Goal: Task Accomplishment & Management: Manage account settings

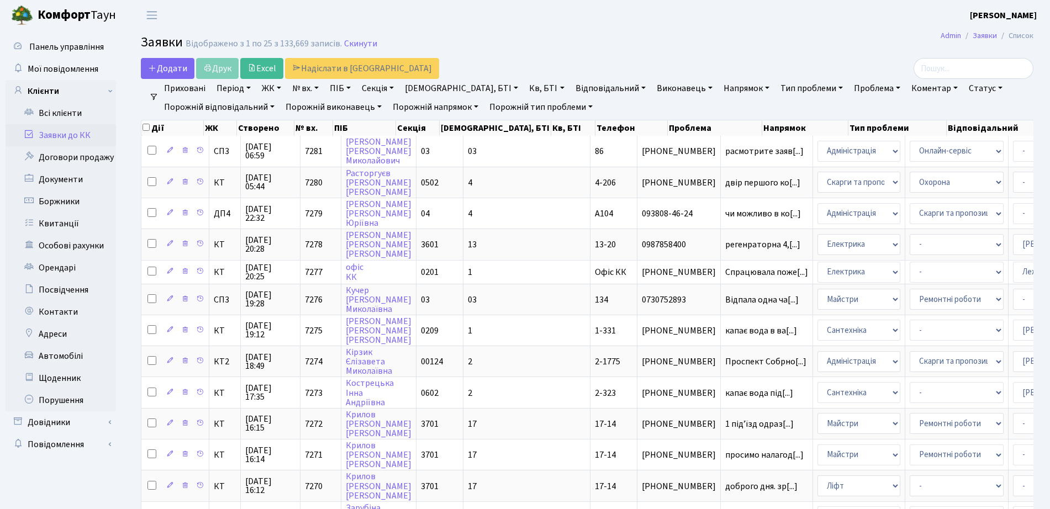
select select "25"
click at [49, 110] on link "Всі клієнти" at bounding box center [61, 113] width 110 height 22
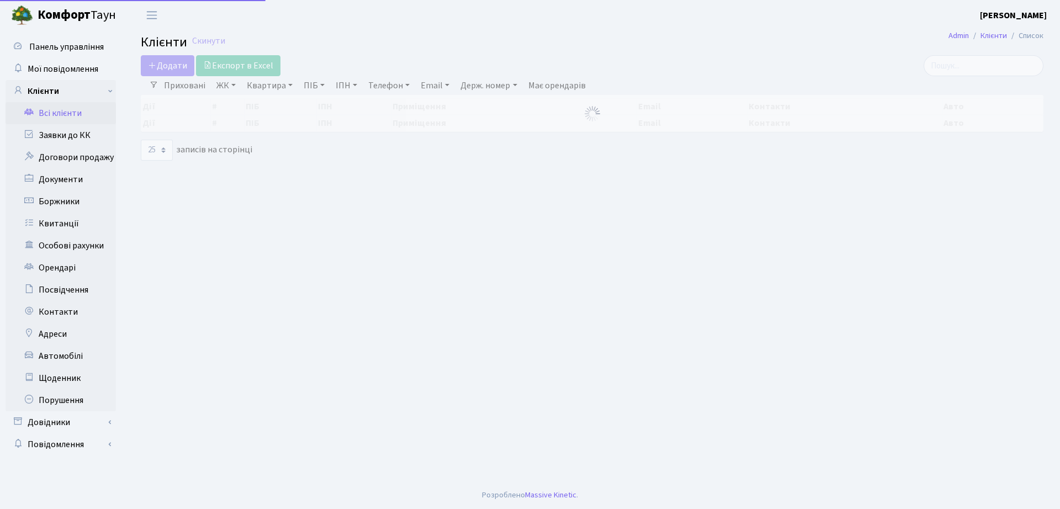
select select "25"
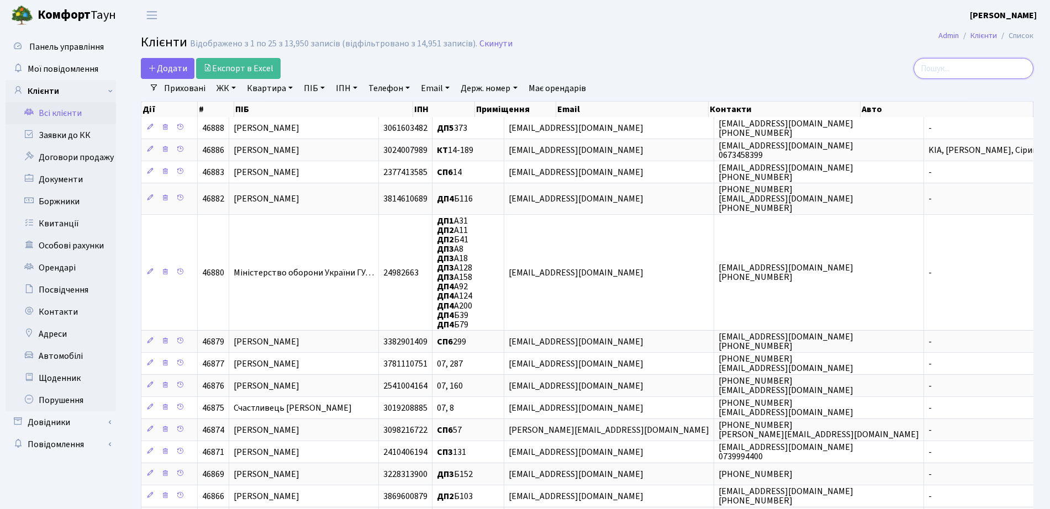
click at [999, 68] on input "search" at bounding box center [973, 68] width 120 height 21
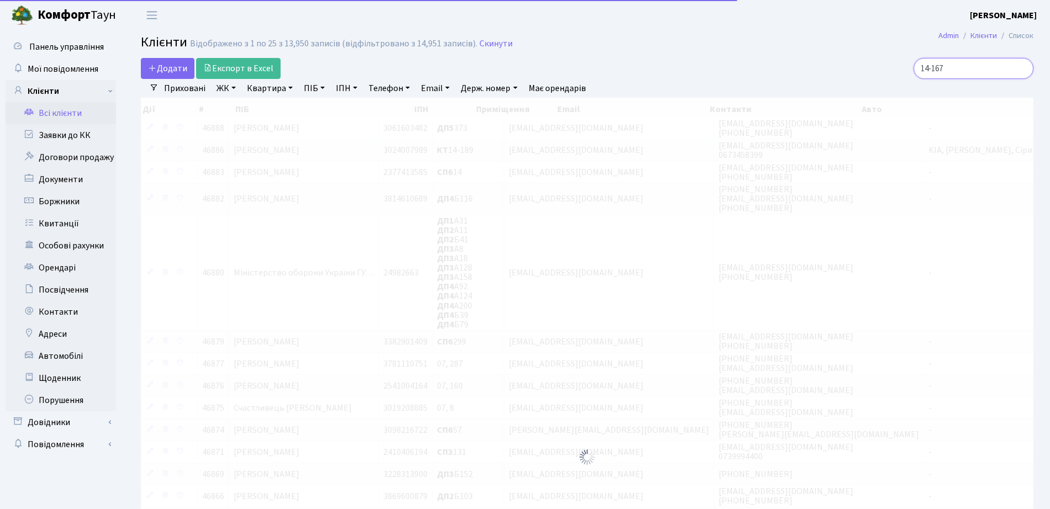
type input "14-167"
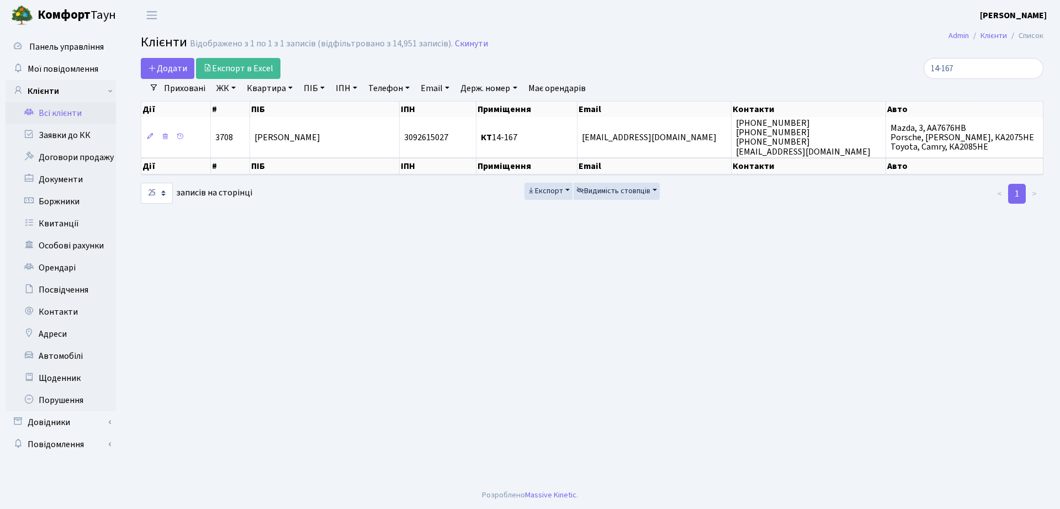
drag, startPoint x: 306, startPoint y: 171, endPoint x: 301, endPoint y: 152, distance: 20.0
click at [306, 172] on th "ПІБ" at bounding box center [325, 166] width 150 height 17
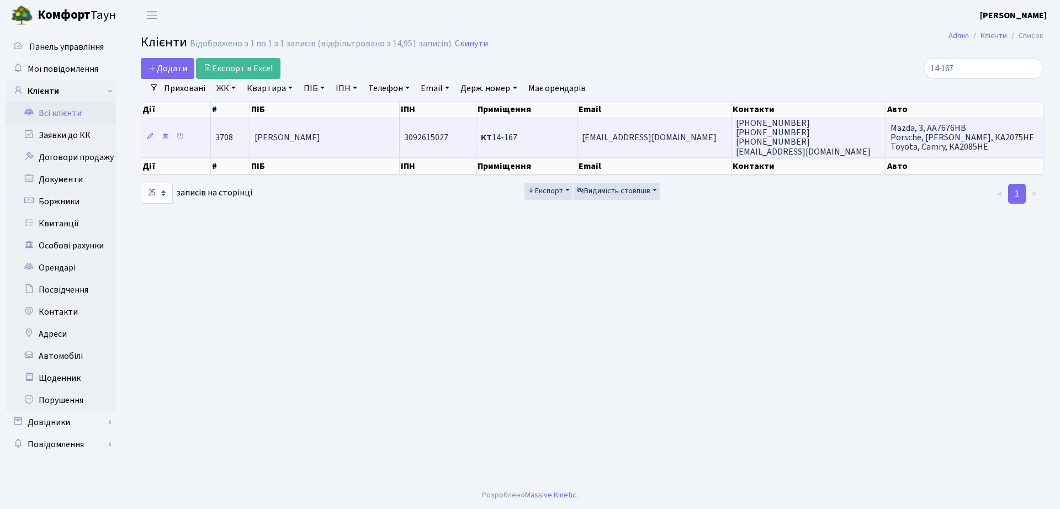
click at [301, 149] on td "Школяр Майя Василівна" at bounding box center [325, 137] width 150 height 40
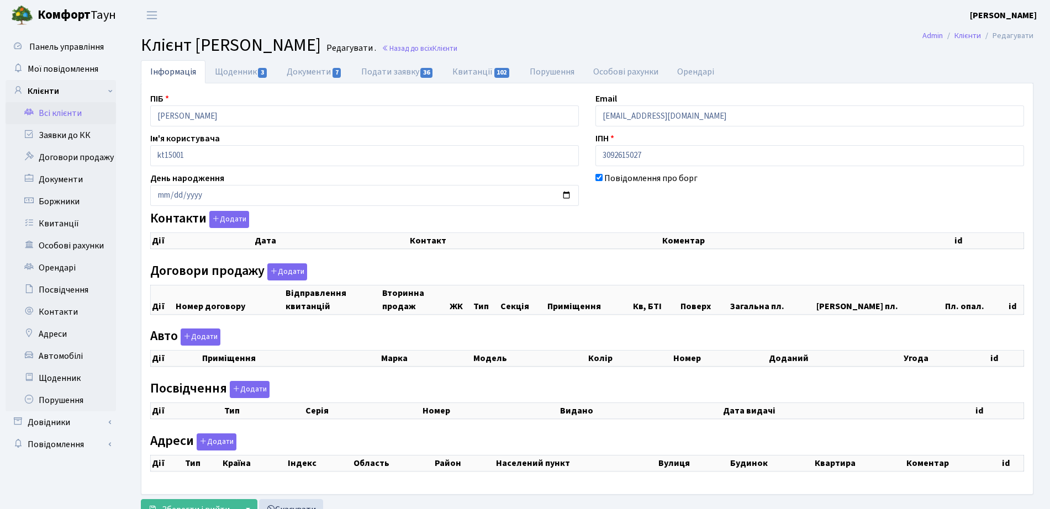
checkbox input "true"
select select "25"
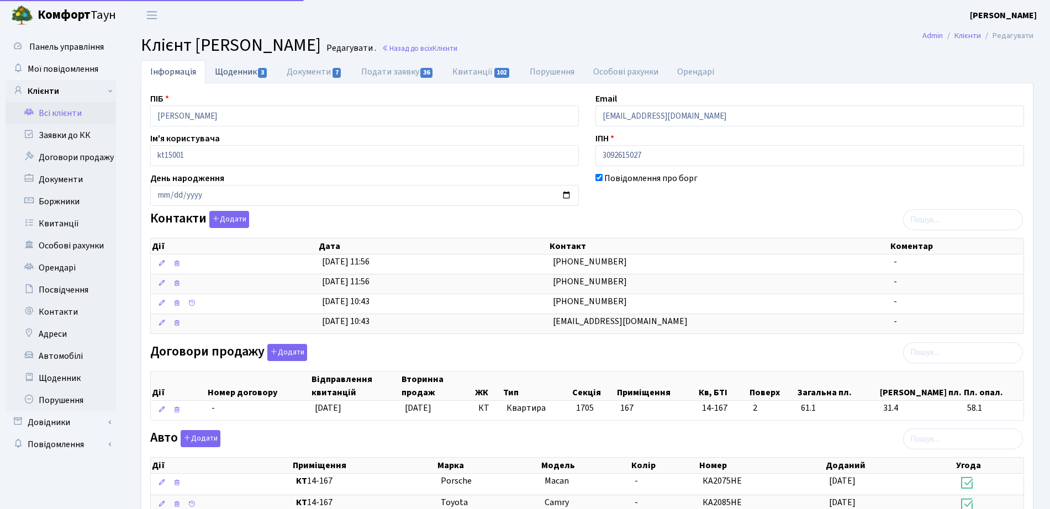
click at [253, 73] on link "Щоденник 3" at bounding box center [241, 71] width 72 height 23
select select "25"
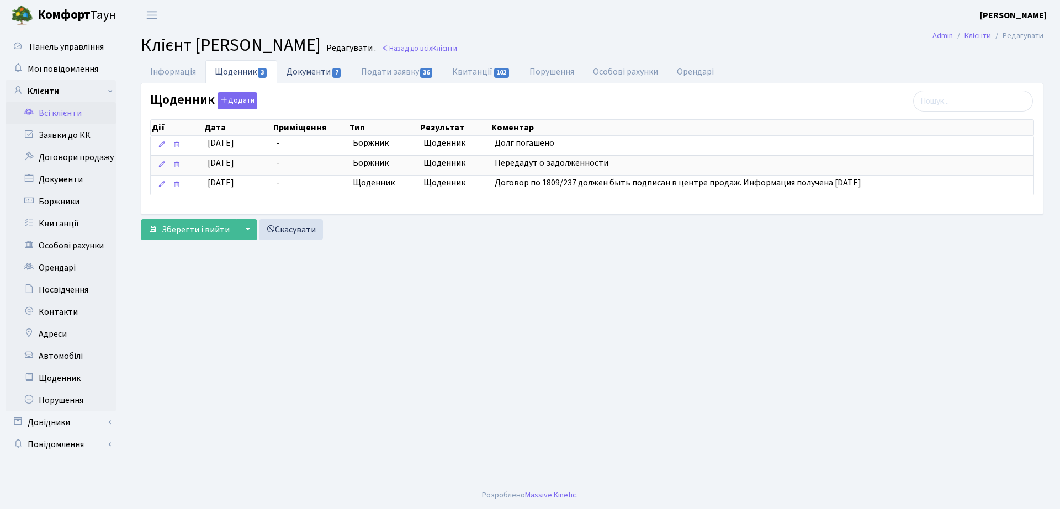
click at [309, 77] on link "Документи 7" at bounding box center [314, 71] width 74 height 23
select select "25"
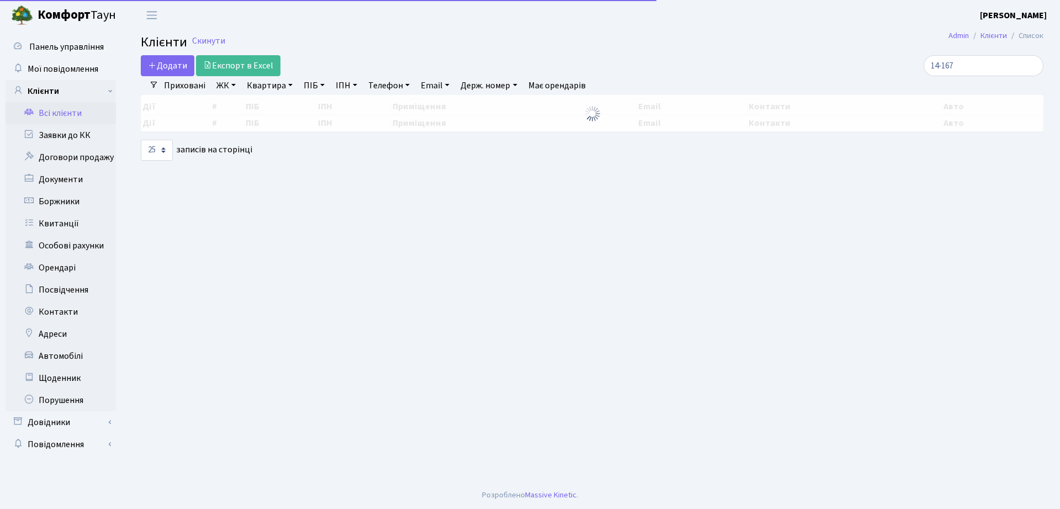
select select "25"
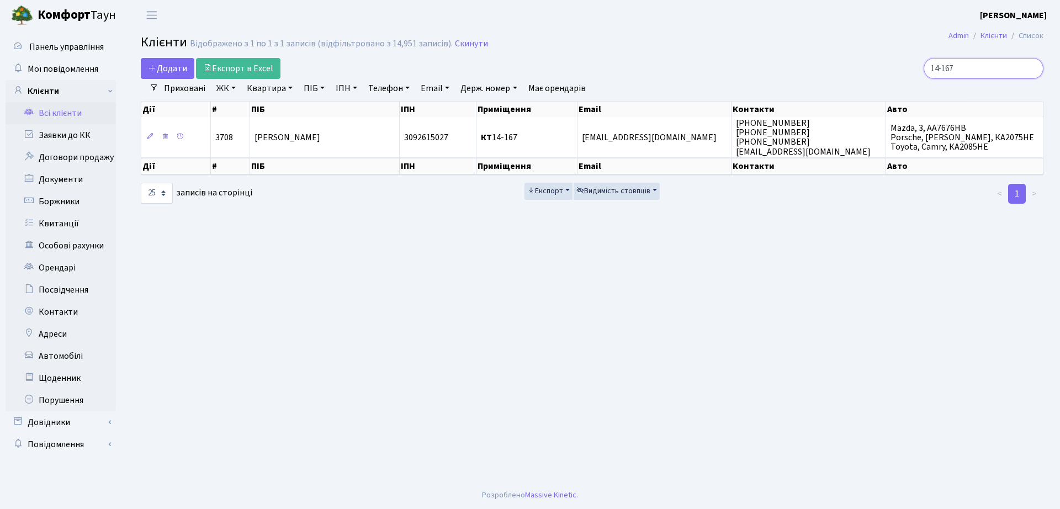
drag, startPoint x: 962, startPoint y: 62, endPoint x: 856, endPoint y: 66, distance: 106.6
click at [856, 66] on div "14-167" at bounding box center [899, 68] width 290 height 21
drag, startPoint x: 964, startPoint y: 68, endPoint x: 885, endPoint y: 45, distance: 82.1
click at [890, 67] on div "14-167" at bounding box center [899, 68] width 290 height 21
type input "3-248"
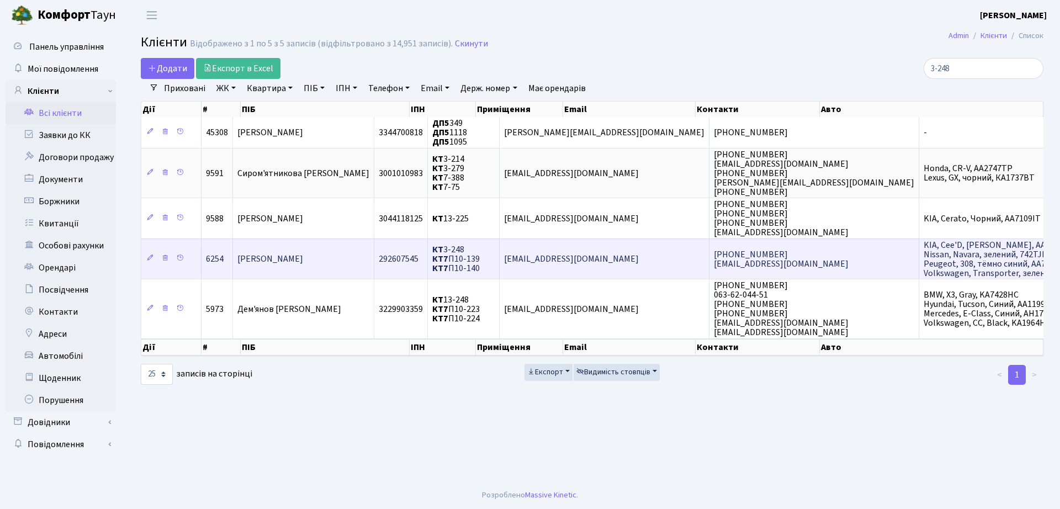
click at [303, 262] on span "[PERSON_NAME]" at bounding box center [270, 259] width 66 height 12
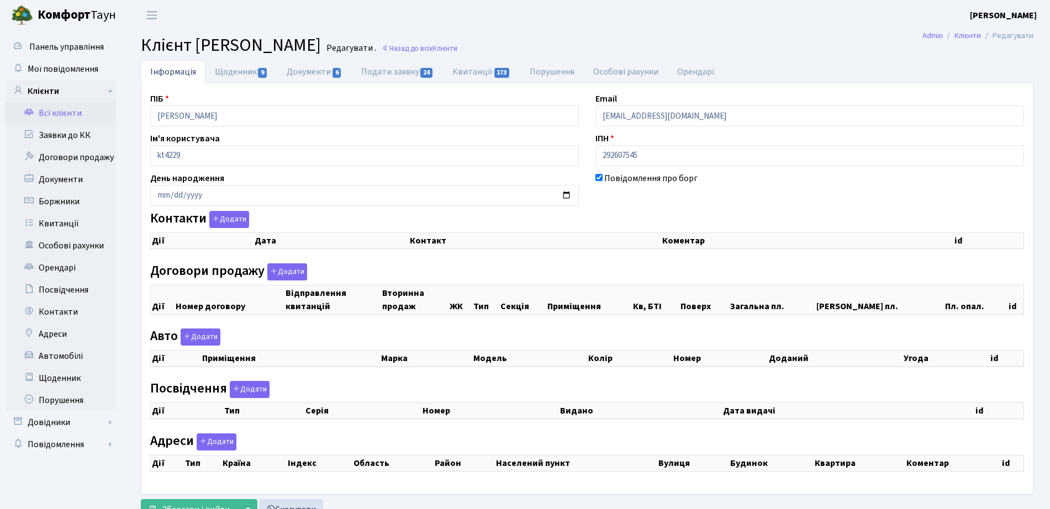
checkbox input "true"
select select "25"
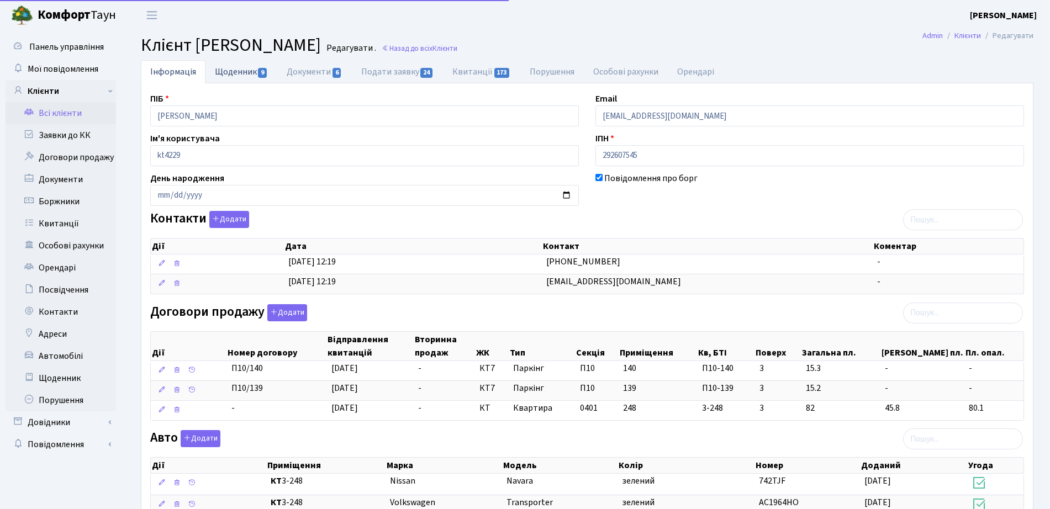
click at [235, 78] on link "Щоденник 9" at bounding box center [241, 71] width 72 height 23
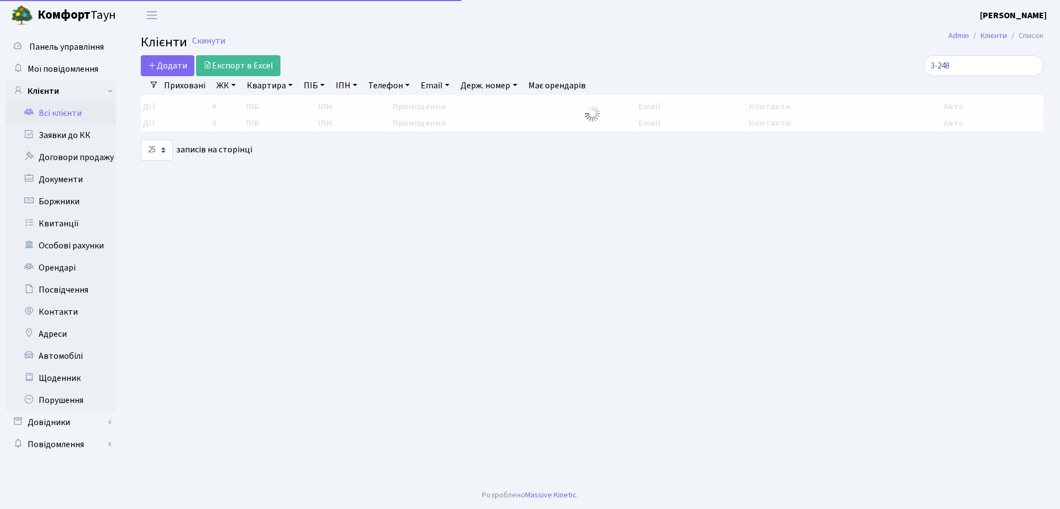
select select "25"
click at [944, 67] on input "3-248" at bounding box center [984, 65] width 120 height 21
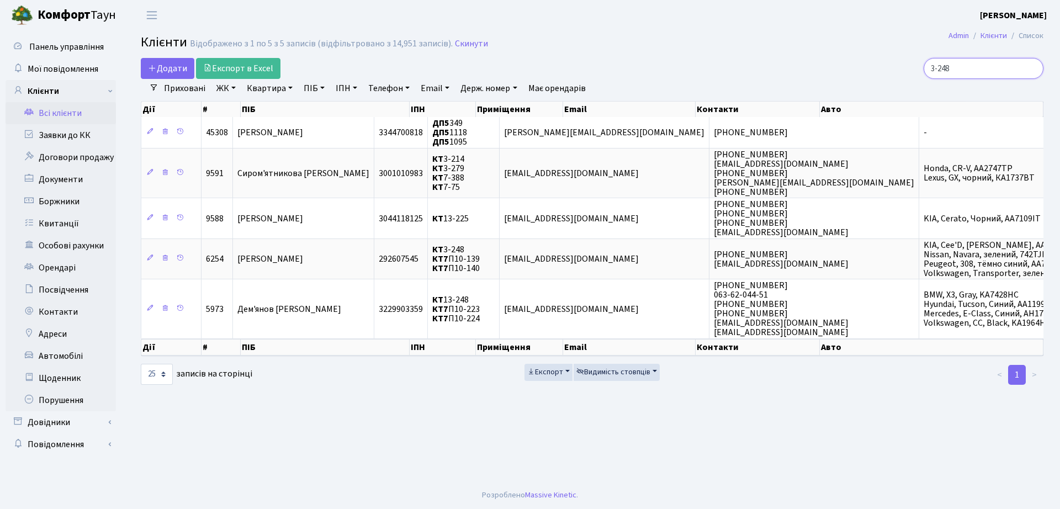
click at [1032, 66] on input "3-248" at bounding box center [984, 68] width 120 height 21
click at [985, 67] on input "search" at bounding box center [984, 68] width 120 height 21
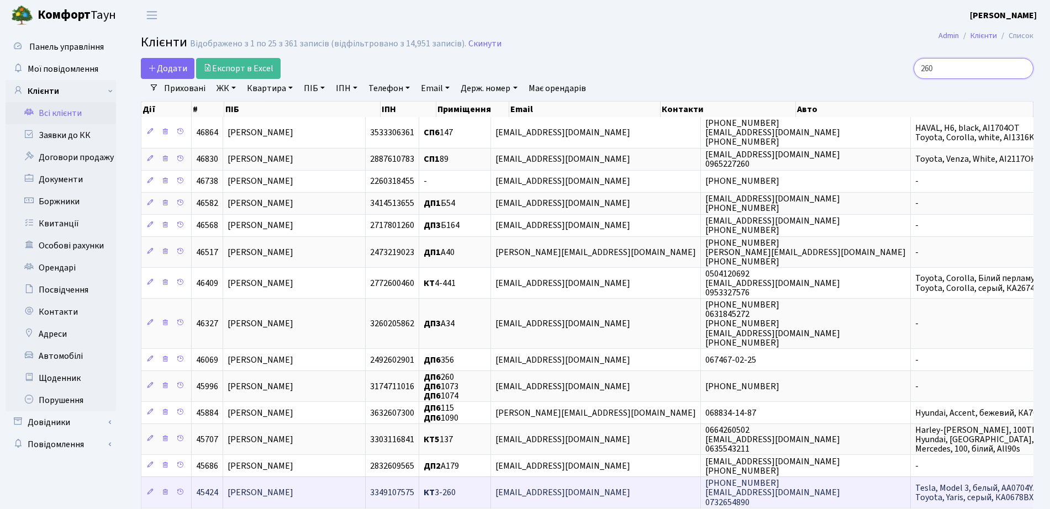
type input "260"
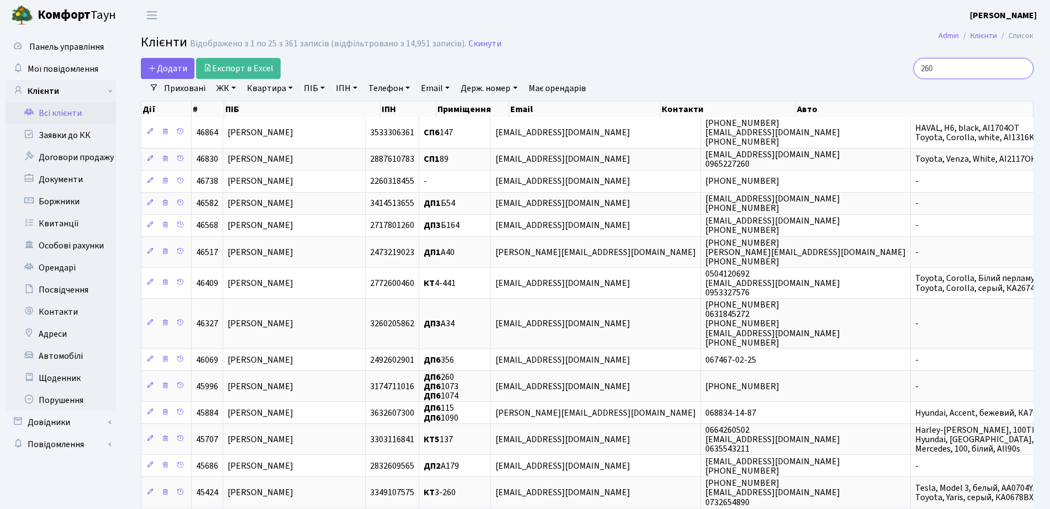
click at [1023, 67] on input "260" at bounding box center [973, 68] width 120 height 21
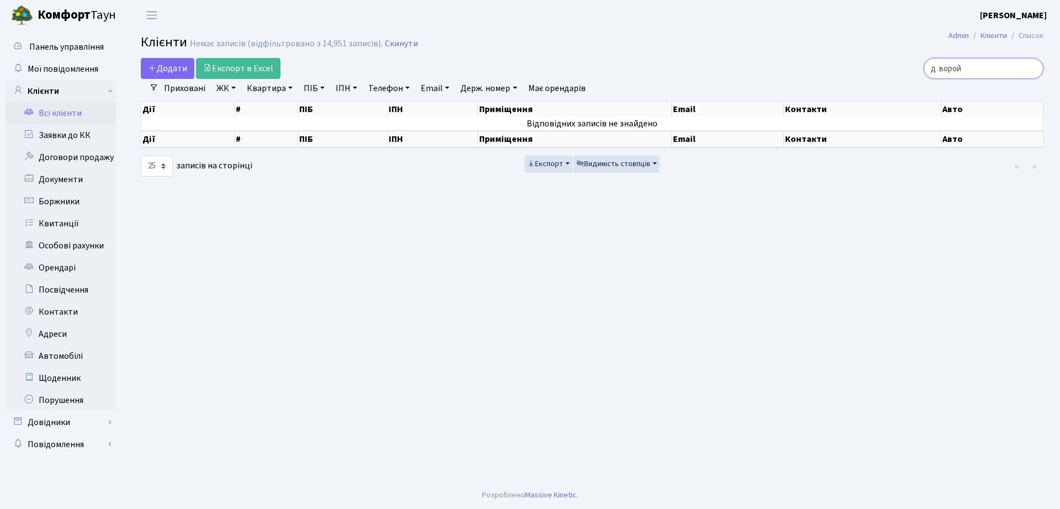
click at [951, 63] on input "д ворой" at bounding box center [984, 68] width 120 height 21
click at [993, 64] on input "дворой" at bounding box center [984, 68] width 120 height 21
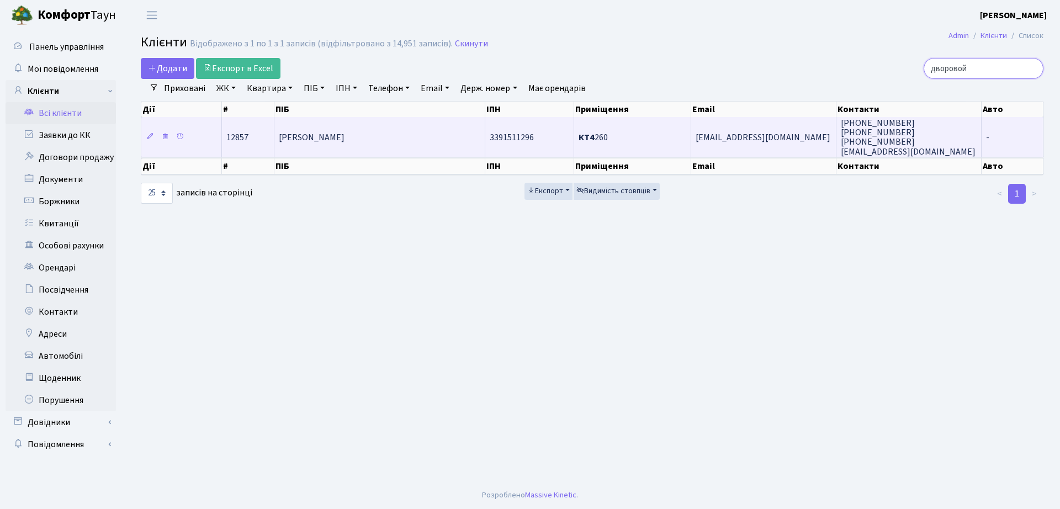
type input "дворовой"
click at [571, 145] on td "3391511296" at bounding box center [529, 137] width 89 height 40
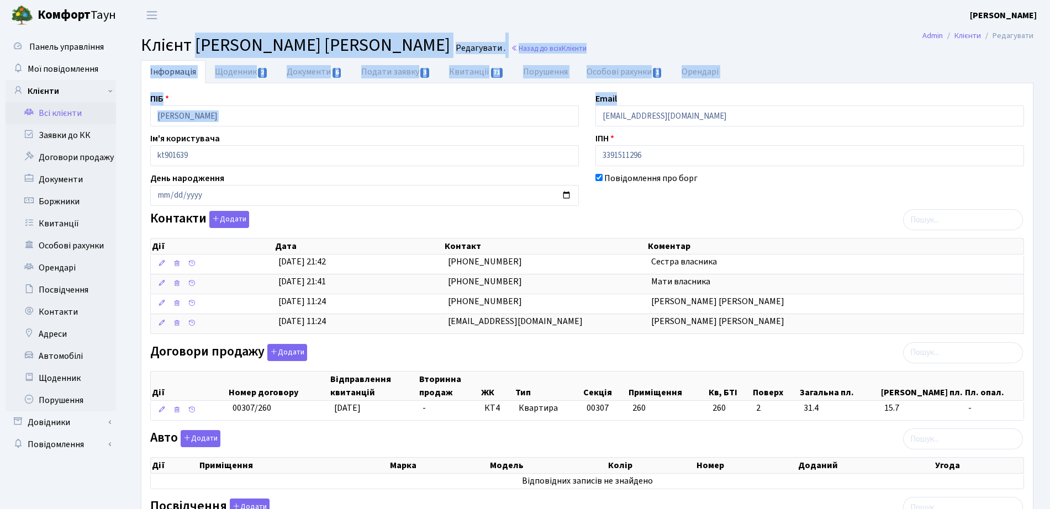
drag, startPoint x: 196, startPoint y: 47, endPoint x: 758, endPoint y: 51, distance: 562.1
click at [784, 96] on main "Admin Клієнти Редагувати Клієнт Дворовой Дмитро Сергійович Редагувати . Назад д…" at bounding box center [586, 367] width 925 height 675
drag, startPoint x: 753, startPoint y: 42, endPoint x: 713, endPoint y: 66, distance: 46.3
click at [754, 42] on h2 "Клієнт Дворовой Дмитро Сергійович Редагувати . Назад до всіх Клієнти" at bounding box center [587, 45] width 892 height 21
drag, startPoint x: 690, startPoint y: 47, endPoint x: 665, endPoint y: 53, distance: 25.6
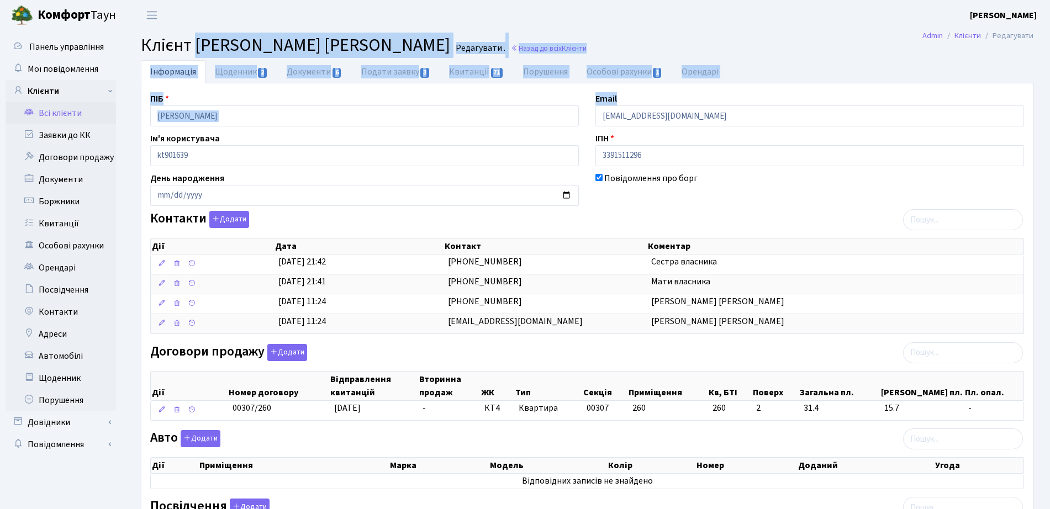
click at [690, 47] on h2 "Клієнт Дворовой Дмитро Сергійович Редагувати . Назад до всіх Клієнти" at bounding box center [587, 45] width 892 height 21
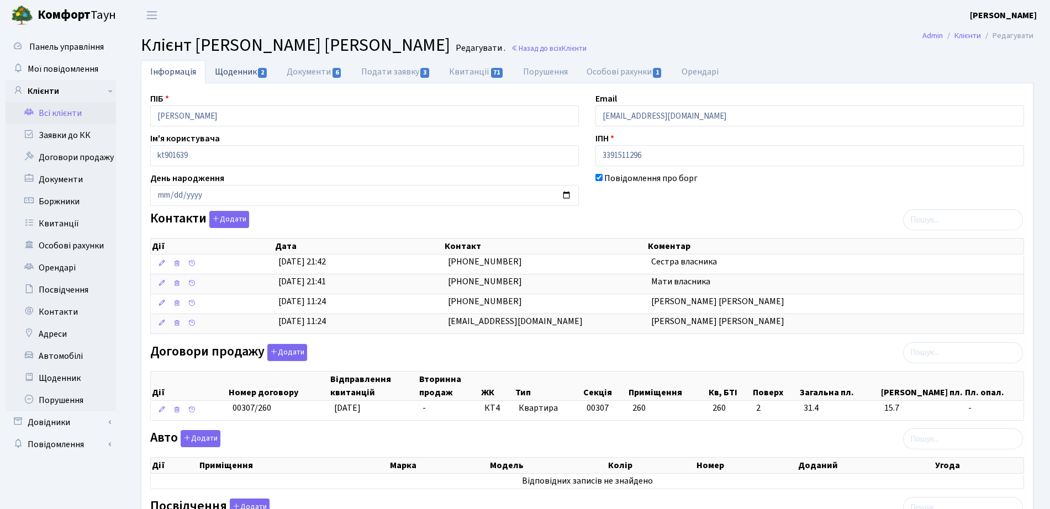
click at [261, 68] on span "2" at bounding box center [262, 73] width 9 height 10
select select "25"
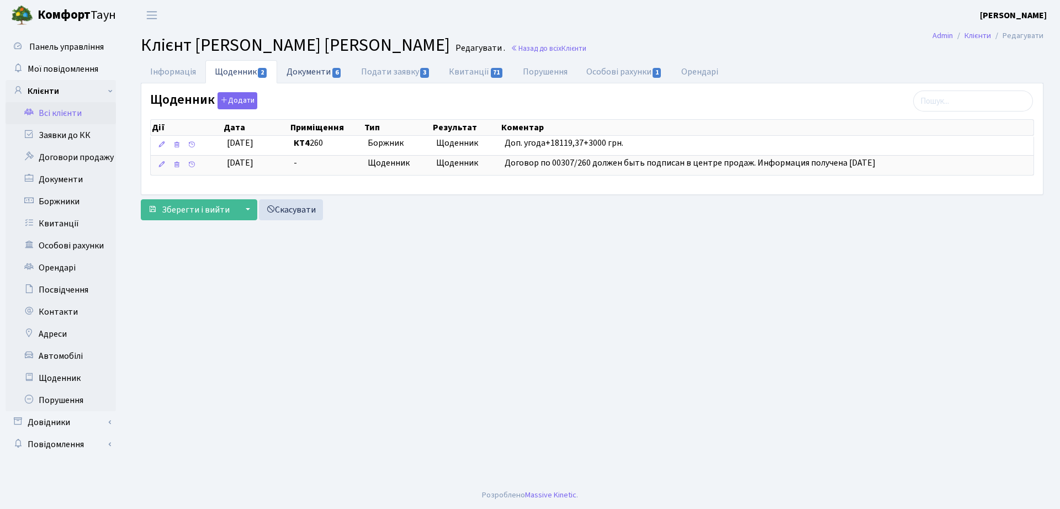
click at [301, 70] on link "Документи 6" at bounding box center [314, 71] width 74 height 23
select select "25"
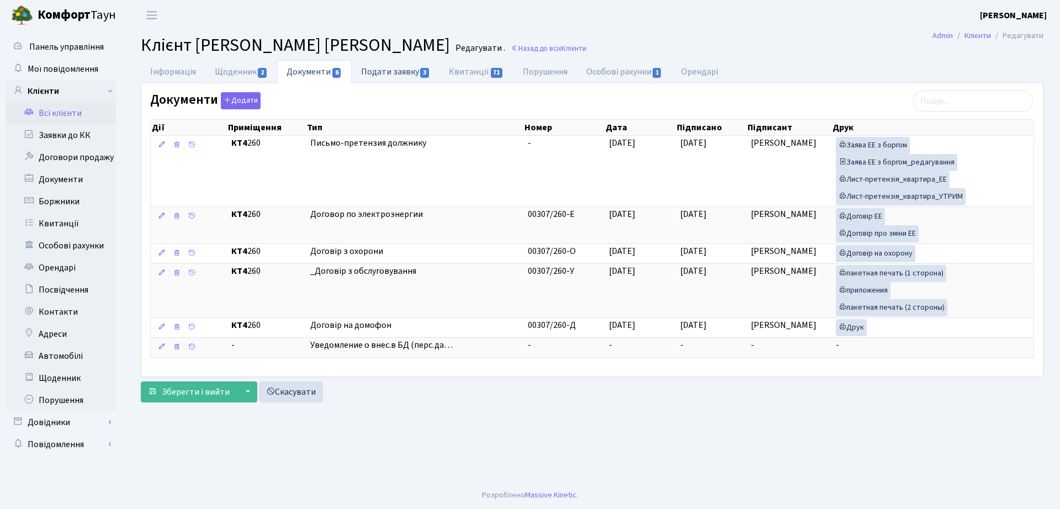
click at [393, 71] on link "Подати заявку 3" at bounding box center [396, 71] width 88 height 23
select select "25"
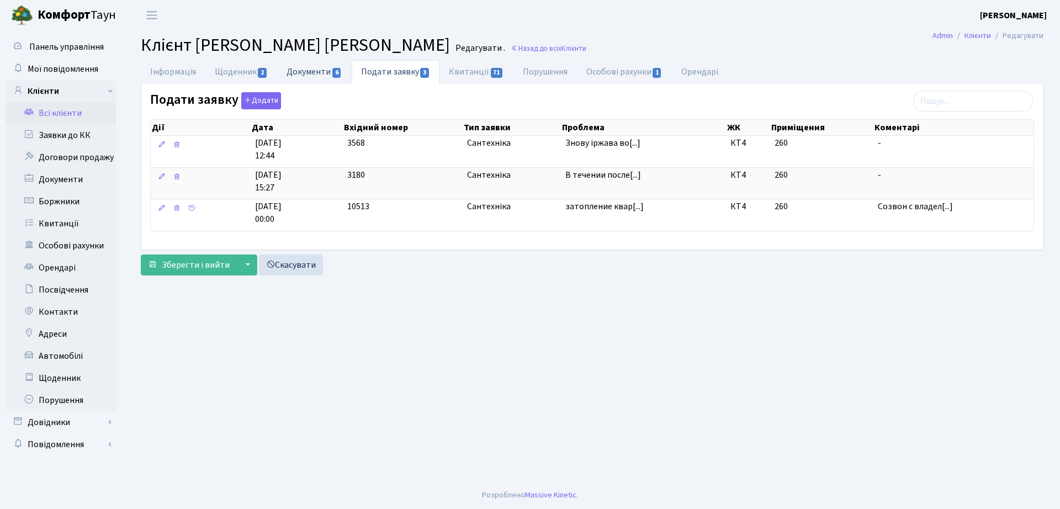
click at [315, 66] on link "Документи 6" at bounding box center [314, 71] width 74 height 23
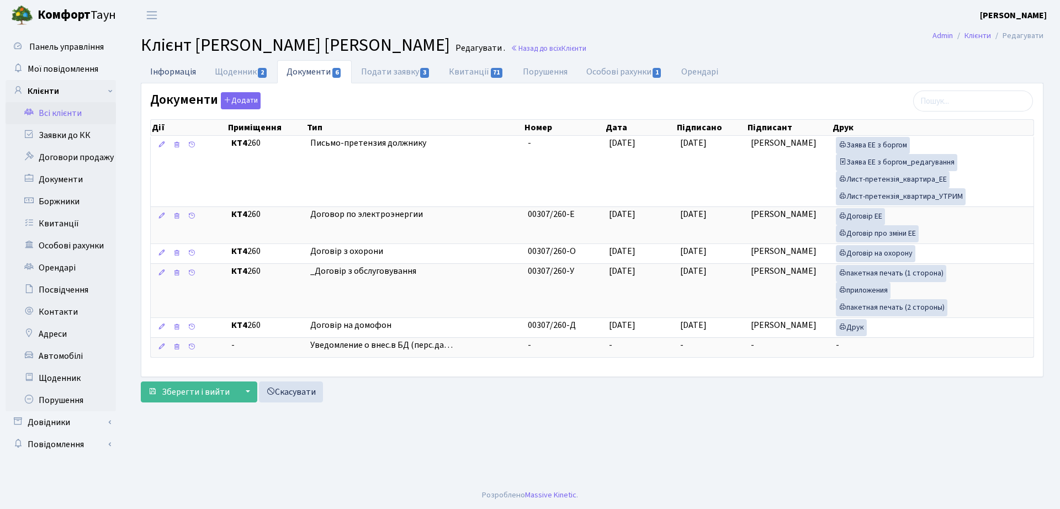
click at [172, 72] on link "Інформація" at bounding box center [173, 71] width 65 height 23
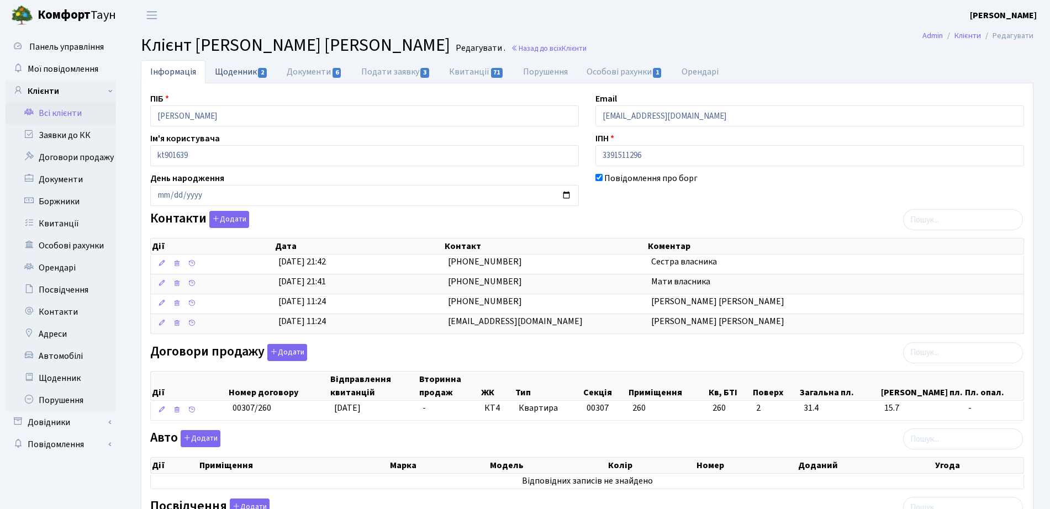
click at [245, 72] on link "Щоденник 2" at bounding box center [241, 71] width 72 height 23
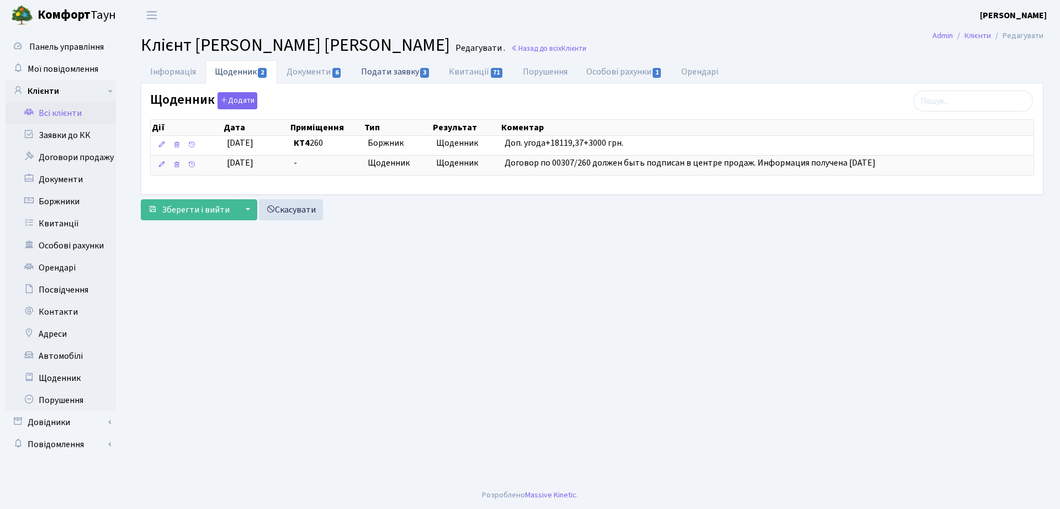
click at [437, 71] on link "Подати заявку 3" at bounding box center [396, 71] width 88 height 23
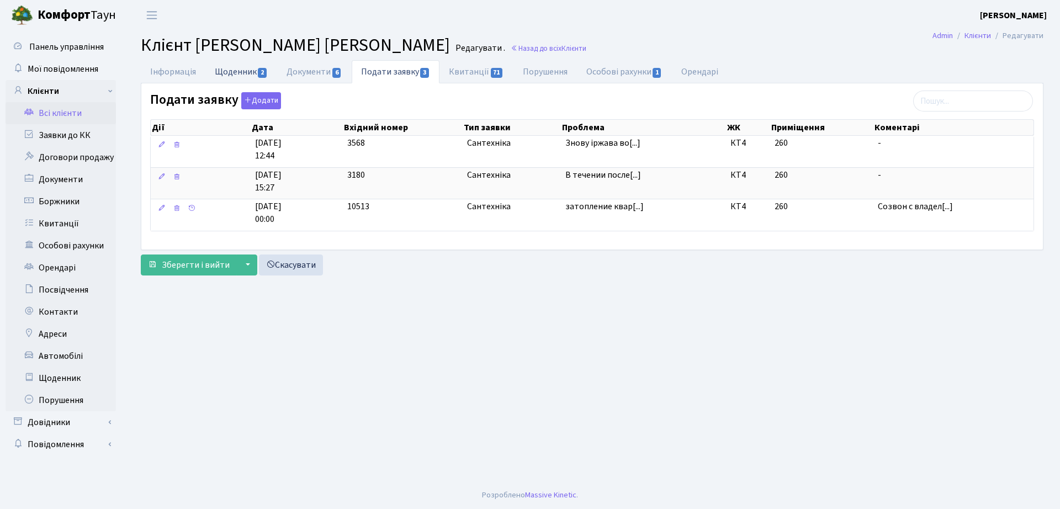
click at [241, 66] on link "Щоденник 2" at bounding box center [241, 71] width 72 height 23
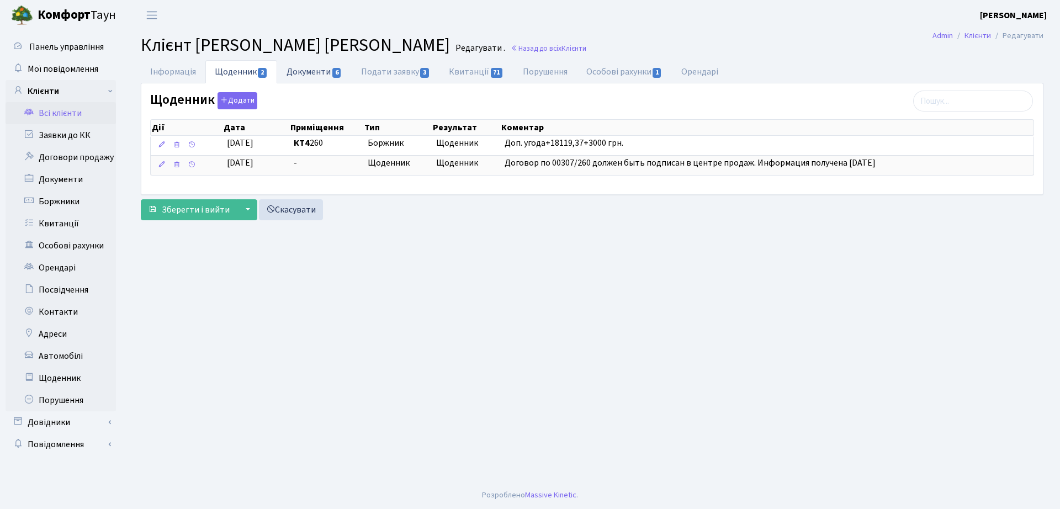
click at [318, 71] on link "Документи 6" at bounding box center [314, 71] width 74 height 23
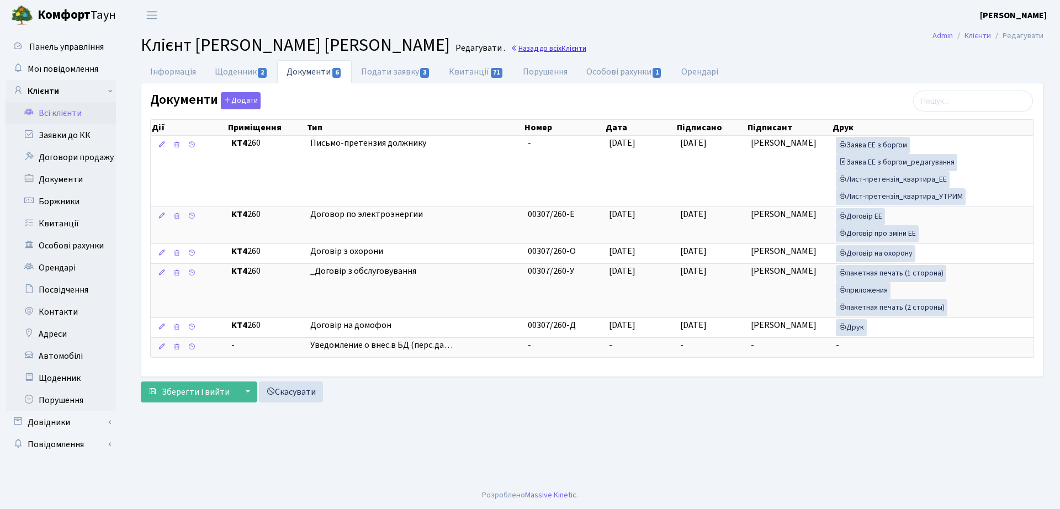
click at [525, 44] on link "Назад до всіх Клієнти" at bounding box center [549, 48] width 76 height 10
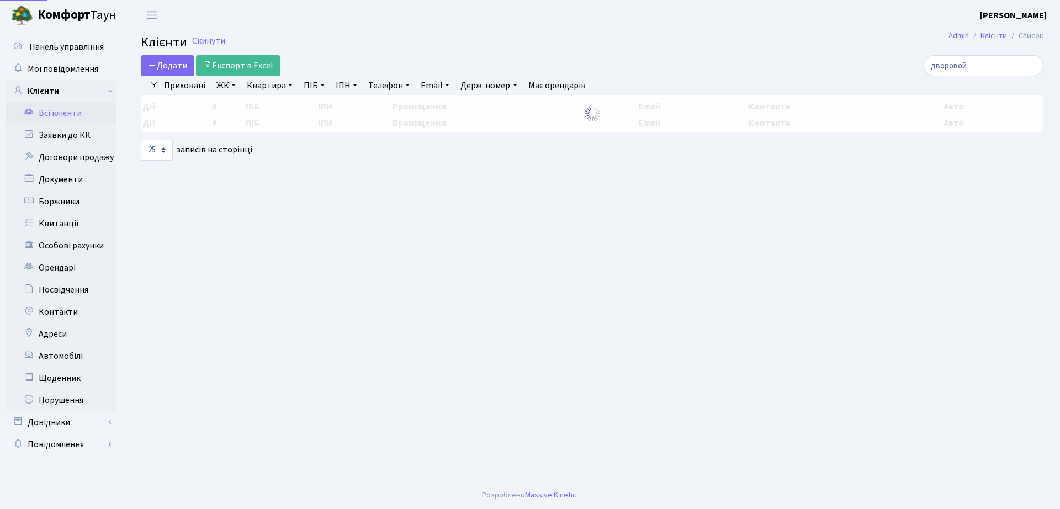
select select "25"
drag, startPoint x: 997, startPoint y: 67, endPoint x: 800, endPoint y: 68, distance: 196.6
click at [804, 72] on div "дворовой" at bounding box center [899, 65] width 290 height 21
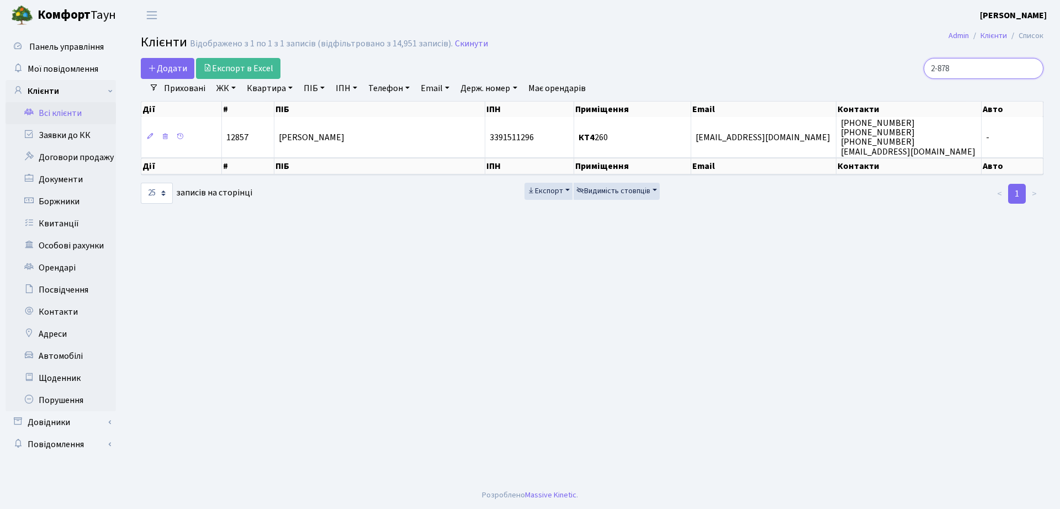
type input "2-878"
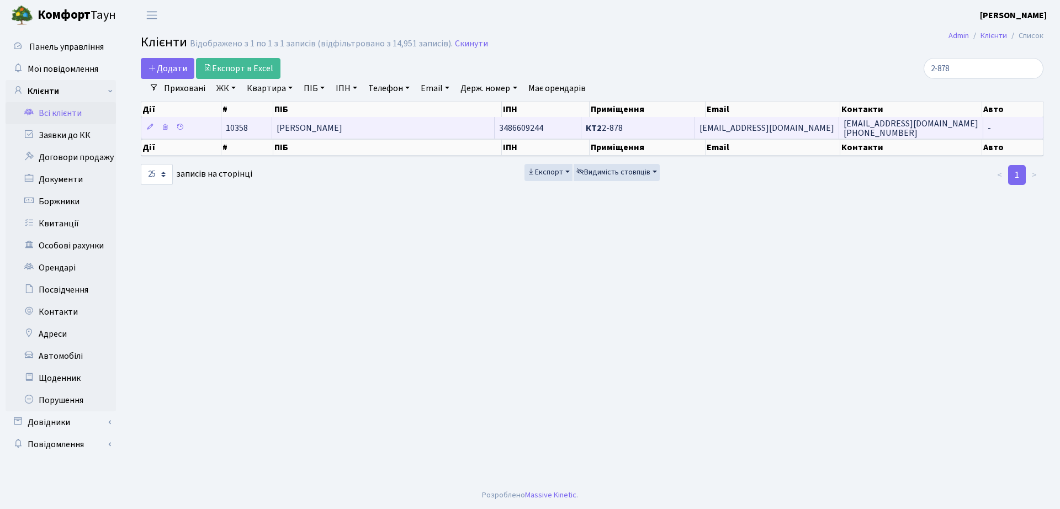
click at [408, 134] on td "[PERSON_NAME]" at bounding box center [383, 128] width 223 height 22
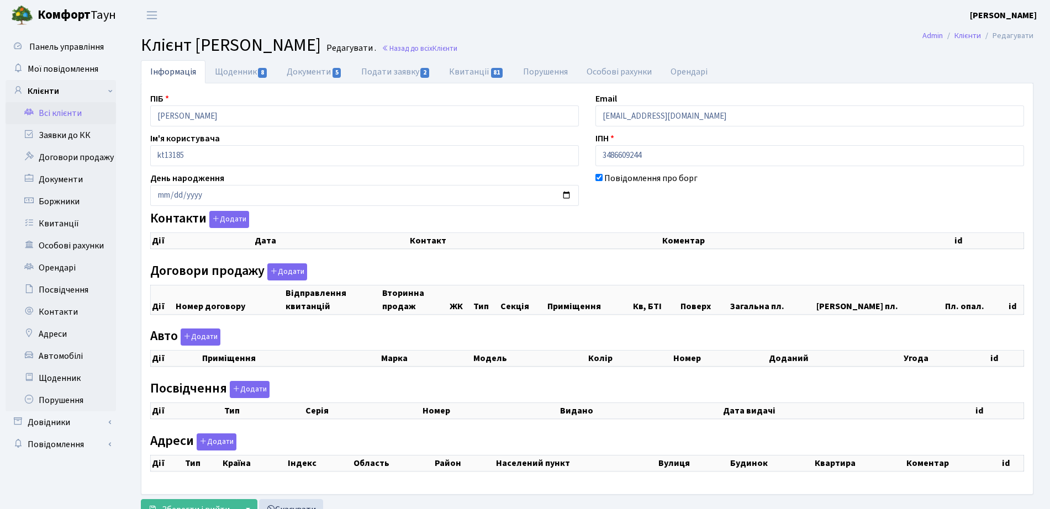
checkbox input "true"
select select "25"
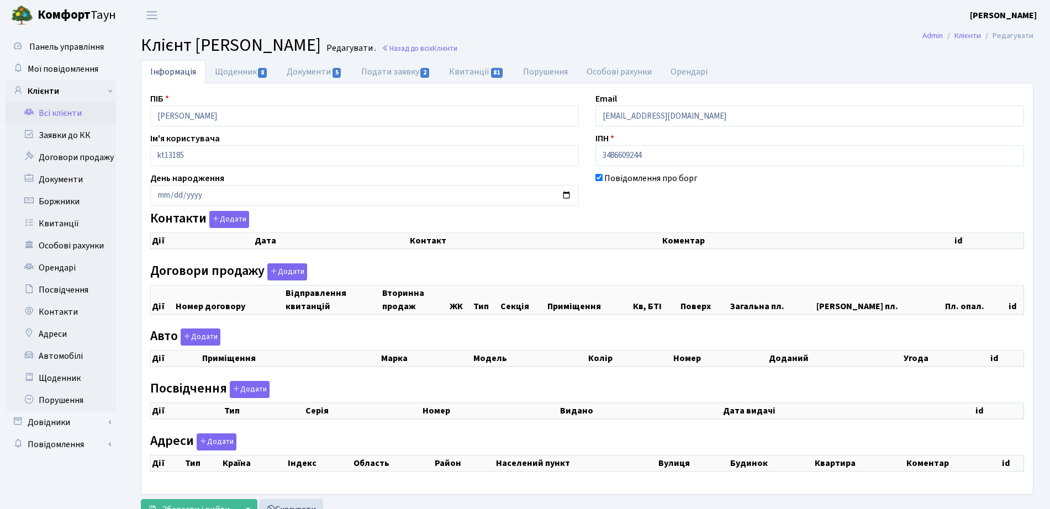
select select "25"
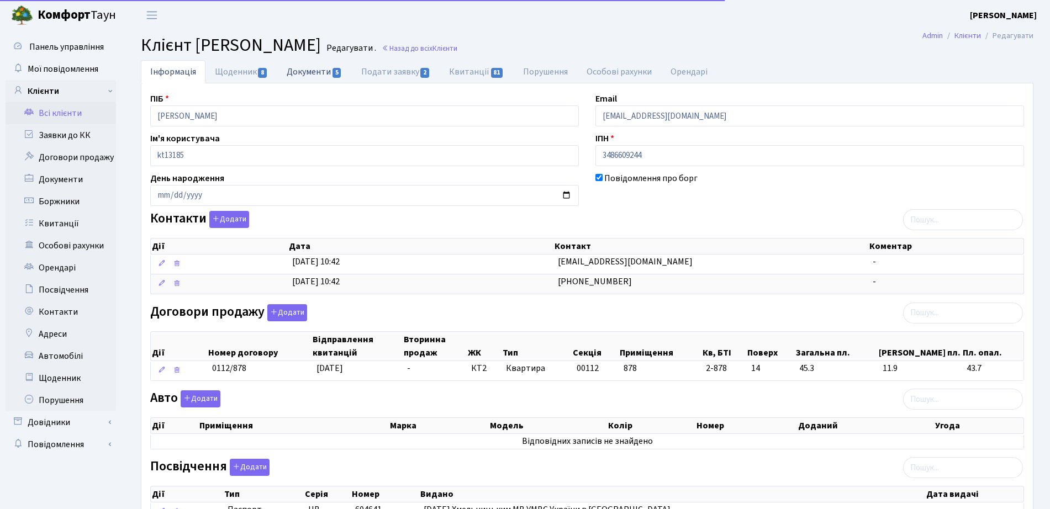
click at [337, 67] on link "Документи 5" at bounding box center [314, 71] width 74 height 23
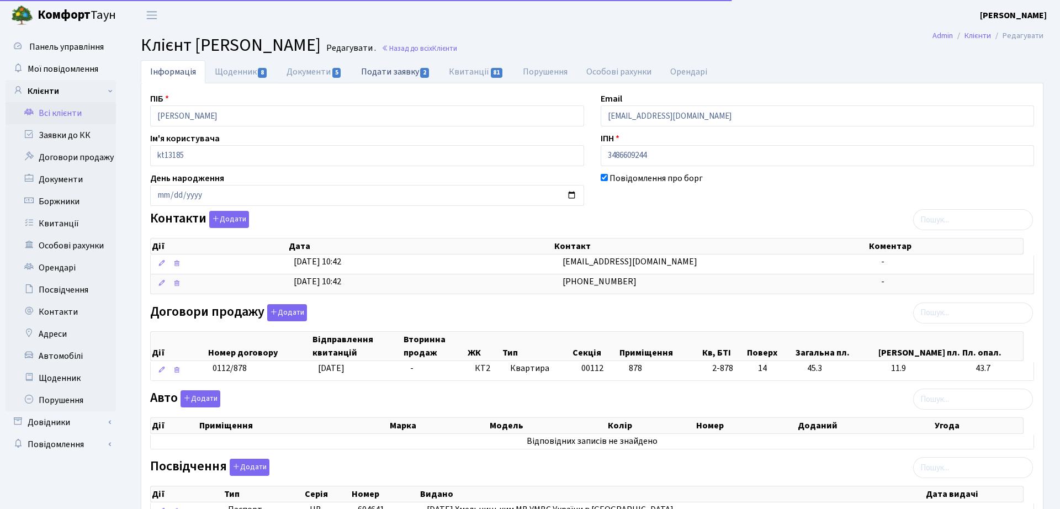
select select "25"
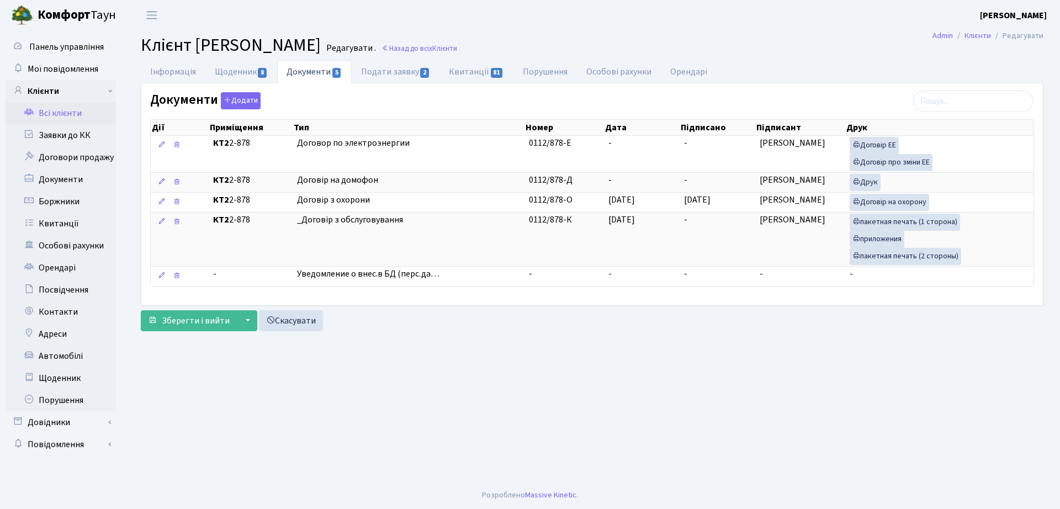
click at [457, 43] on link "Назад до всіх Клієнти" at bounding box center [420, 48] width 76 height 10
click at [457, 49] on link "Назад до всіх Клієнти" at bounding box center [420, 48] width 76 height 10
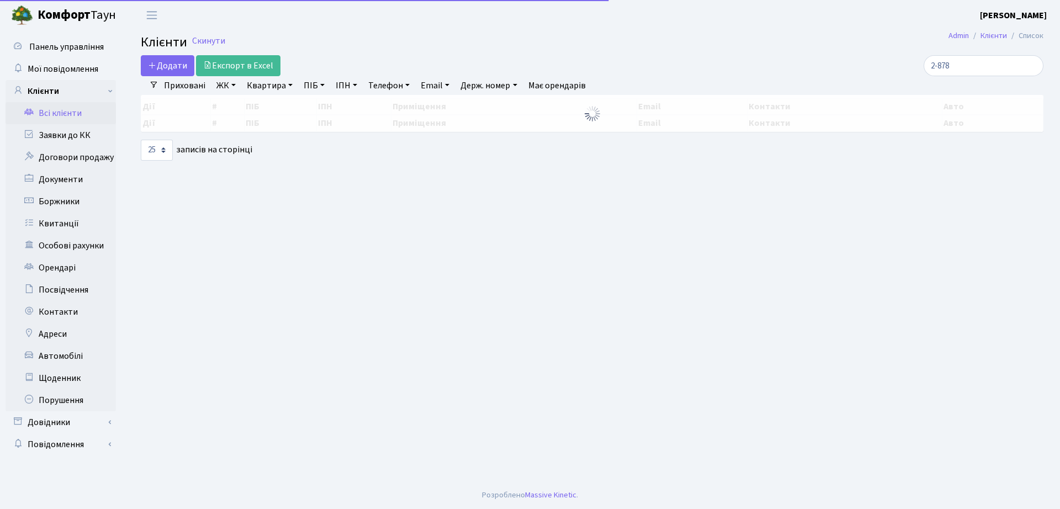
select select "25"
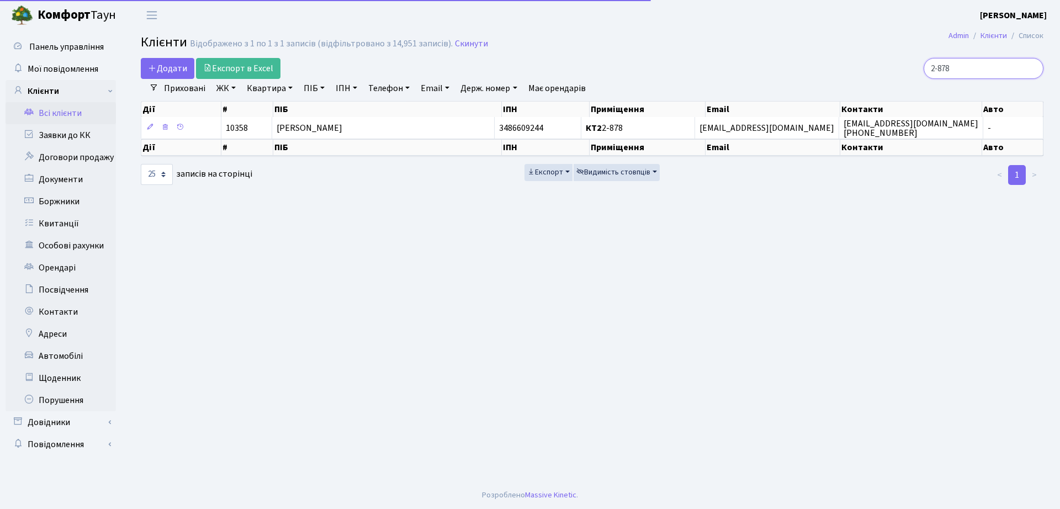
click at [986, 60] on input "2-878" at bounding box center [984, 68] width 120 height 21
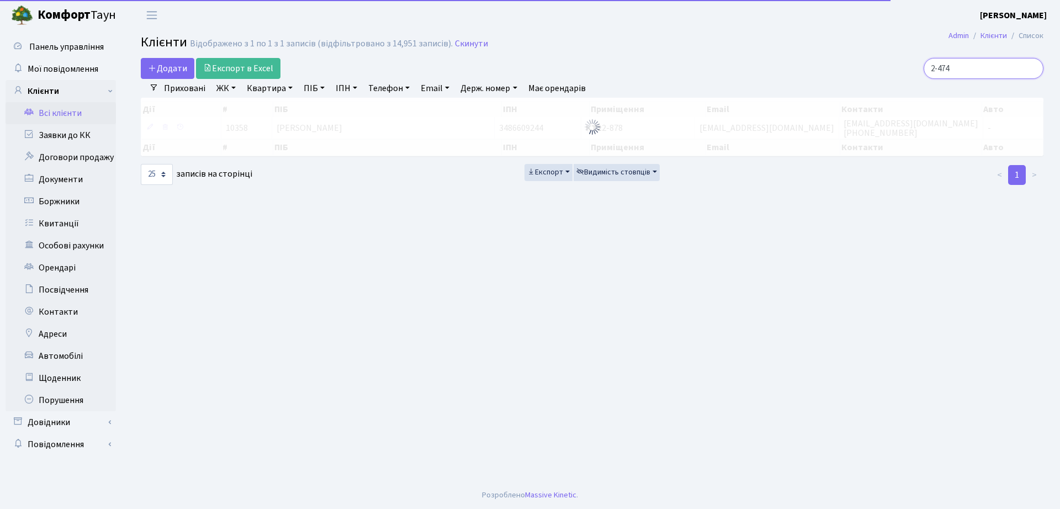
type input "2-474"
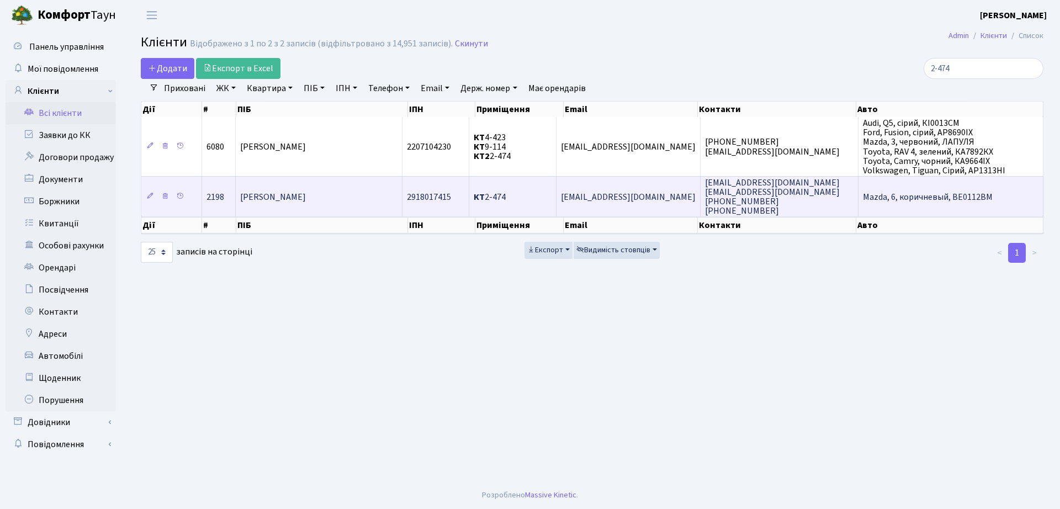
click at [306, 191] on span "Миронов Олег Васильович" at bounding box center [273, 197] width 66 height 12
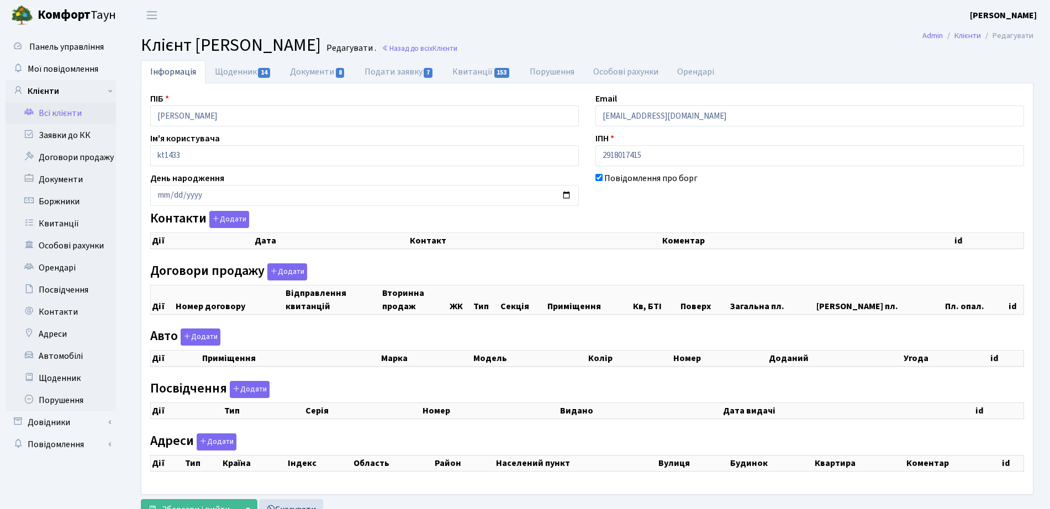
checkbox input "true"
select select "25"
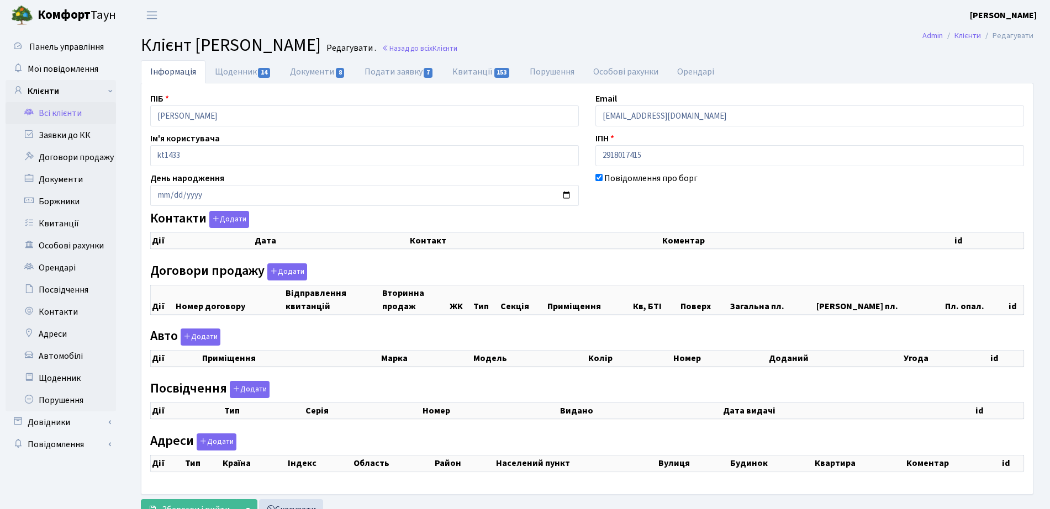
select select "25"
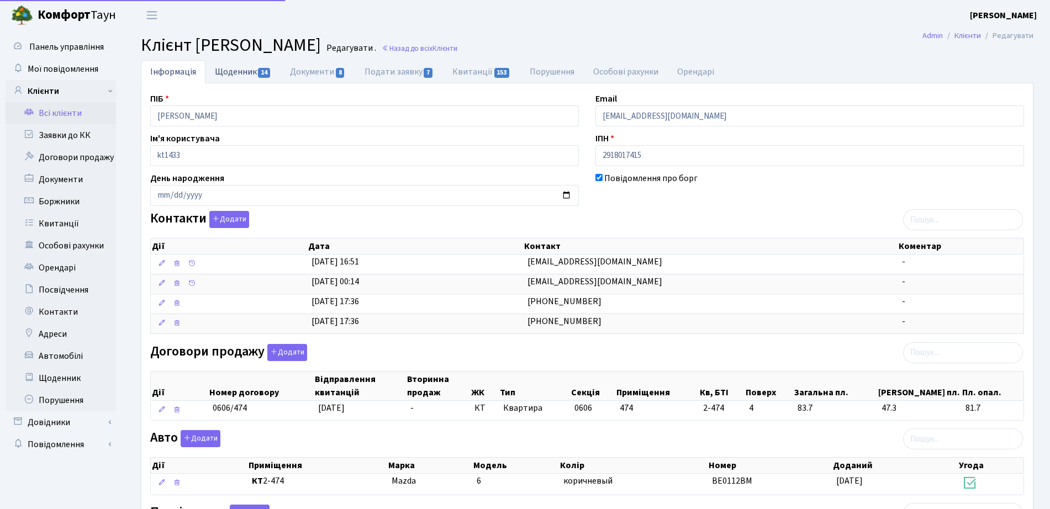
click at [269, 76] on span "14" at bounding box center [264, 73] width 12 height 10
select select "25"
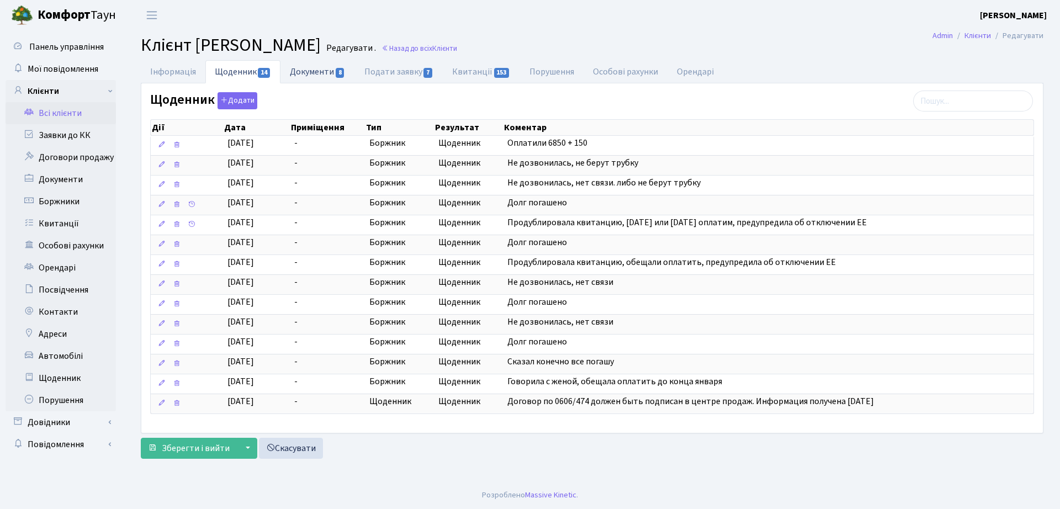
click at [315, 63] on link "Документи 8" at bounding box center [318, 71] width 74 height 23
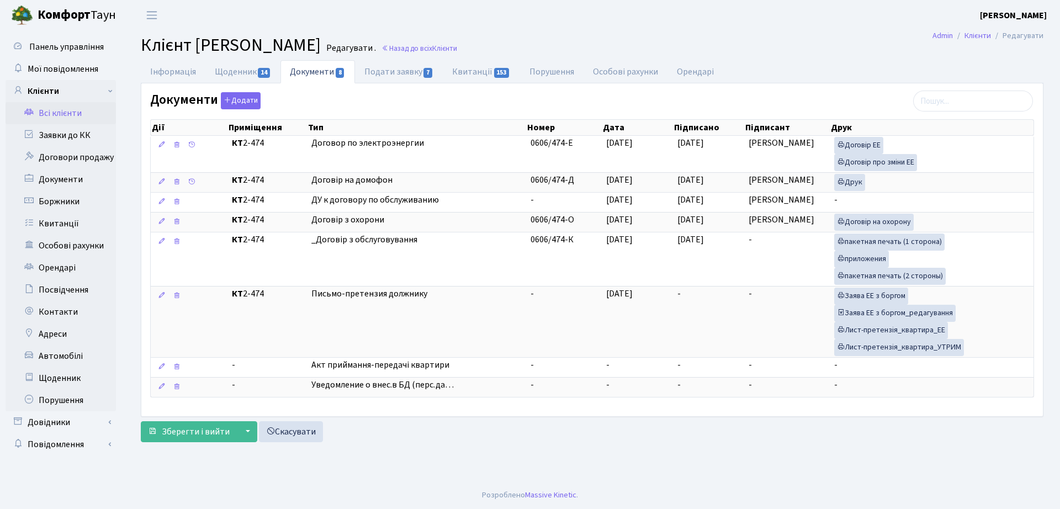
click at [82, 502] on footer "Розроблено Massive Kinetic ." at bounding box center [530, 495] width 1060 height 28
click at [457, 49] on link "Назад до всіх Клієнти" at bounding box center [420, 48] width 76 height 10
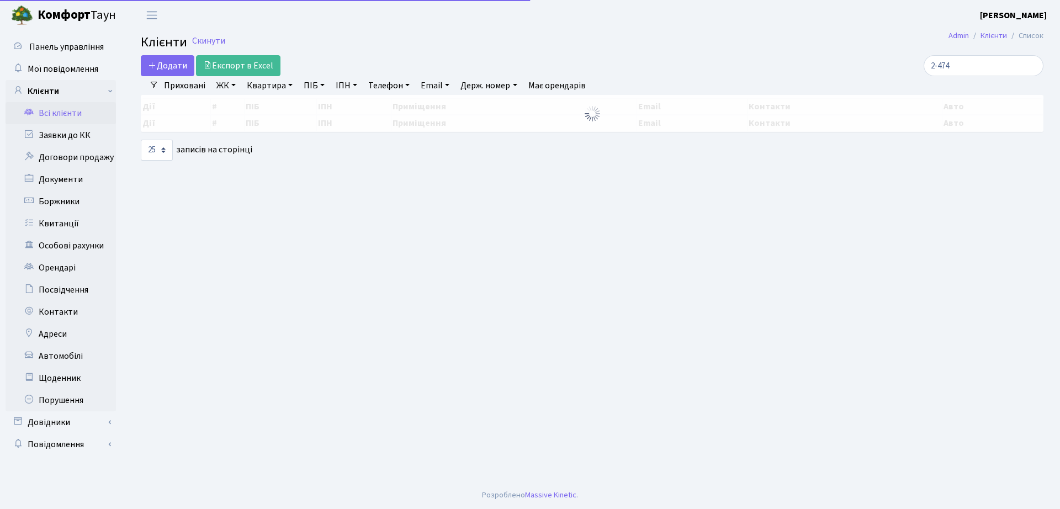
select select "25"
drag, startPoint x: 902, startPoint y: 59, endPoint x: 840, endPoint y: 36, distance: 66.0
click at [856, 47] on main "Admin Клієнти Список Клієнти Скинути Додати Експорт в Excel 2-474 Фільтри Прихо…" at bounding box center [592, 255] width 936 height 451
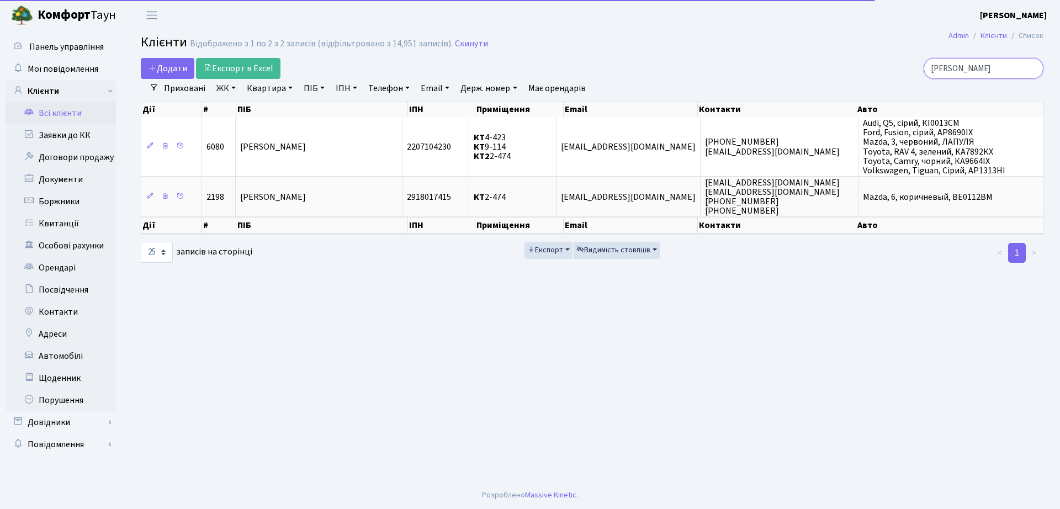
type input "[PERSON_NAME]"
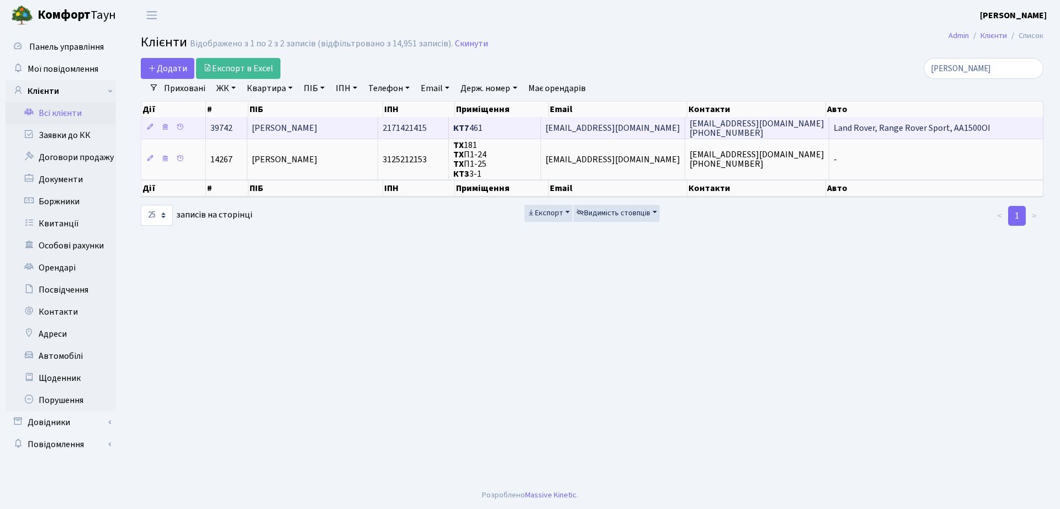
click at [482, 126] on span "КТ7 461" at bounding box center [467, 128] width 29 height 12
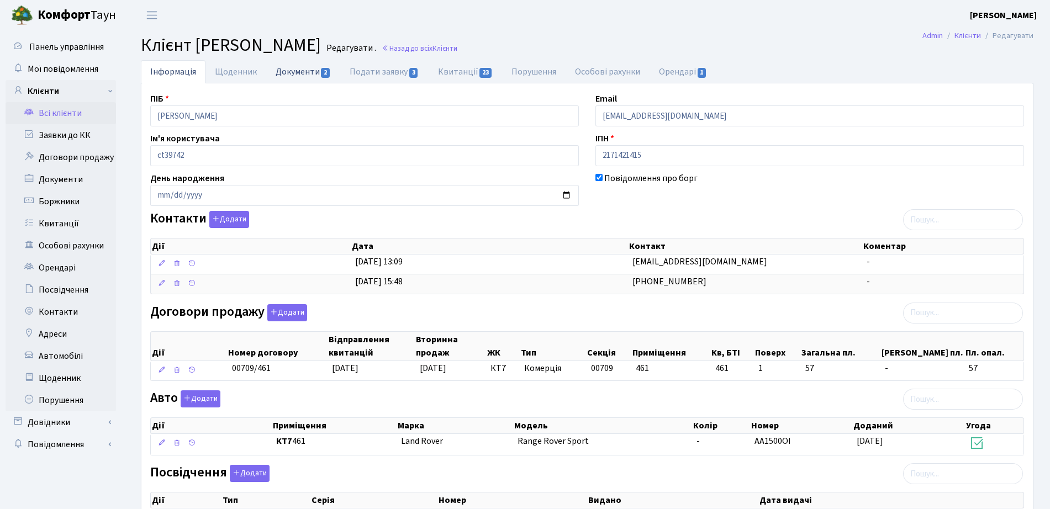
click at [302, 68] on link "Документи 2" at bounding box center [303, 71] width 74 height 23
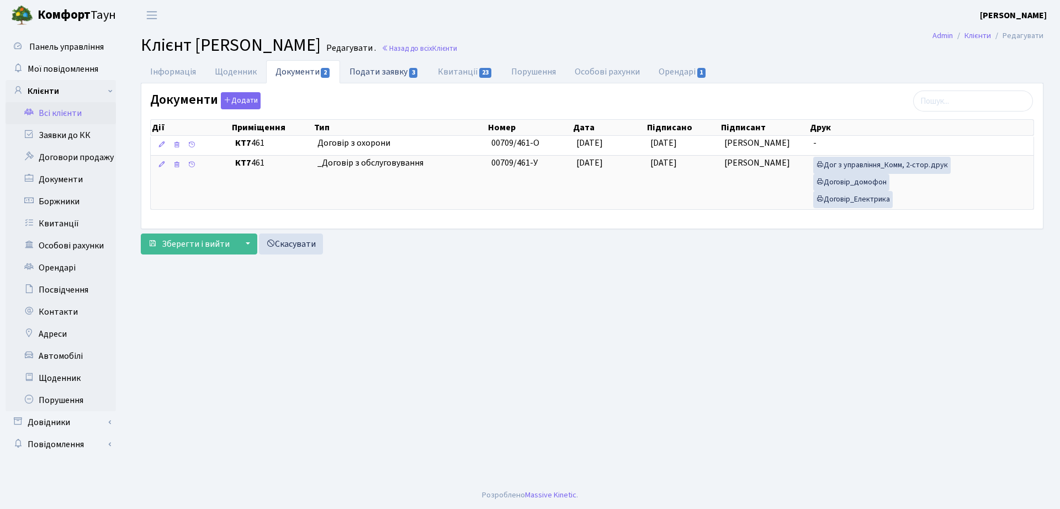
click at [380, 71] on link "Подати заявку 3" at bounding box center [384, 71] width 88 height 23
select select "25"
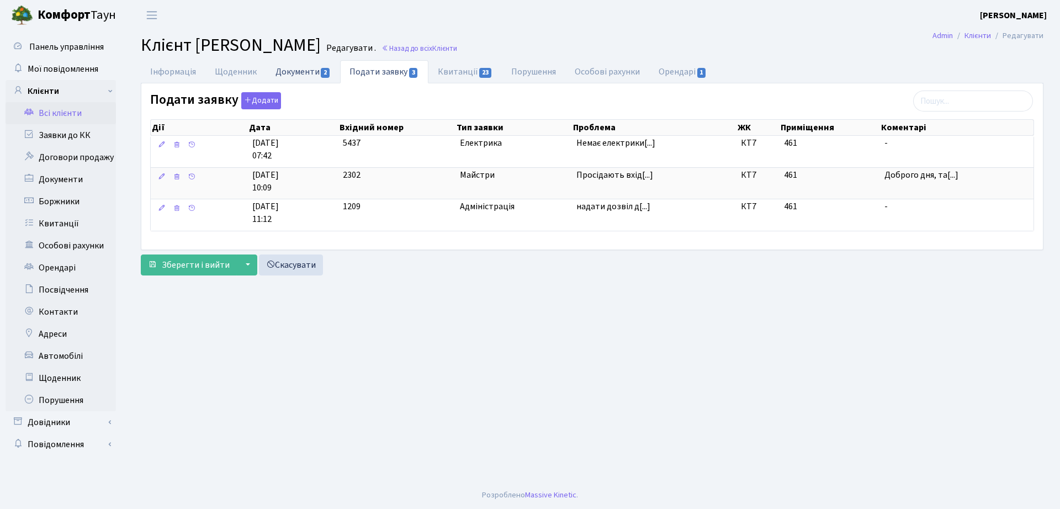
click at [311, 71] on link "Документи 2" at bounding box center [303, 71] width 74 height 23
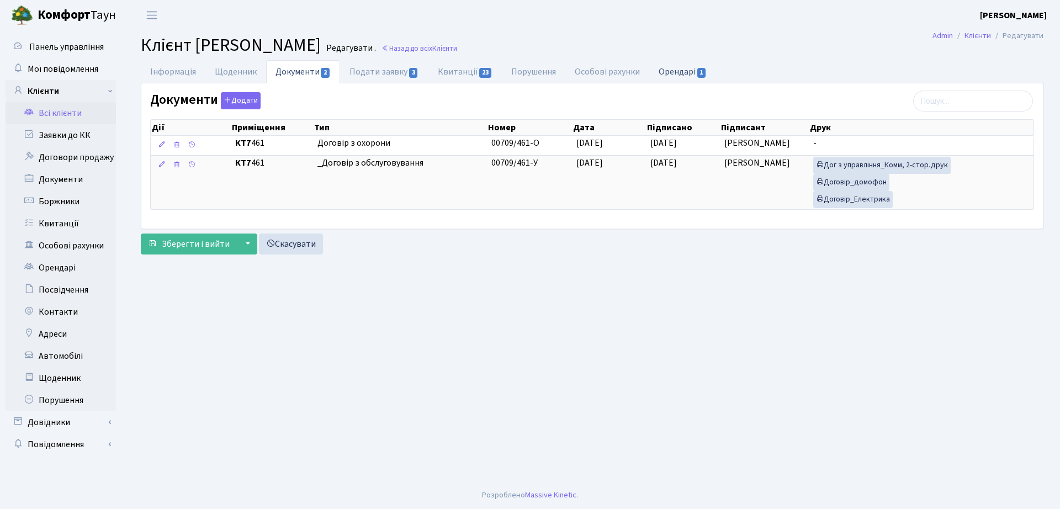
click at [675, 62] on link "Орендарі 1" at bounding box center [682, 71] width 67 height 23
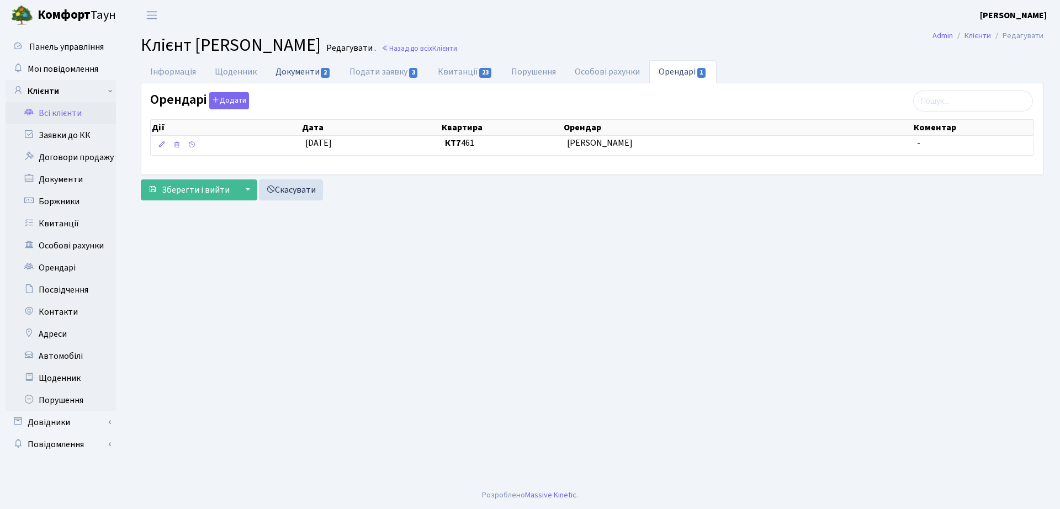
click at [295, 69] on link "Документи 2" at bounding box center [303, 71] width 74 height 23
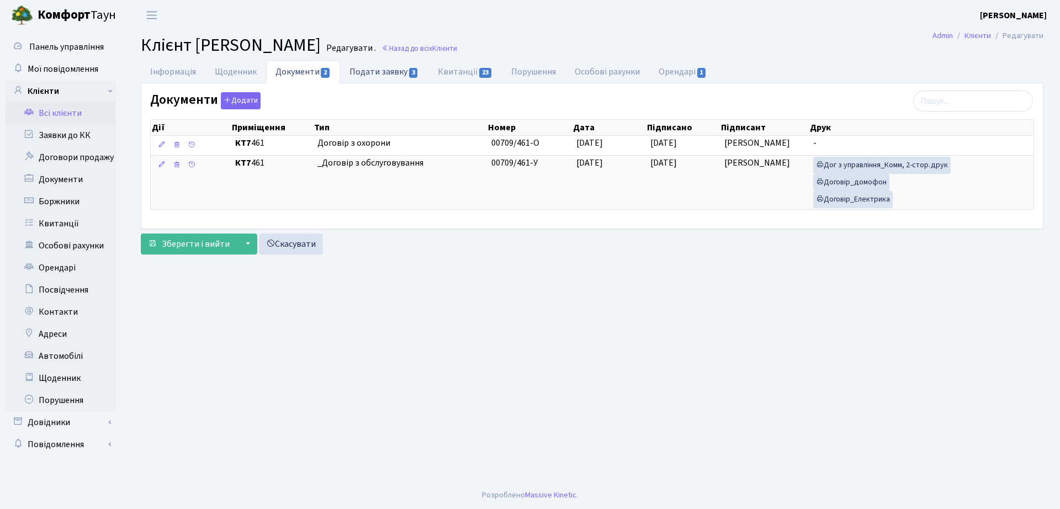
click at [401, 77] on link "Подати заявку 3" at bounding box center [384, 71] width 88 height 23
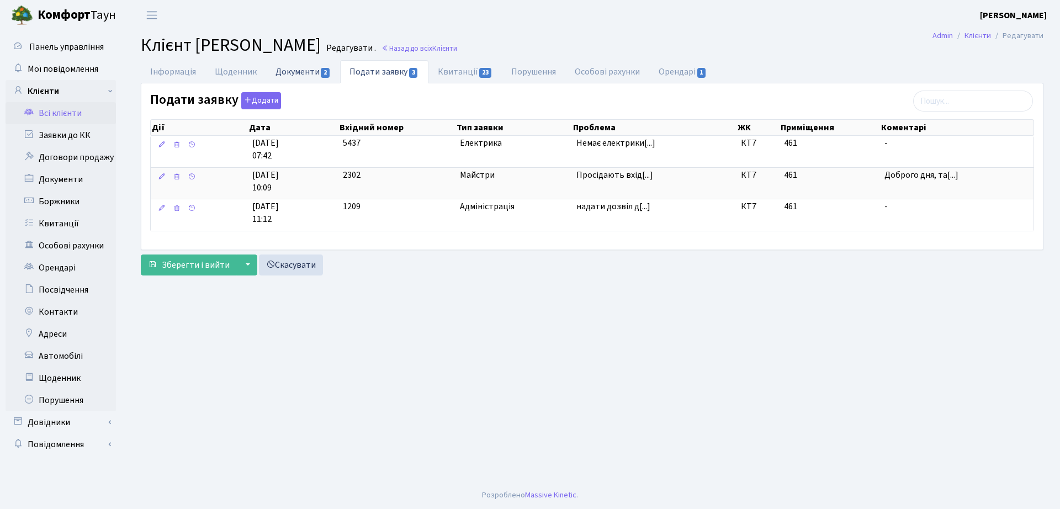
click at [314, 72] on link "Документи 2" at bounding box center [303, 71] width 74 height 23
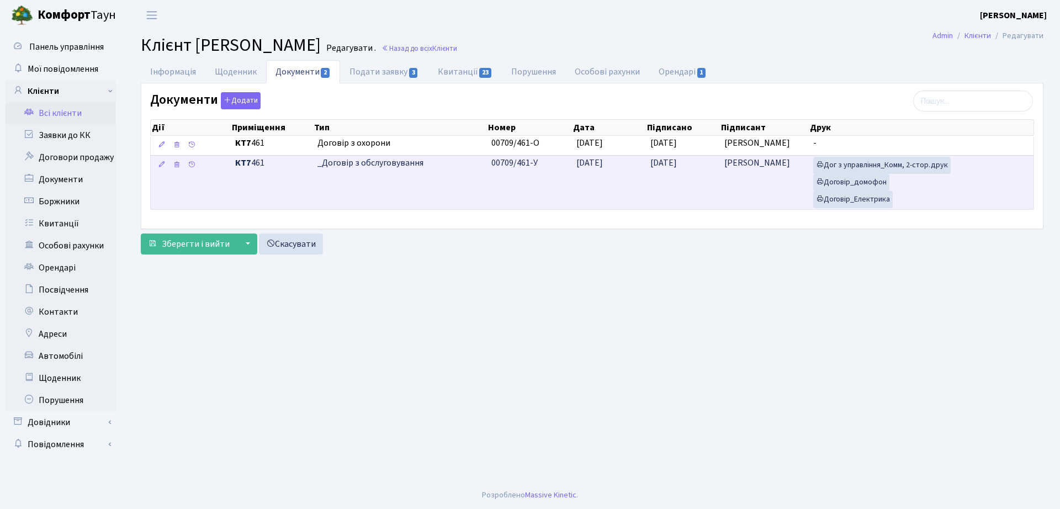
click at [564, 173] on td "00709/461-У" at bounding box center [529, 182] width 85 height 54
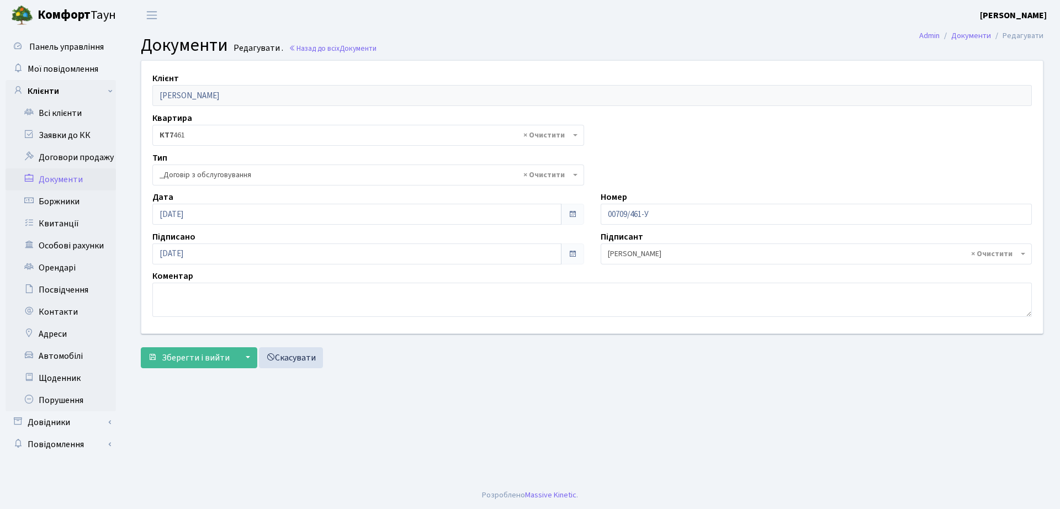
select select "289"
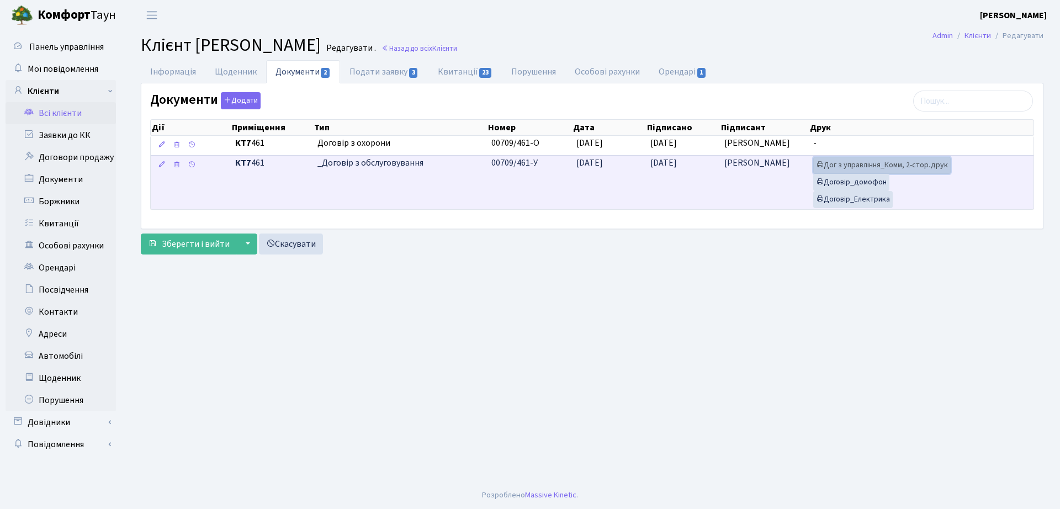
click at [866, 166] on link "Дог з управління_Комм, 2-стор.друк" at bounding box center [881, 165] width 137 height 17
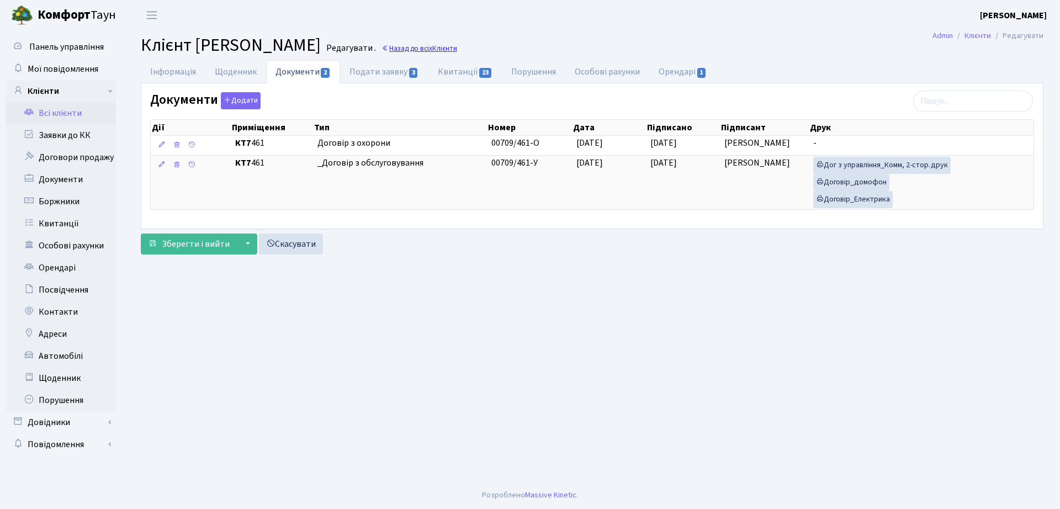
click at [457, 45] on span "Клієнти" at bounding box center [444, 48] width 25 height 10
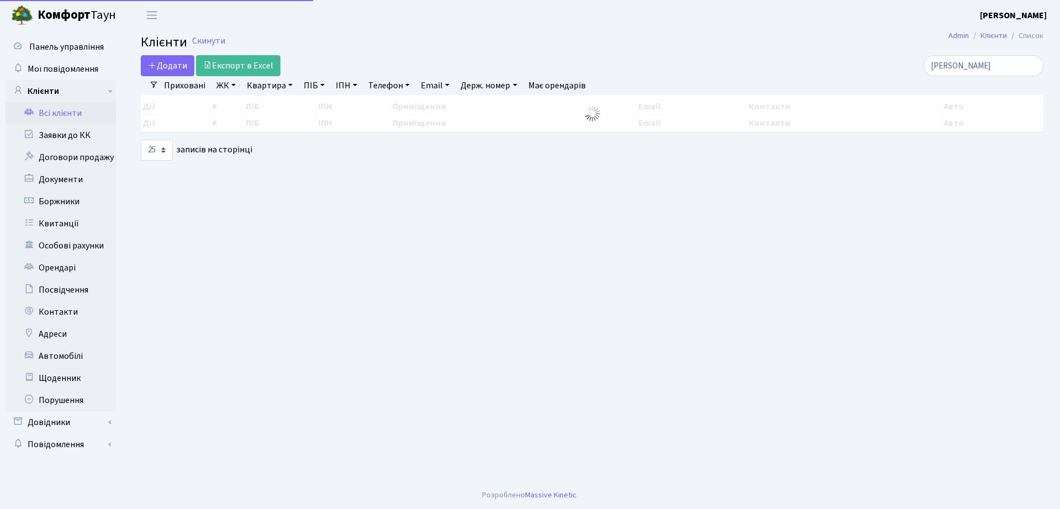
select select "25"
drag, startPoint x: 981, startPoint y: 67, endPoint x: 815, endPoint y: 67, distance: 166.2
click at [815, 67] on div "кіцул" at bounding box center [899, 65] width 290 height 21
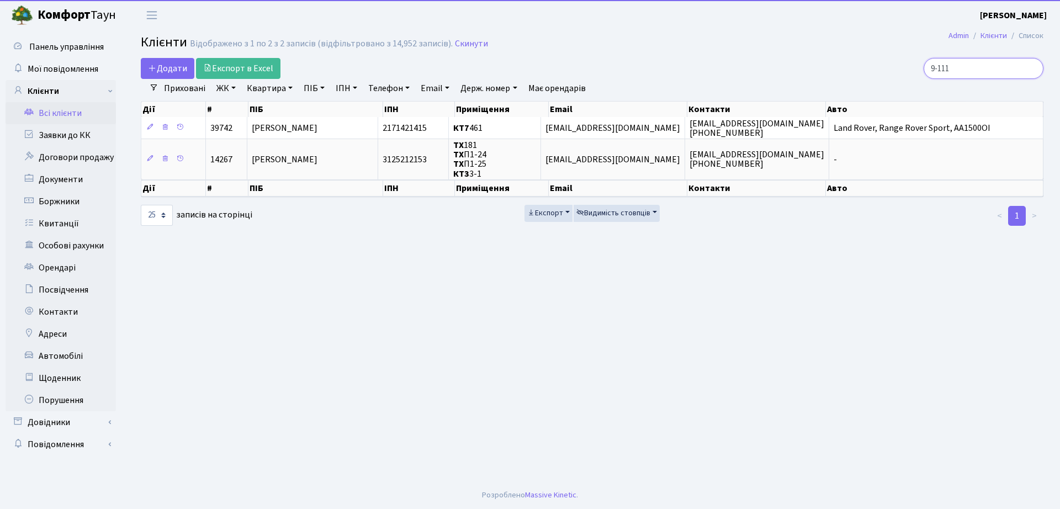
type input "9-111"
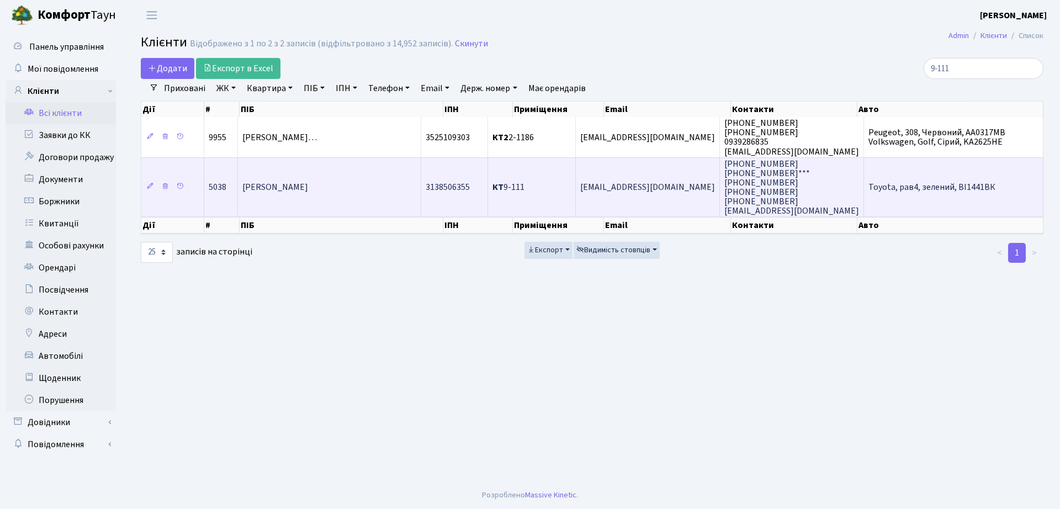
click at [421, 191] on td "[PERSON_NAME]" at bounding box center [329, 187] width 183 height 60
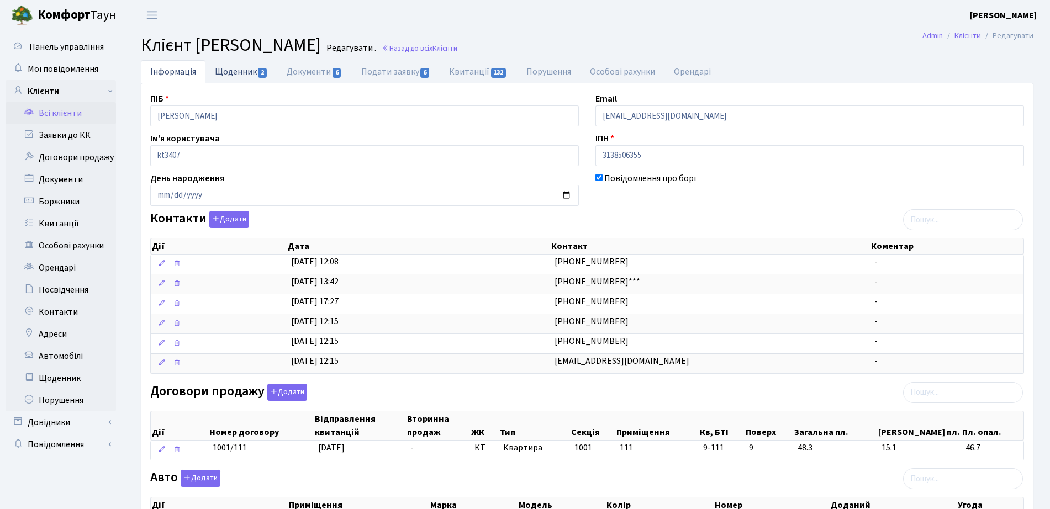
click at [267, 75] on link "Щоденник 2" at bounding box center [241, 71] width 72 height 23
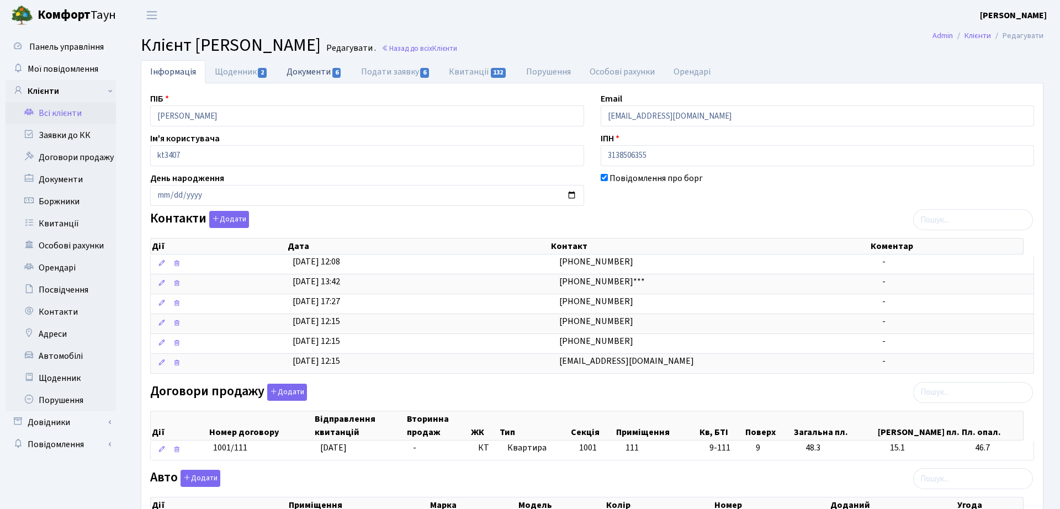
select select "25"
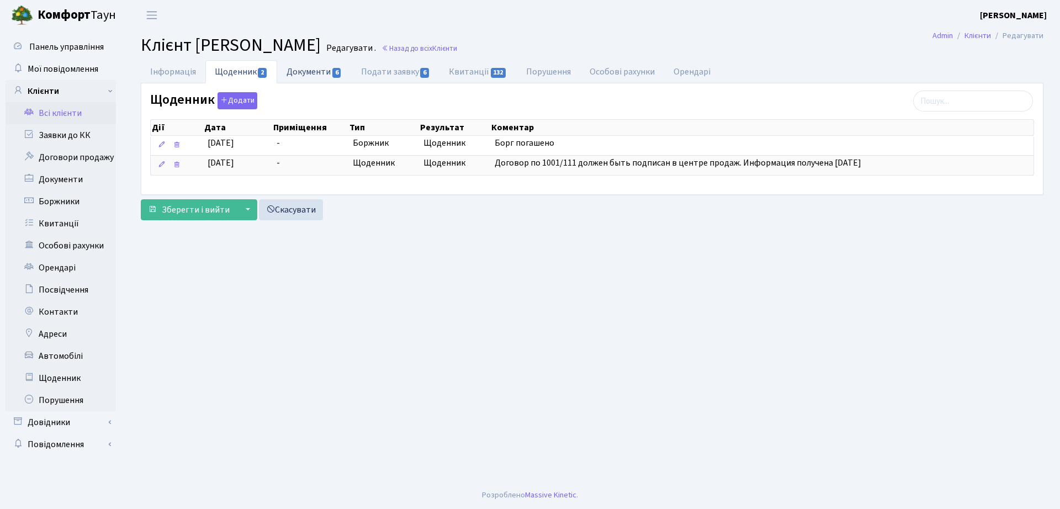
click at [322, 72] on link "Документи 6" at bounding box center [314, 71] width 74 height 23
select select "25"
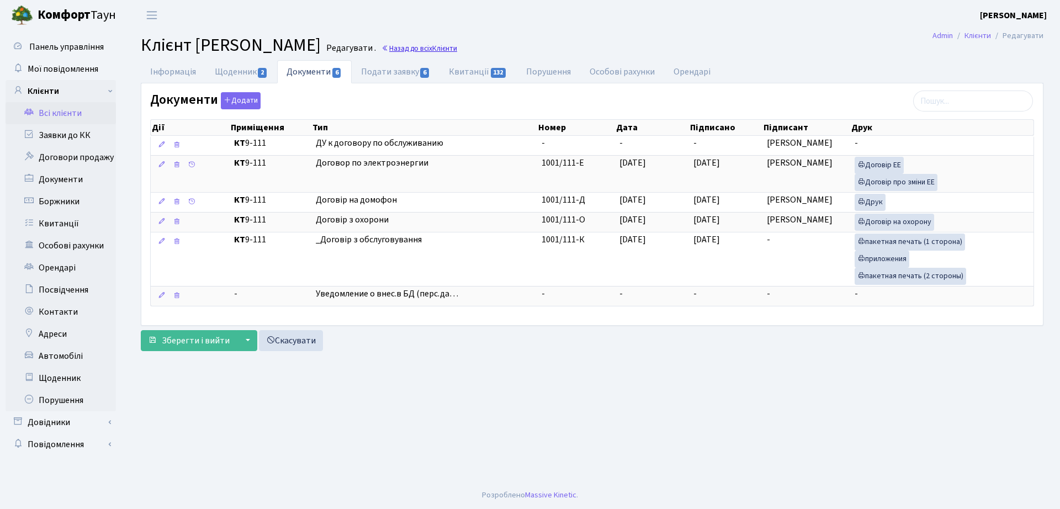
click at [453, 43] on link "Назад до всіх Клієнти" at bounding box center [420, 48] width 76 height 10
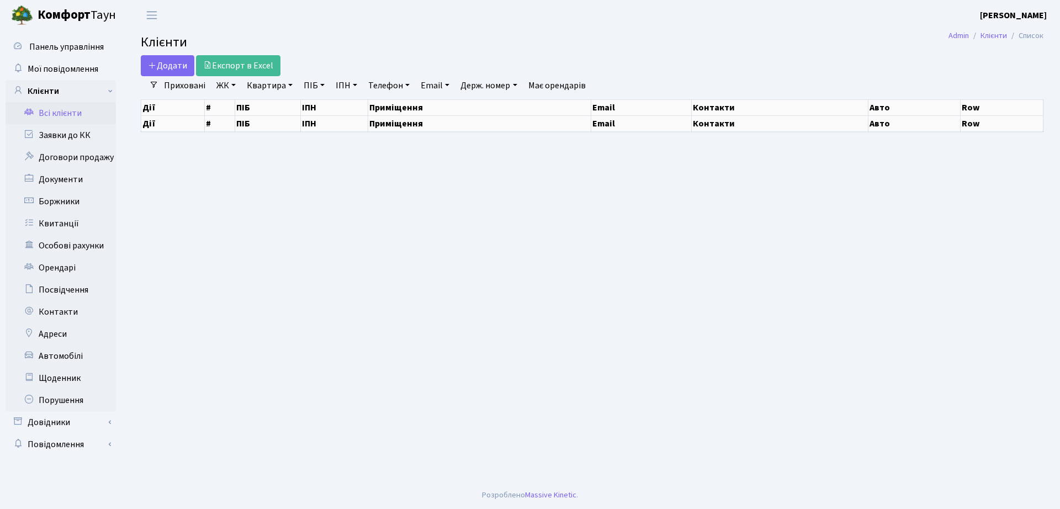
select select "25"
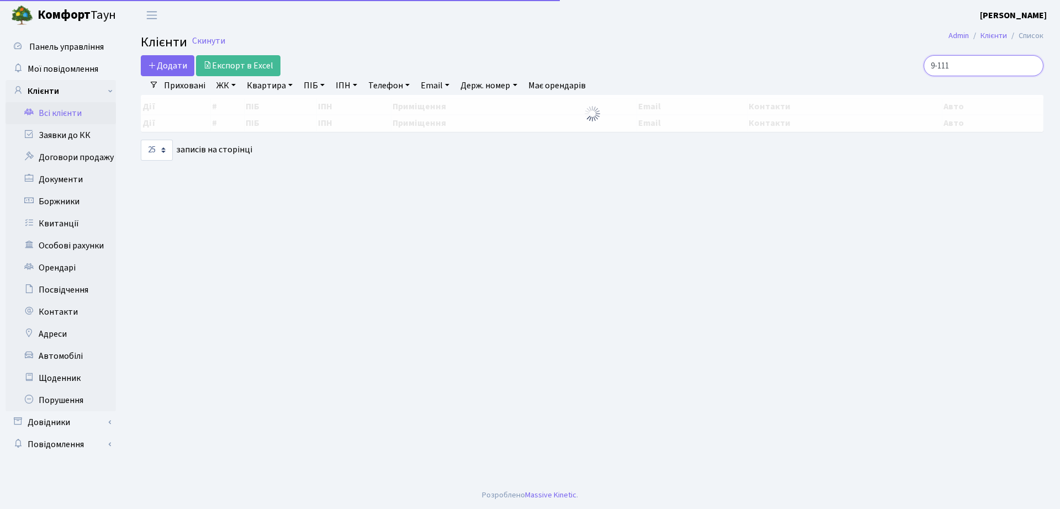
drag, startPoint x: 983, startPoint y: 64, endPoint x: 792, endPoint y: 65, distance: 191.1
click at [792, 65] on div "9-111" at bounding box center [899, 65] width 290 height 21
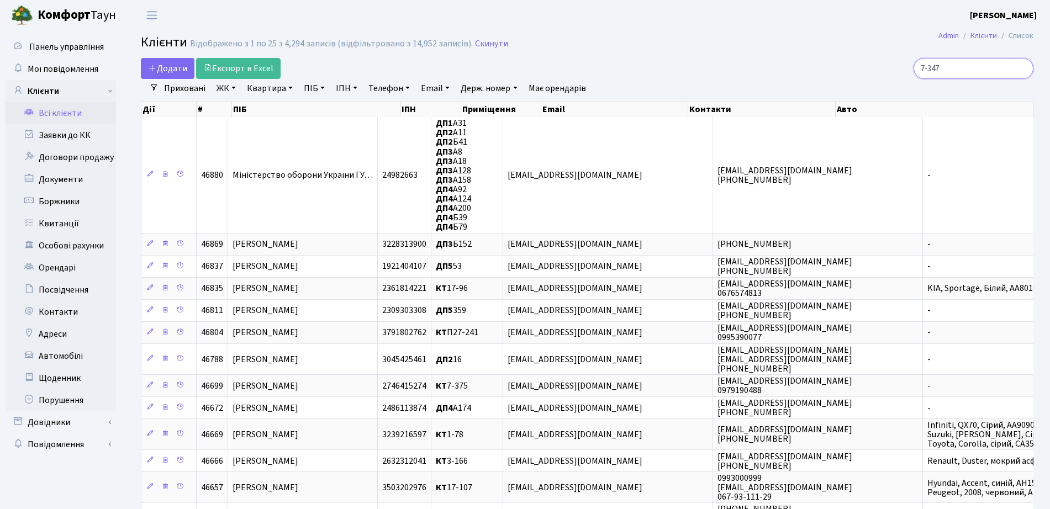
type input "7-347"
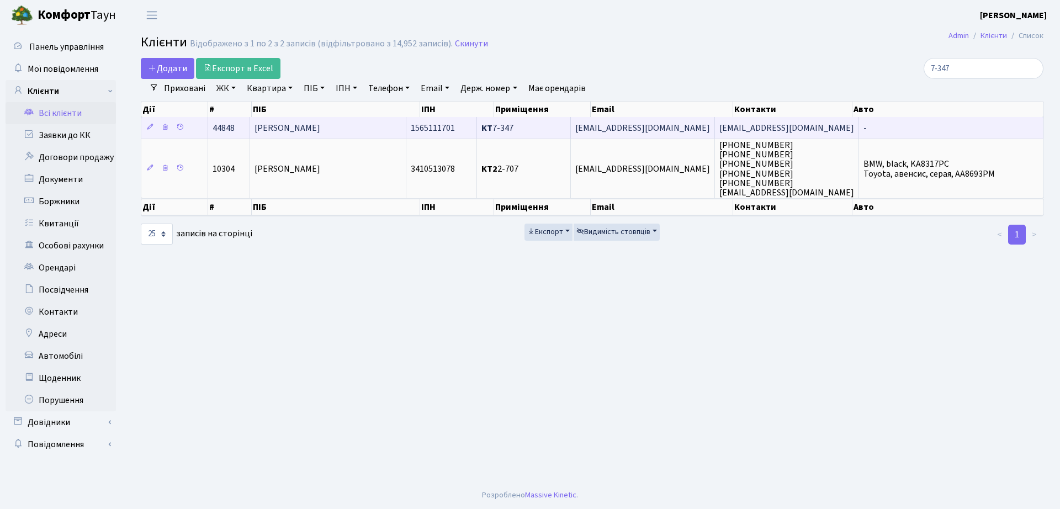
click at [297, 128] on span "[PERSON_NAME]" at bounding box center [288, 128] width 66 height 12
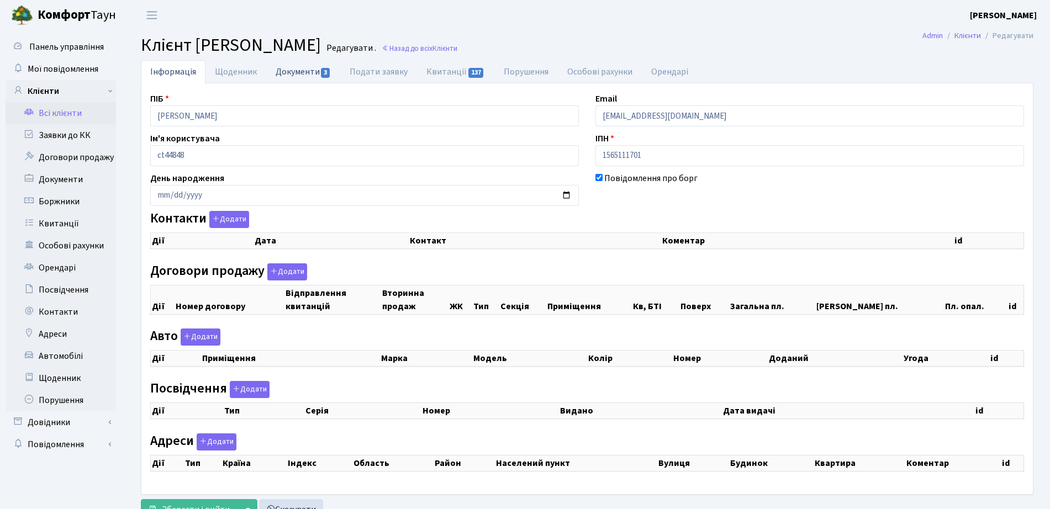
checkbox input "true"
select select "25"
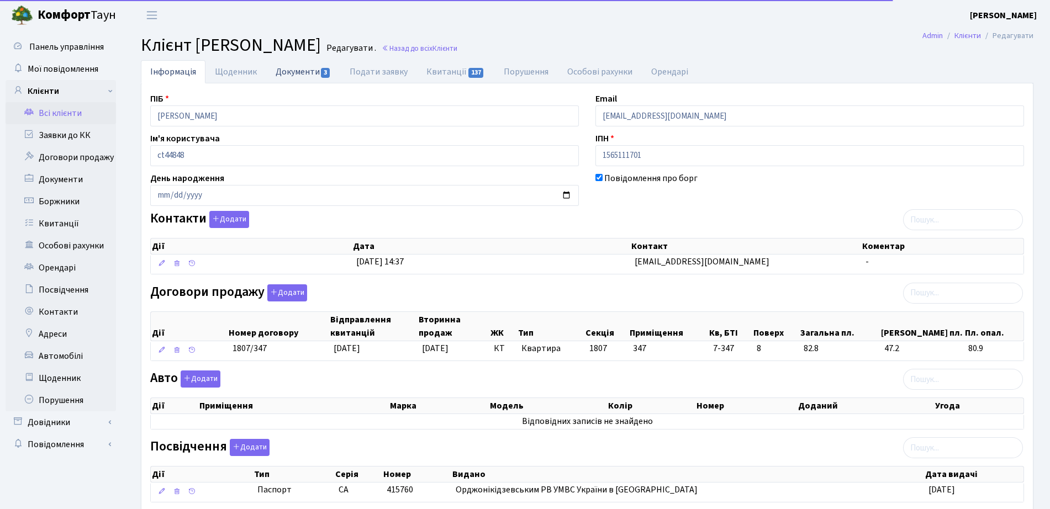
click at [316, 74] on link "Документи 3" at bounding box center [303, 71] width 74 height 23
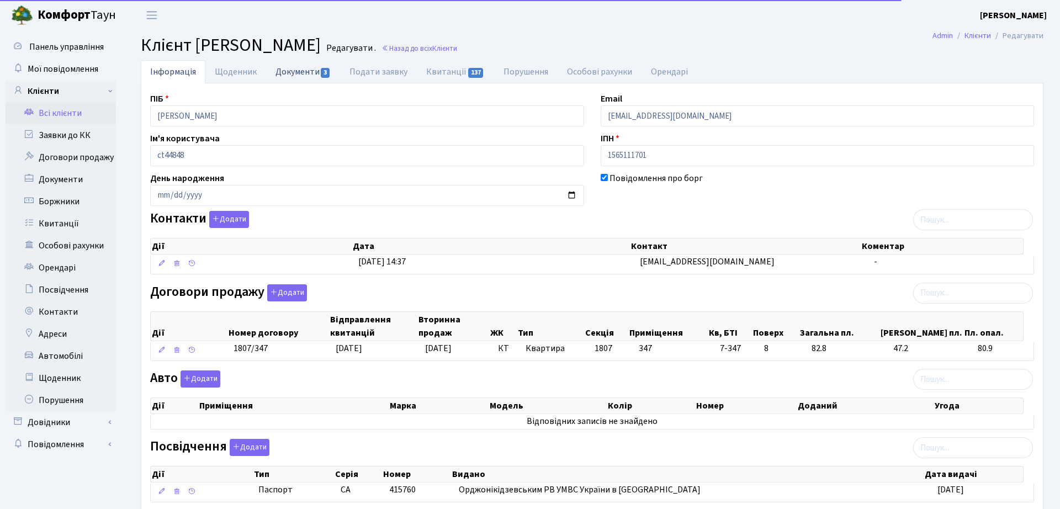
select select "25"
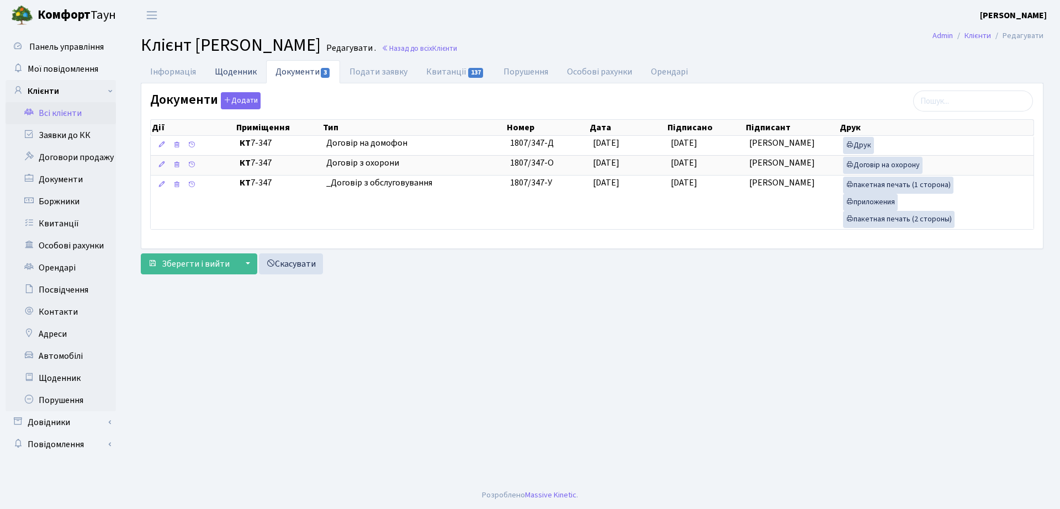
click at [232, 77] on link "Щоденник" at bounding box center [235, 71] width 61 height 23
select select "25"
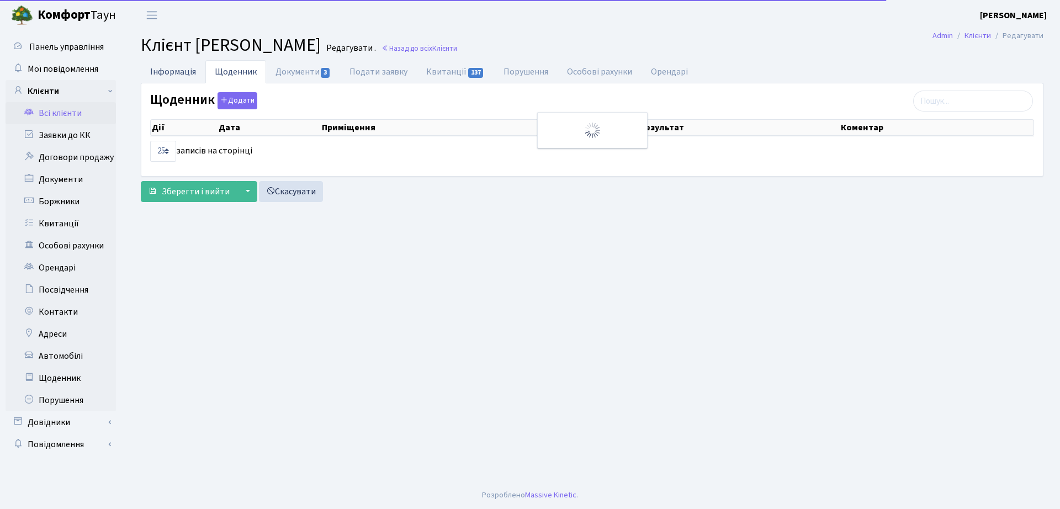
click at [178, 75] on link "Інформація" at bounding box center [173, 71] width 65 height 23
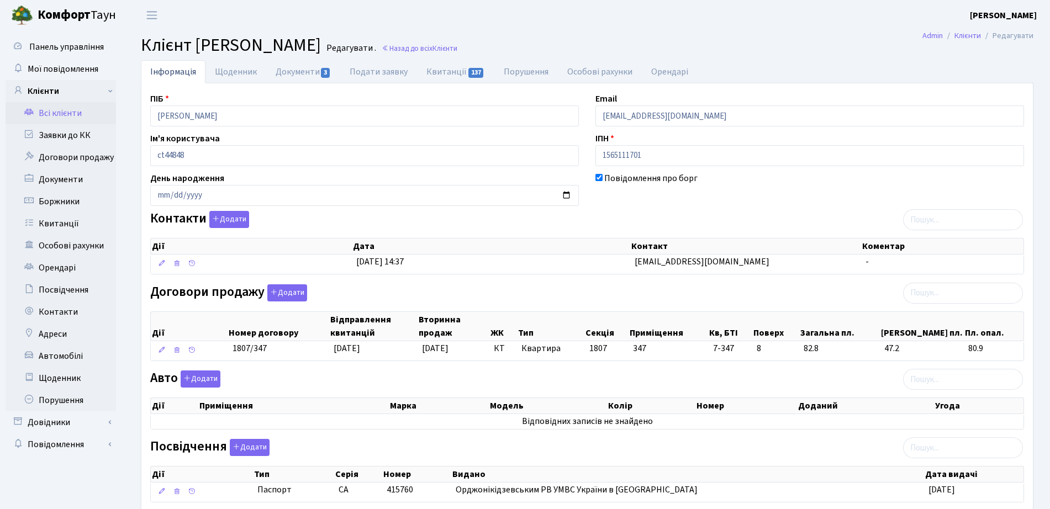
click at [376, 45] on small "Редагувати ." at bounding box center [350, 48] width 52 height 10
click at [457, 46] on link "Назад до всіх Клієнти" at bounding box center [420, 48] width 76 height 10
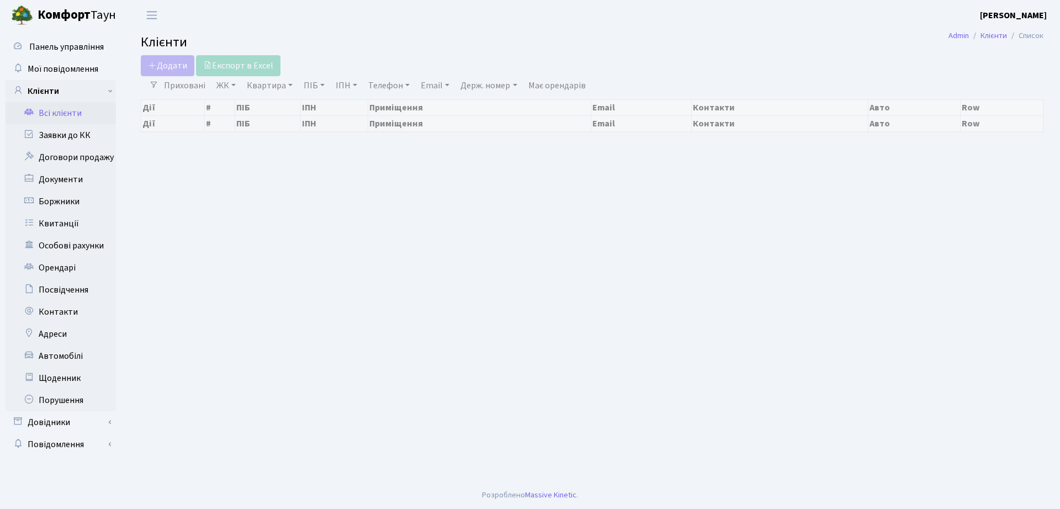
select select "25"
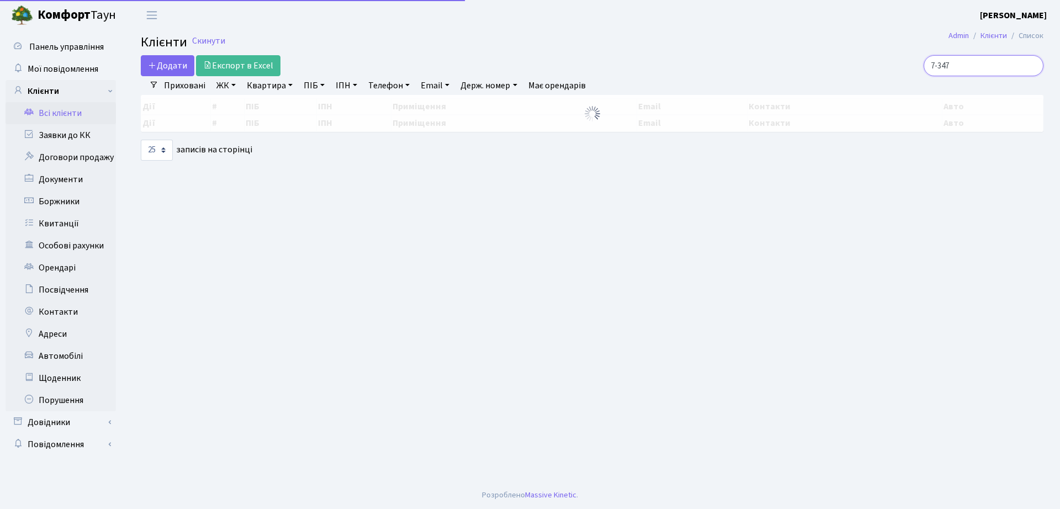
click at [991, 57] on main "Admin Клієнти Список Клієнти Скинути Додати Експорт в Excel 7-347 Фільтри Прихо…" at bounding box center [592, 255] width 936 height 451
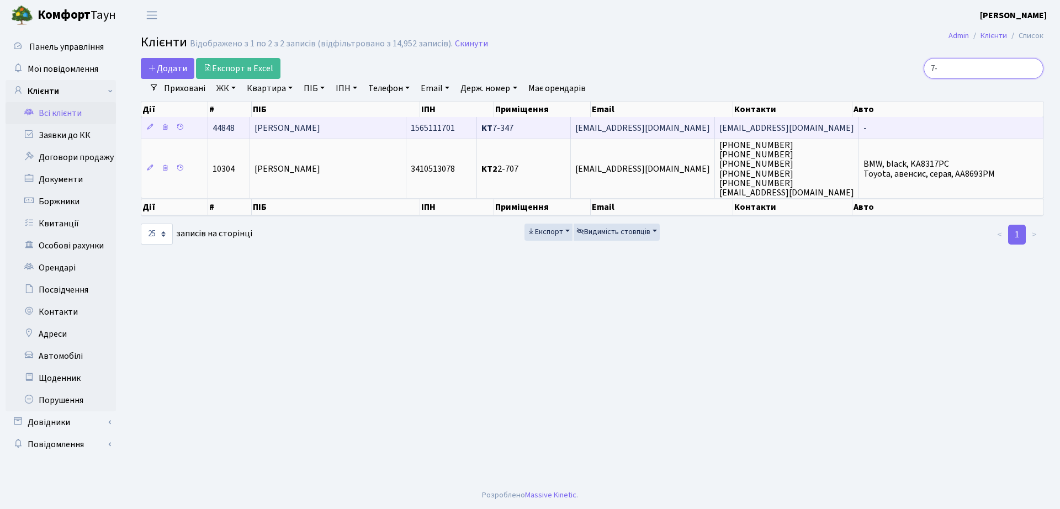
type input "7"
type input "4-347"
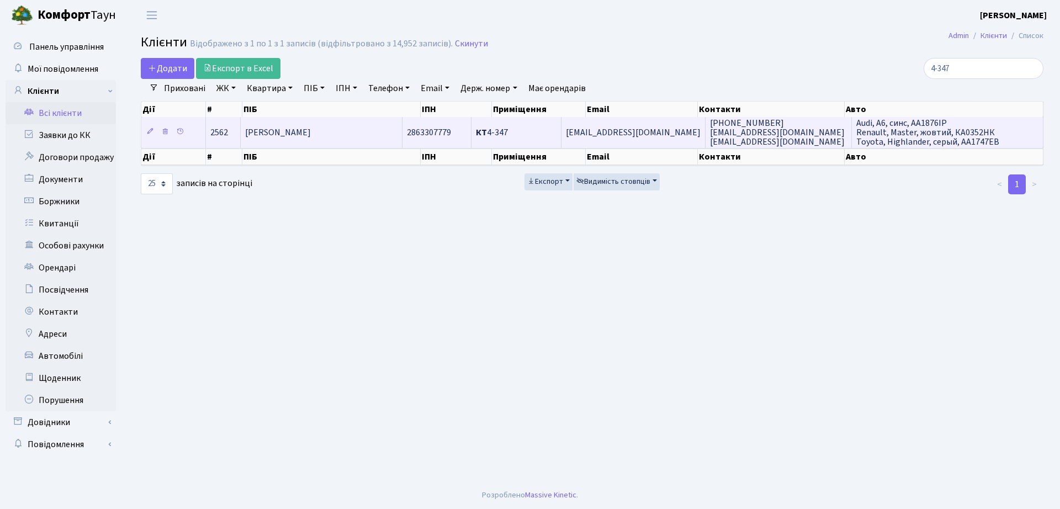
click at [420, 133] on td "2863307779" at bounding box center [437, 132] width 68 height 30
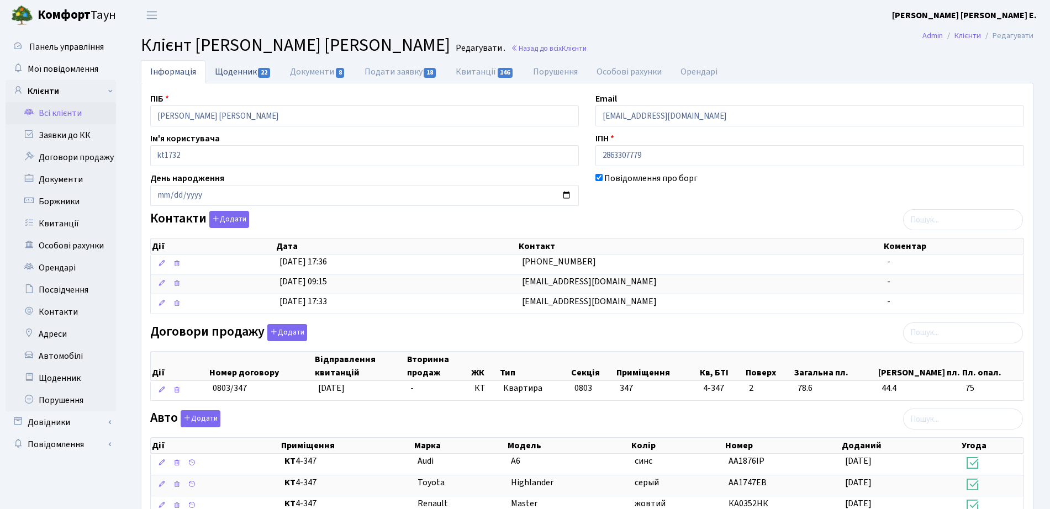
click at [266, 79] on link "Щоденник 22" at bounding box center [242, 71] width 75 height 23
select select "25"
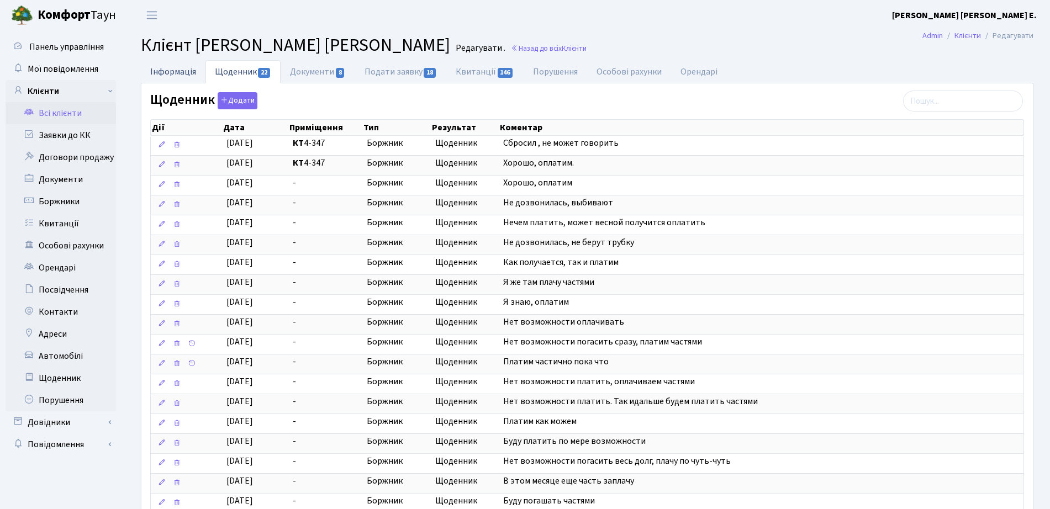
click at [188, 72] on link "Інформація" at bounding box center [173, 71] width 65 height 23
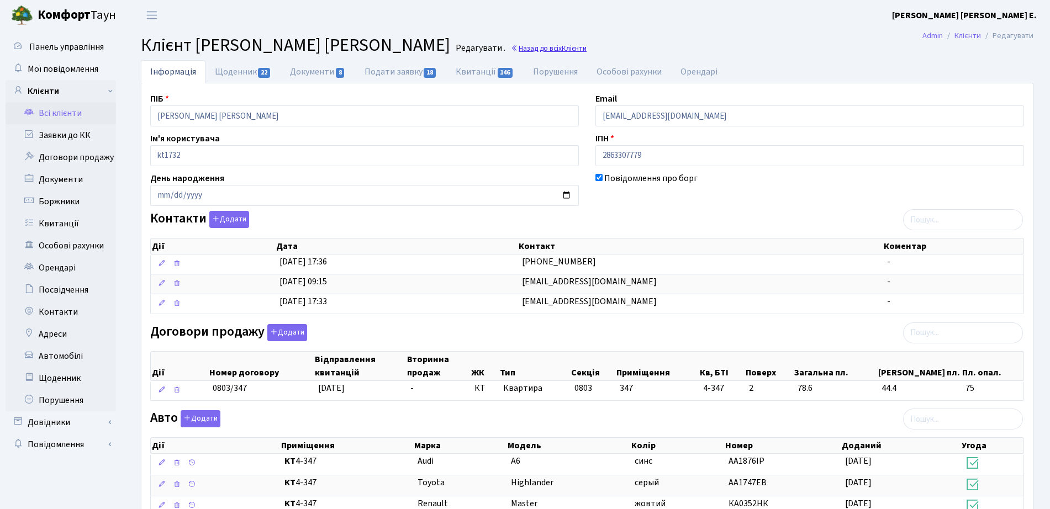
click at [537, 52] on link "Назад до всіх Клієнти" at bounding box center [549, 48] width 76 height 10
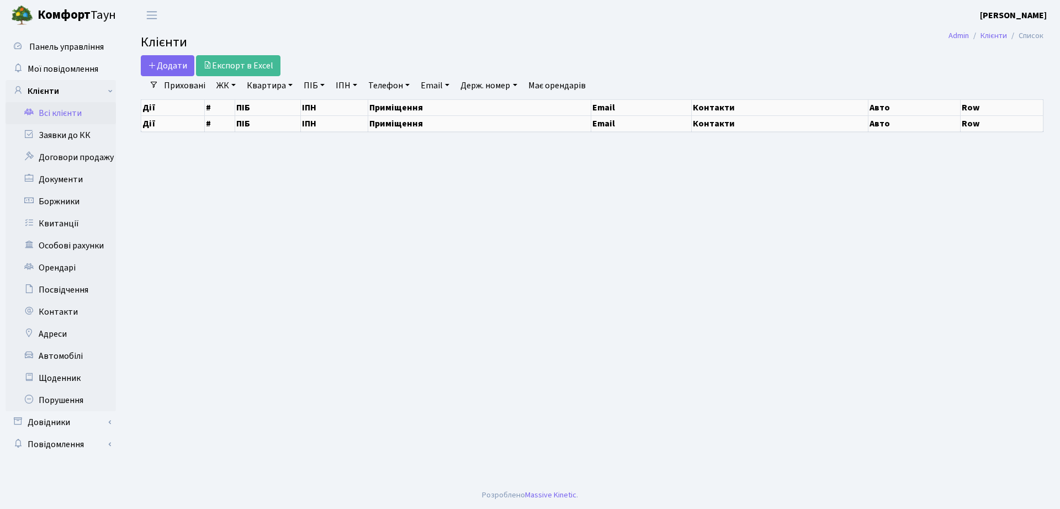
select select "25"
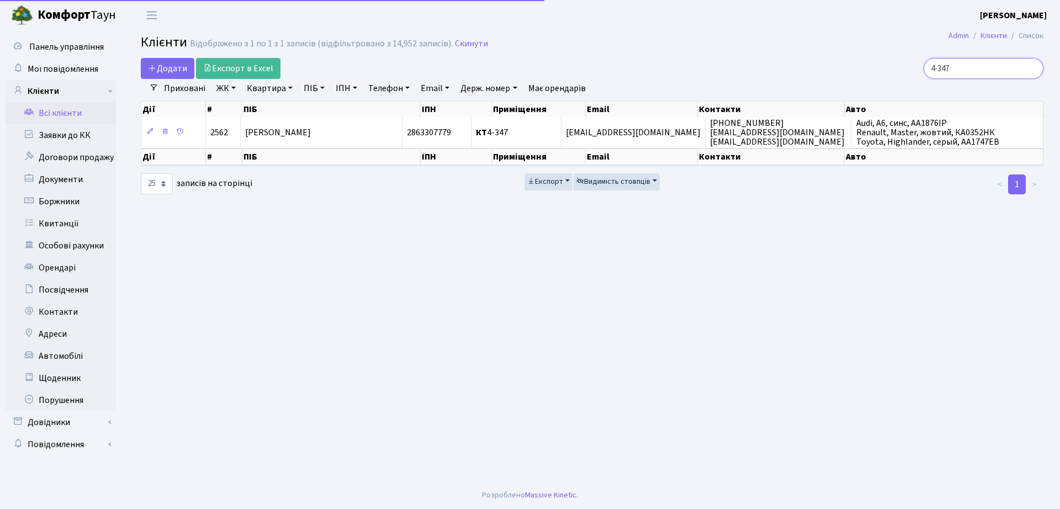
drag, startPoint x: 967, startPoint y: 67, endPoint x: 694, endPoint y: 54, distance: 274.2
click at [721, 66] on div "Додати Експорт в Excel 4-347" at bounding box center [592, 68] width 919 height 21
type input "7-347"
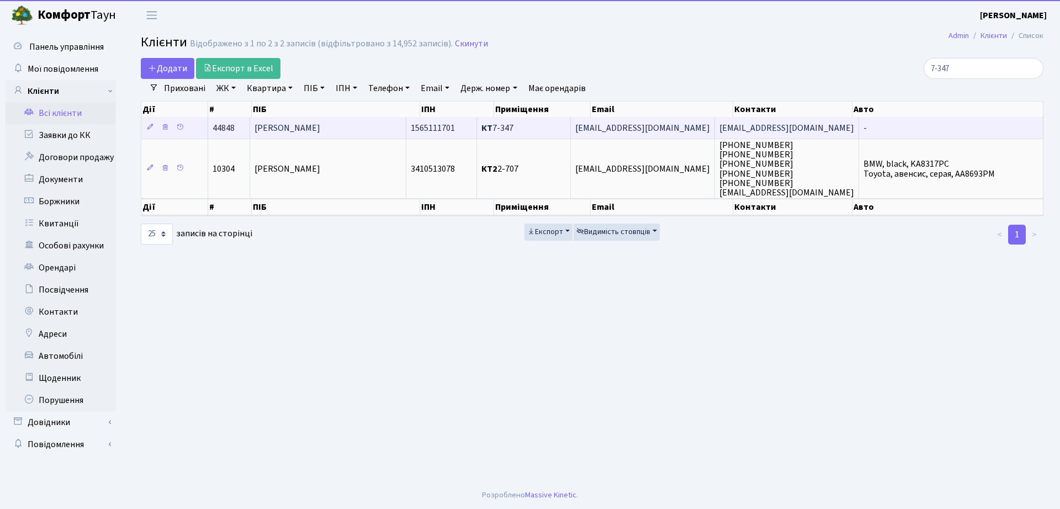
click at [343, 135] on td "[PERSON_NAME]" at bounding box center [328, 128] width 156 height 22
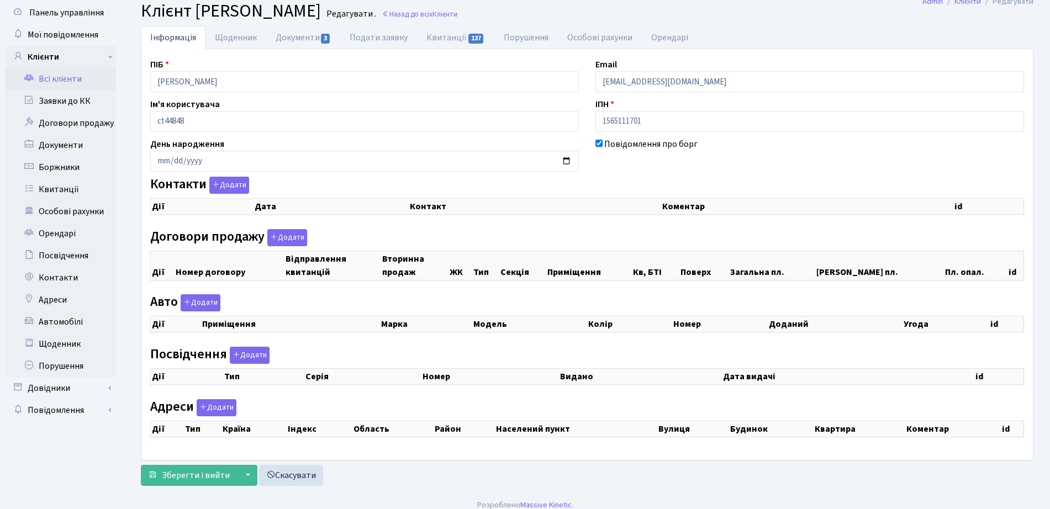
scroll to position [44, 0]
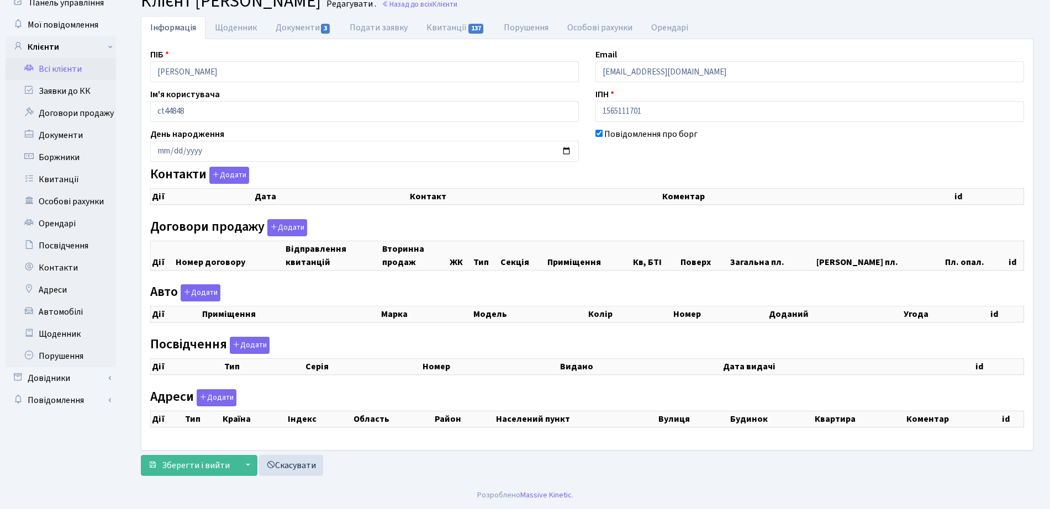
checkbox input "true"
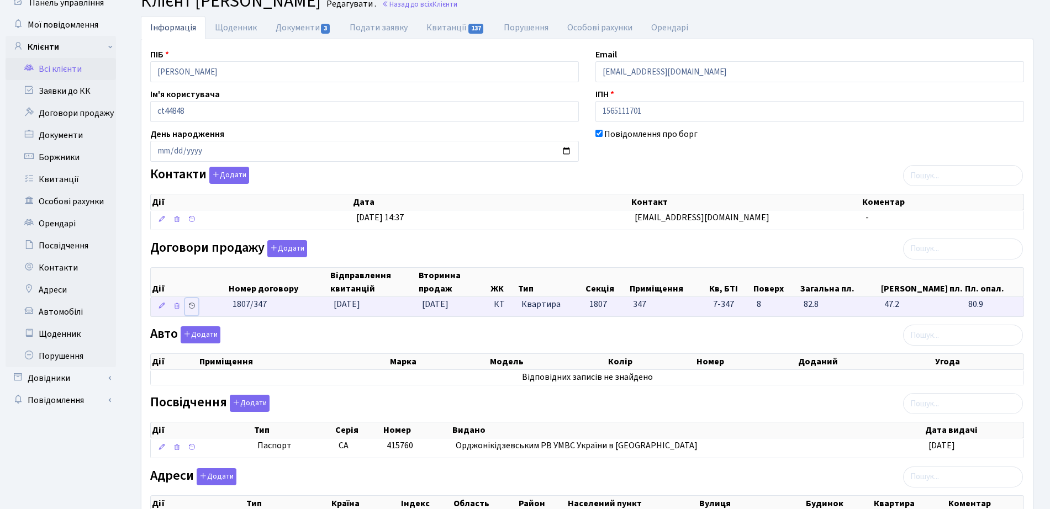
click at [189, 307] on icon at bounding box center [192, 306] width 8 height 8
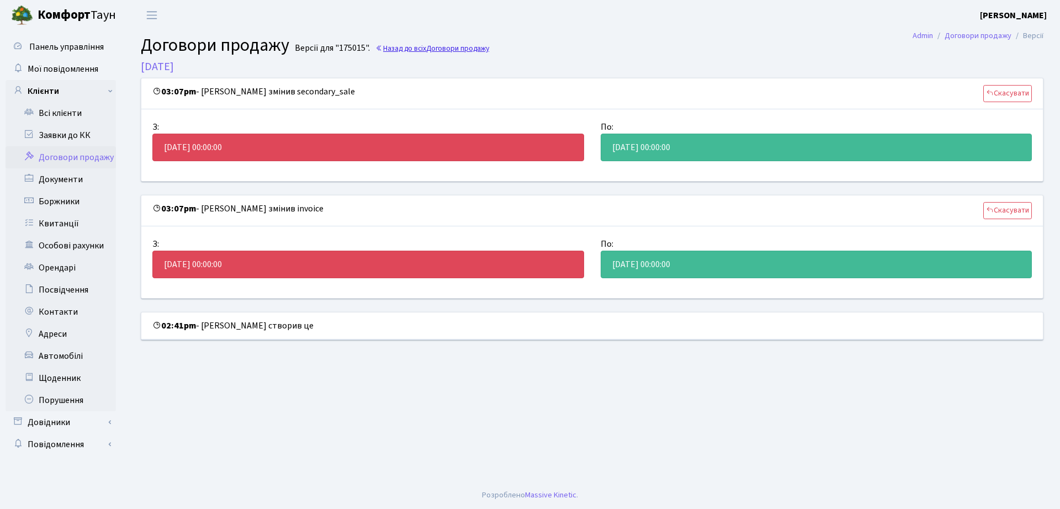
click at [426, 46] on link "Назад до всіх Договори продажу" at bounding box center [432, 48] width 114 height 10
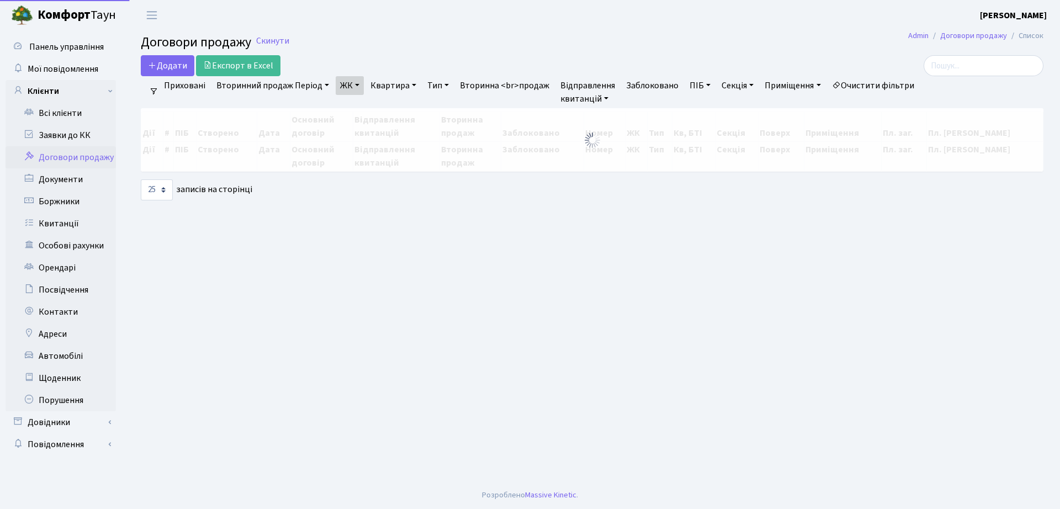
select select "25"
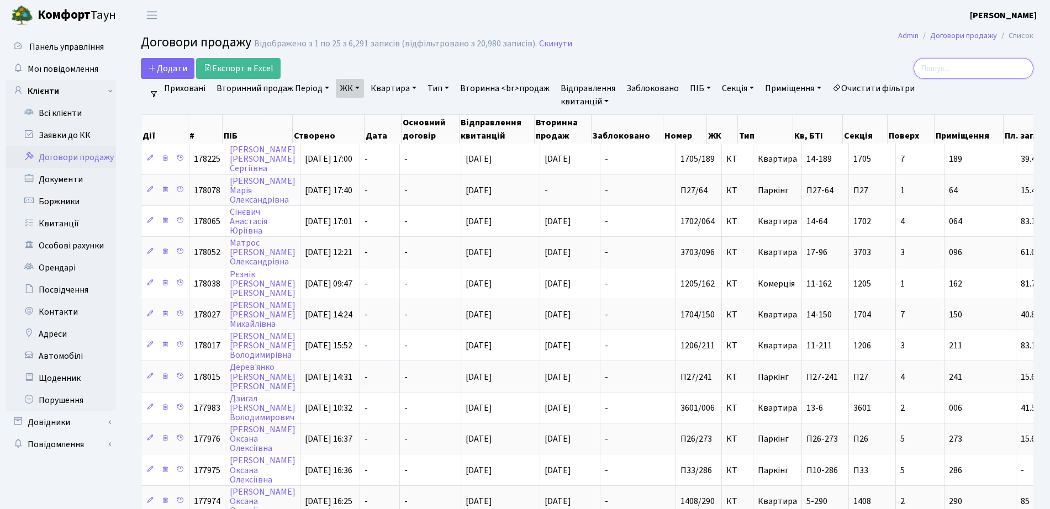
click at [973, 70] on input "search" at bounding box center [973, 68] width 120 height 21
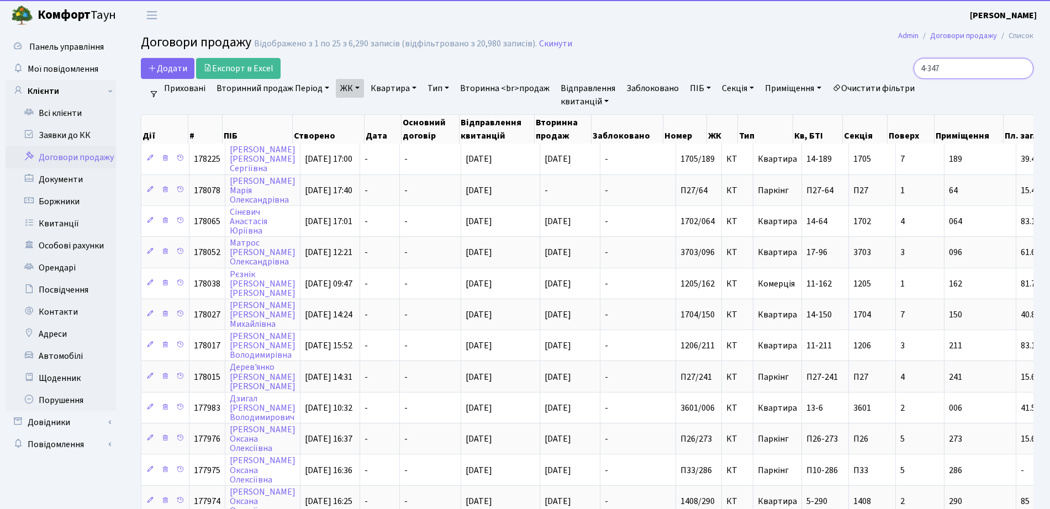
type input "4-347"
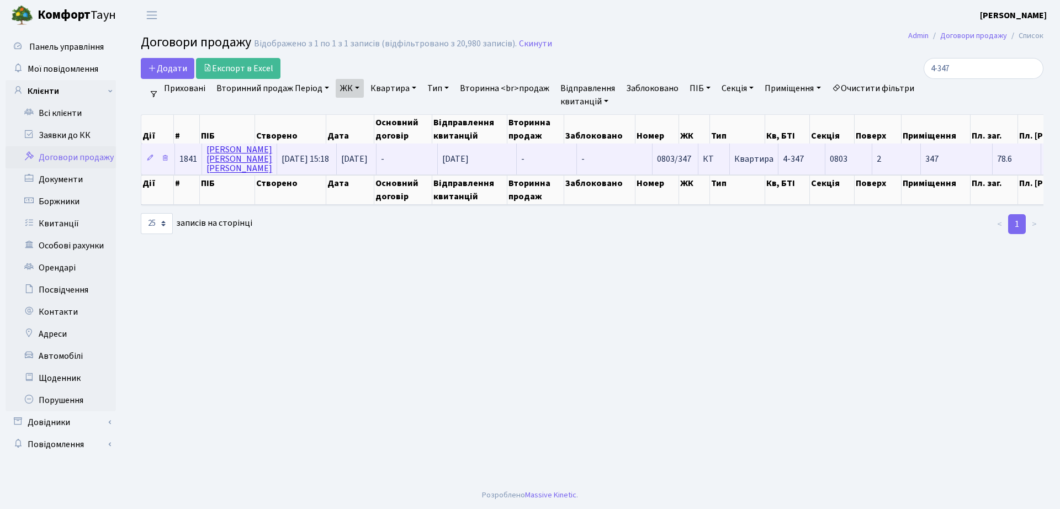
click at [220, 167] on link "Прокопенко Андрій Григорович" at bounding box center [240, 159] width 66 height 31
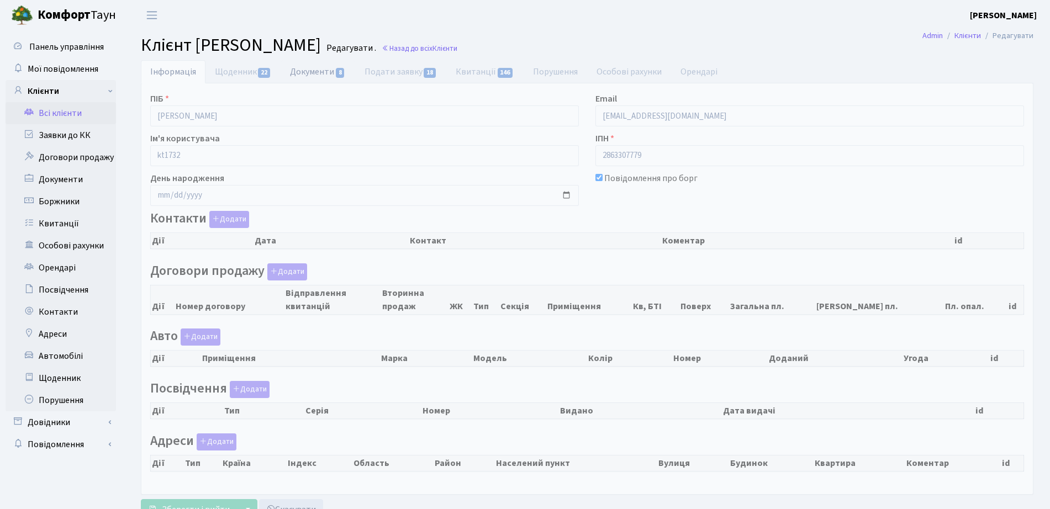
checkbox input "true"
select select "25"
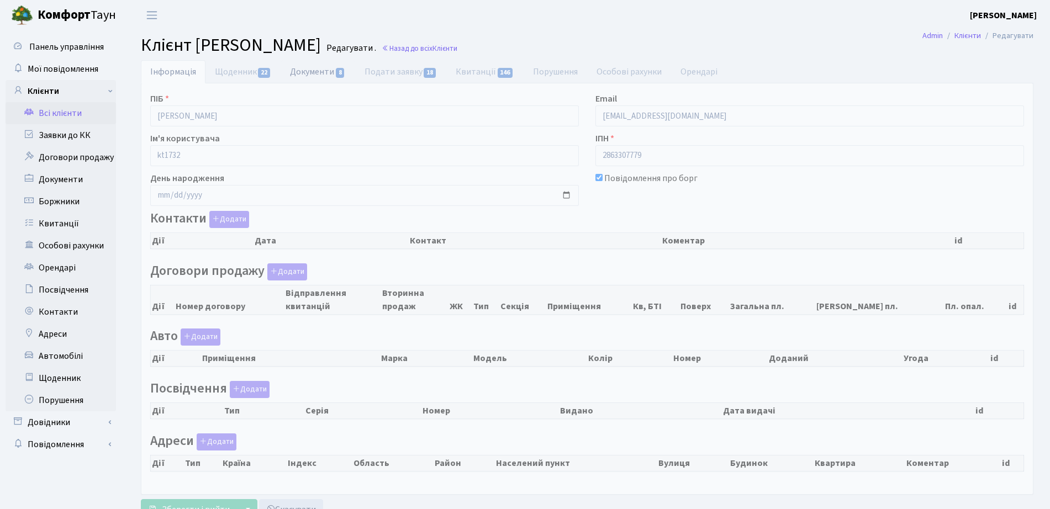
select select "25"
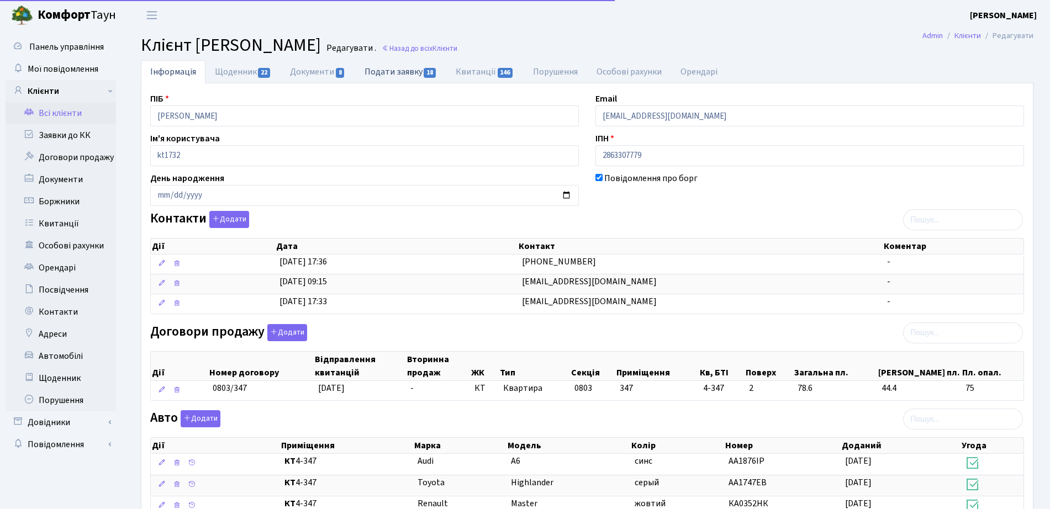
click at [415, 76] on link "Подати заявку 18" at bounding box center [400, 71] width 91 height 23
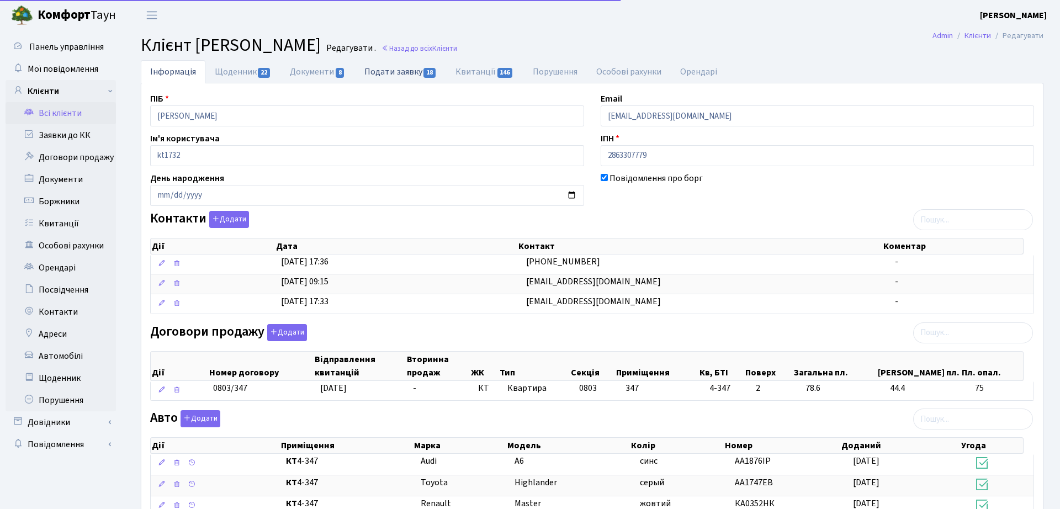
select select "25"
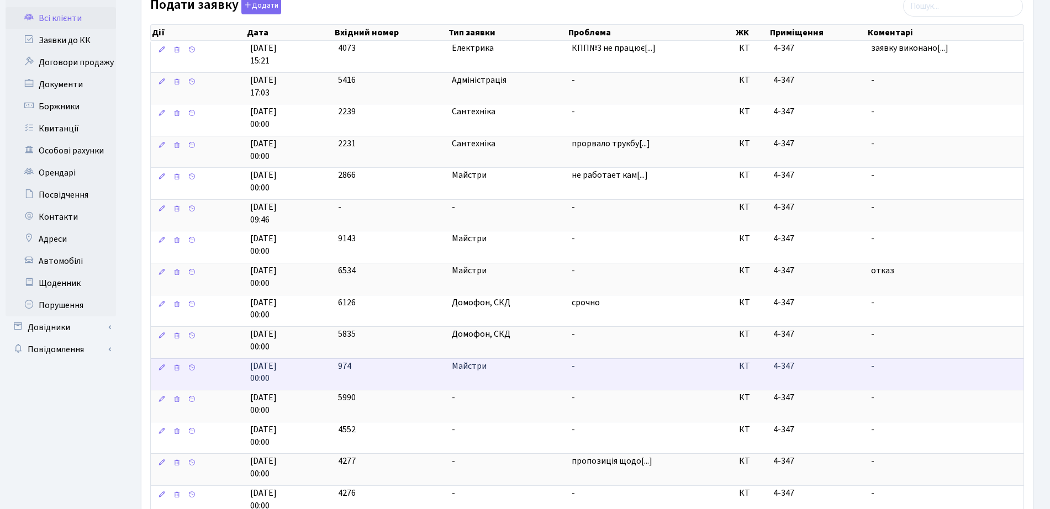
scroll to position [276, 0]
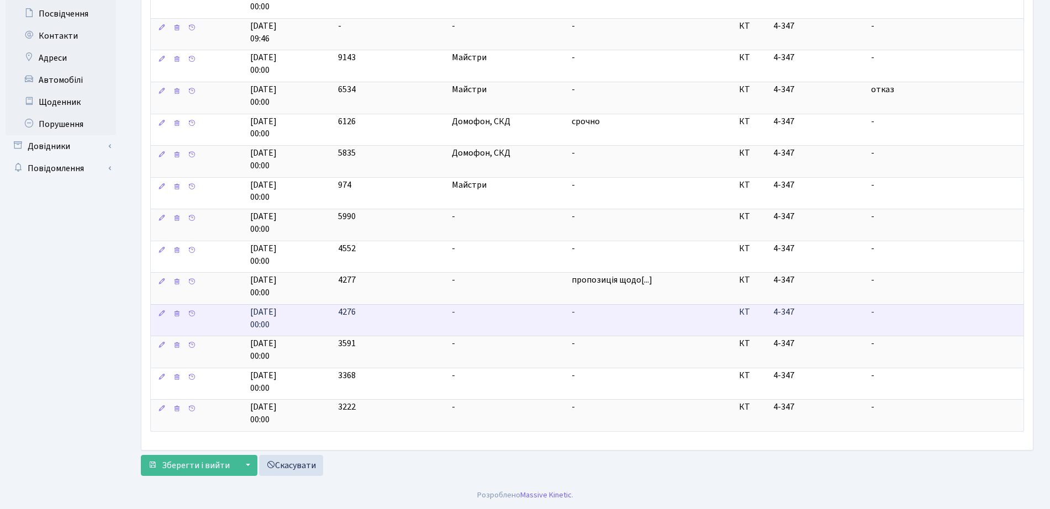
drag, startPoint x: 659, startPoint y: 309, endPoint x: 565, endPoint y: 315, distance: 93.6
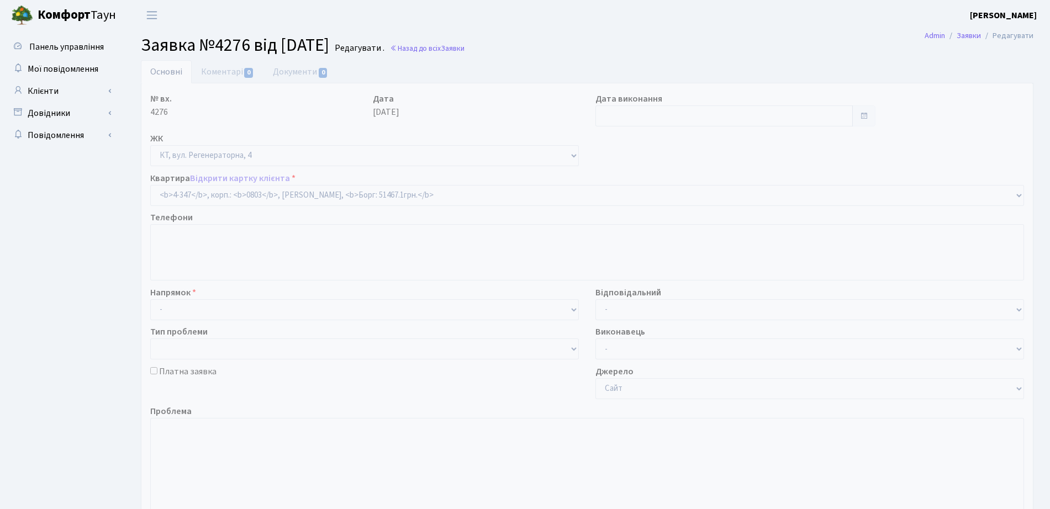
select select "1806"
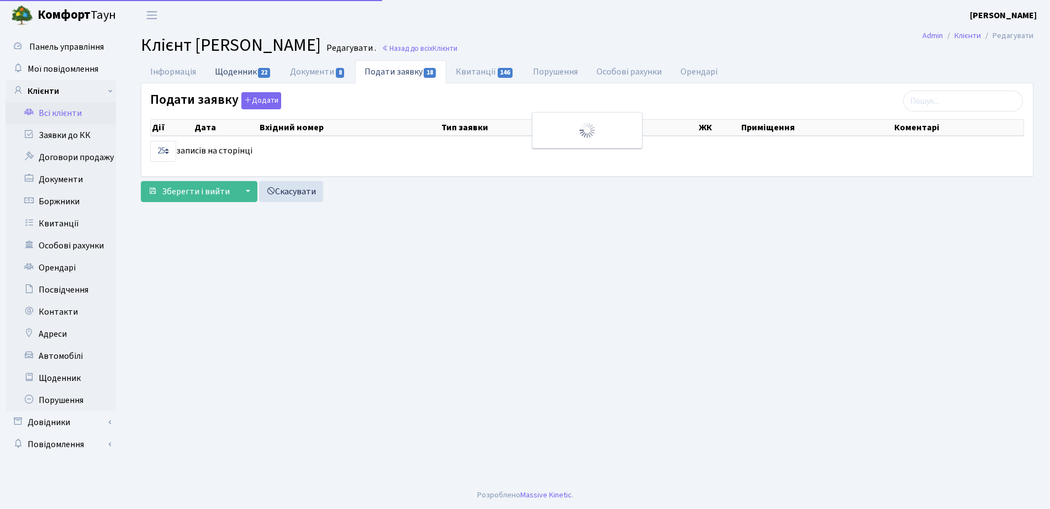
click at [240, 72] on link "Щоденник 22" at bounding box center [242, 71] width 75 height 23
select select "25"
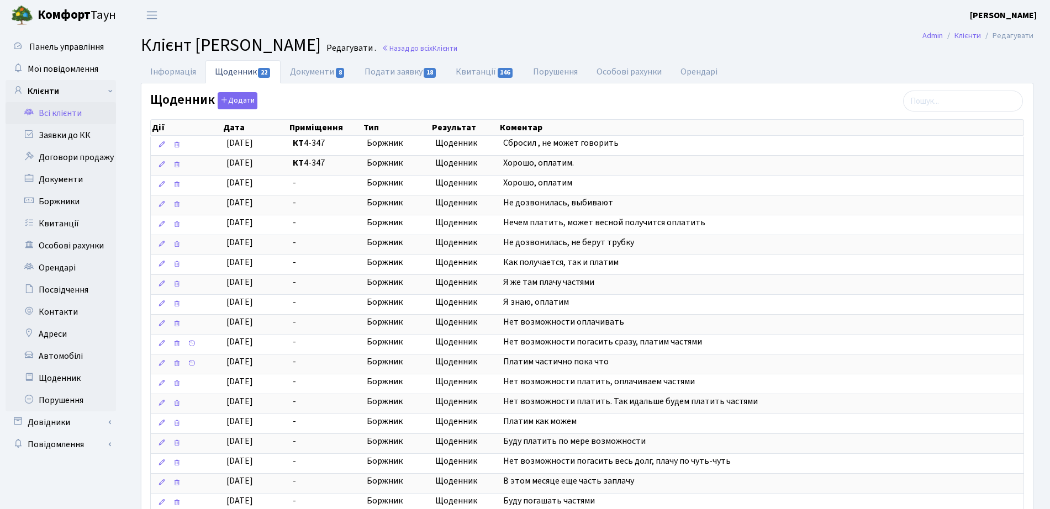
click at [552, 40] on h2 "Клієнт Прокопенко Андрій Григорович Редагувати . Назад до всіх Клієнти" at bounding box center [587, 45] width 892 height 21
click at [551, 41] on h2 "Клієнт Прокопенко Андрій Григорович Редагувати . Назад до всіх Клієнти" at bounding box center [587, 45] width 892 height 21
click at [457, 45] on link "Назад до всіх Клієнти" at bounding box center [420, 48] width 76 height 10
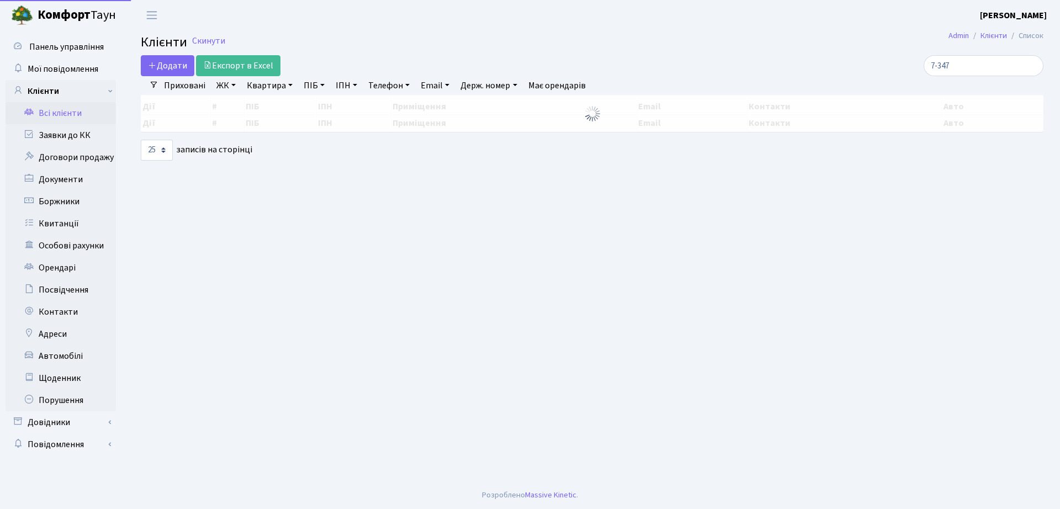
select select "25"
click at [993, 68] on input "7-347" at bounding box center [984, 65] width 120 height 21
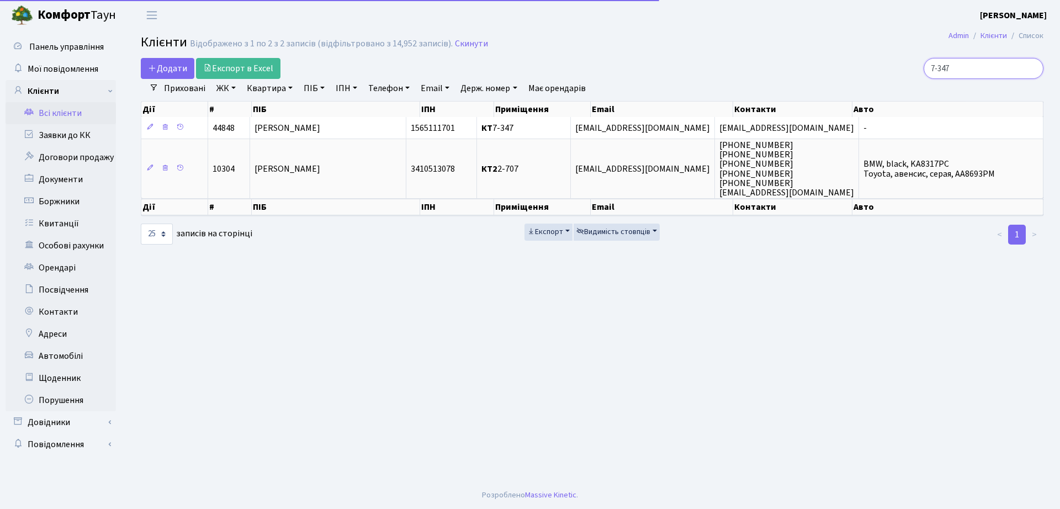
click at [993, 68] on input "7-347" at bounding box center [984, 68] width 120 height 21
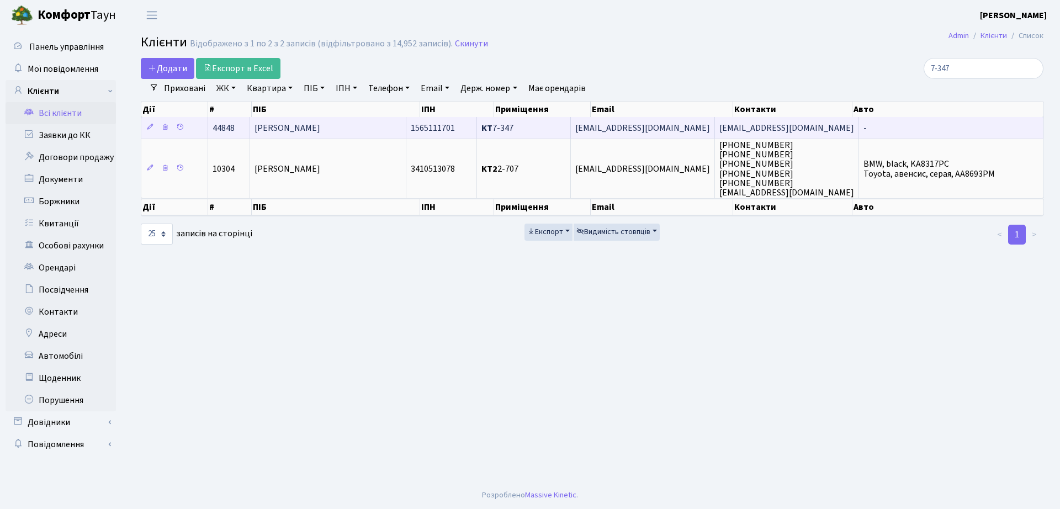
click at [445, 124] on span "1565111701" at bounding box center [433, 128] width 44 height 12
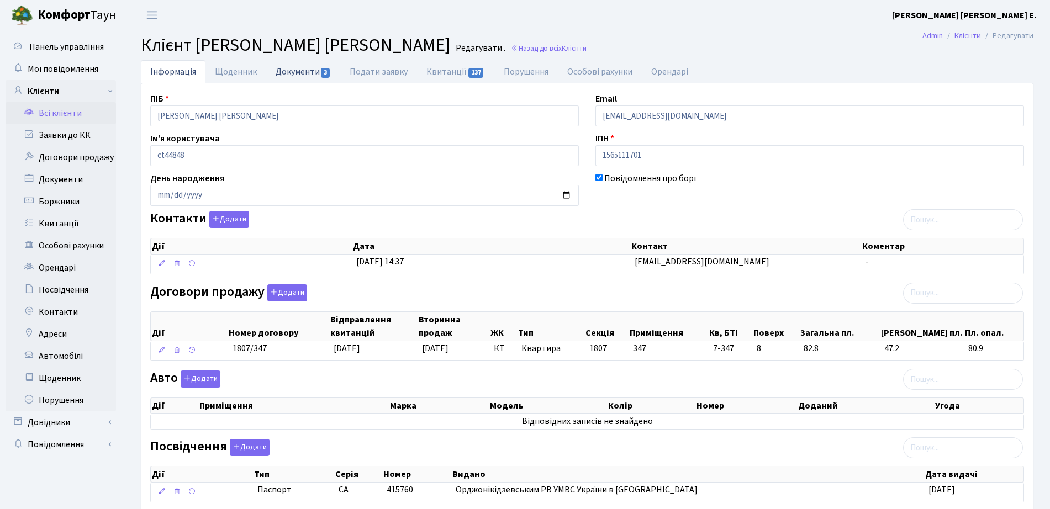
click at [301, 71] on link "Документи 3" at bounding box center [303, 71] width 74 height 23
select select "25"
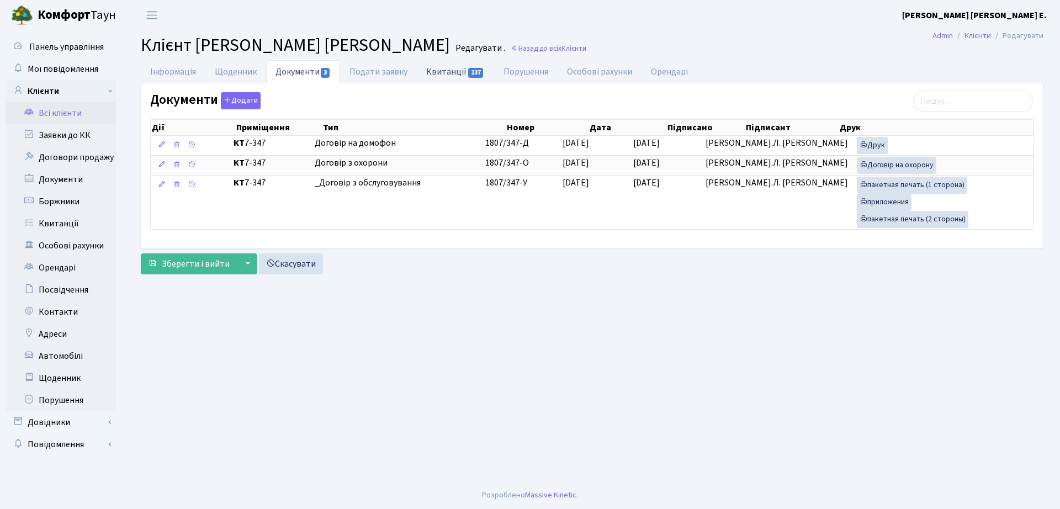
click at [462, 66] on link "Квитанції 137" at bounding box center [455, 71] width 77 height 23
select select "25"
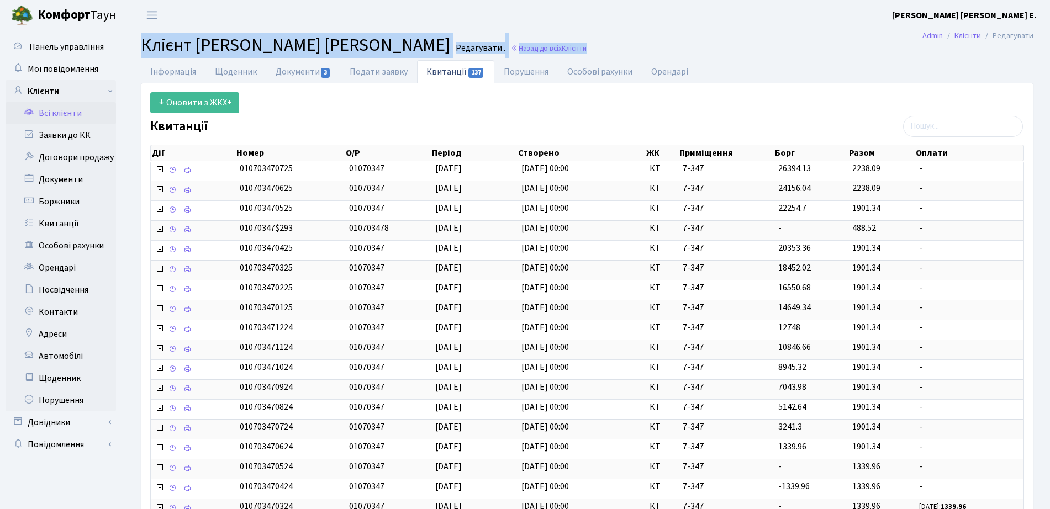
drag, startPoint x: 139, startPoint y: 46, endPoint x: 717, endPoint y: 56, distance: 578.2
click at [712, 56] on main "Admin Клієнти Редагувати Клієнт Воробйова Тетяна Василівна Редагувати . Назад д…" at bounding box center [586, 385] width 925 height 711
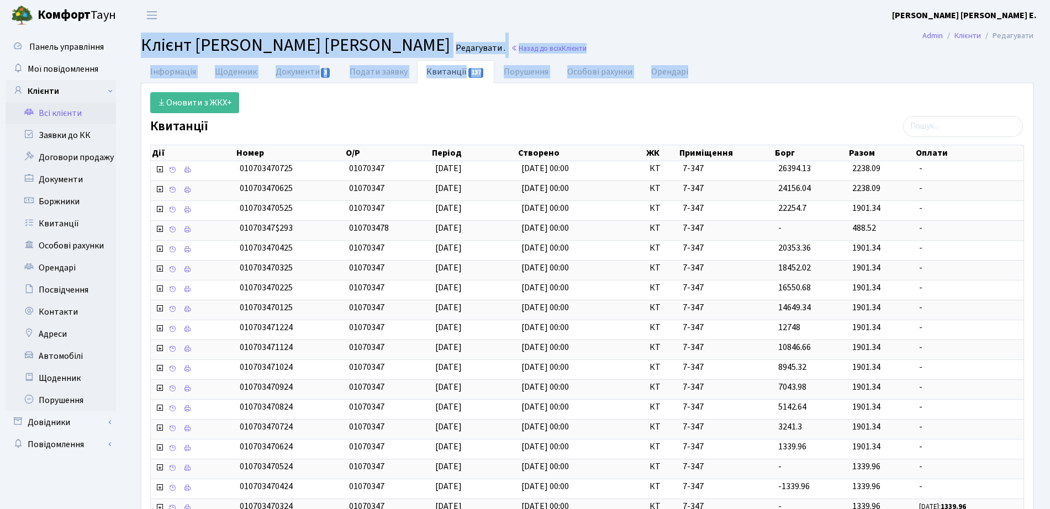
click at [722, 56] on main "Admin Клієнти Редагувати Клієнт Воробйова Тетяна Василівна Редагувати . Назад д…" at bounding box center [586, 385] width 925 height 711
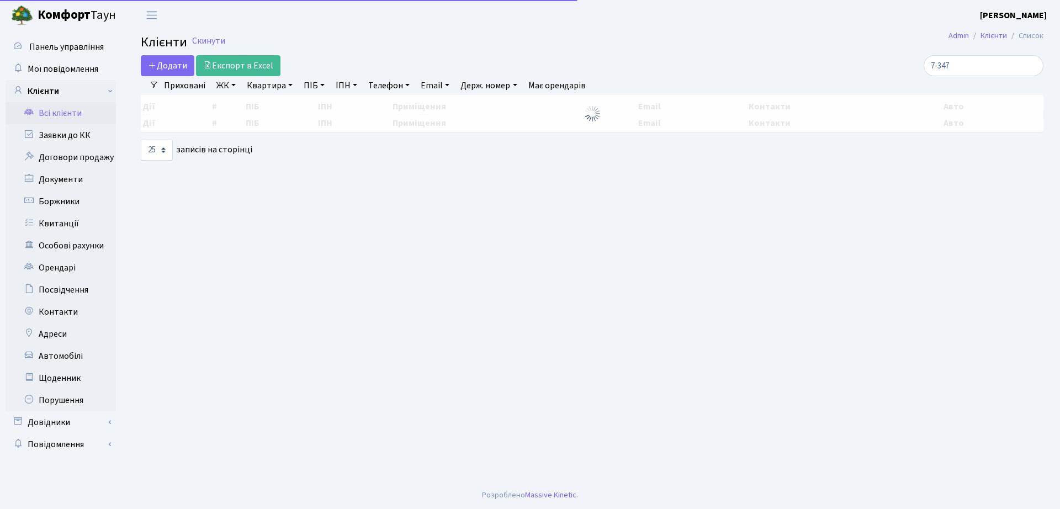
select select "25"
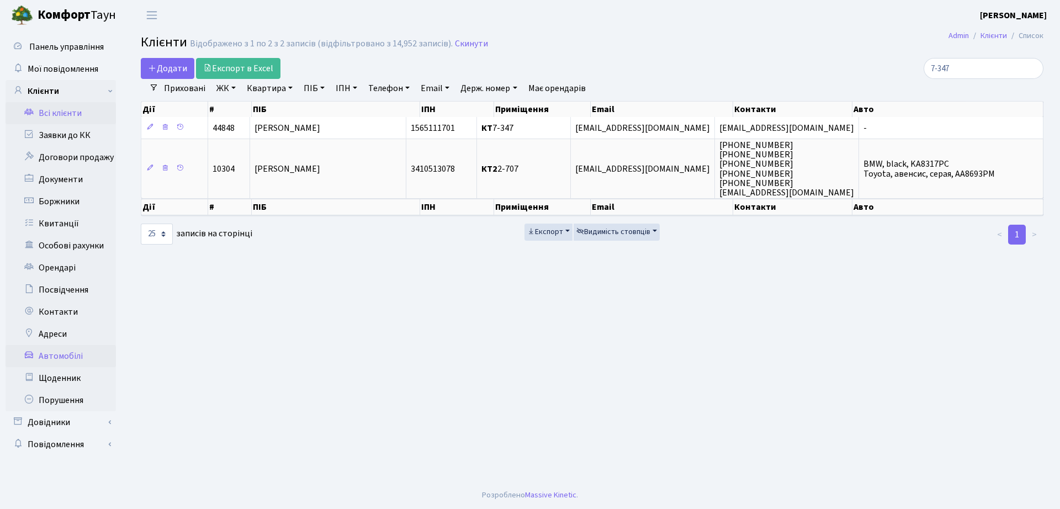
click at [53, 354] on link "Автомобілі" at bounding box center [61, 356] width 110 height 22
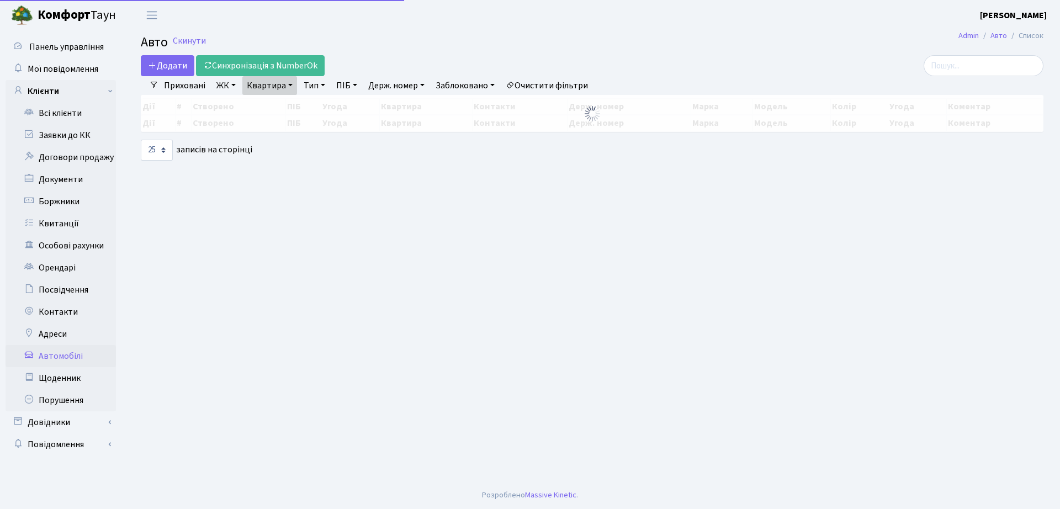
select select "25"
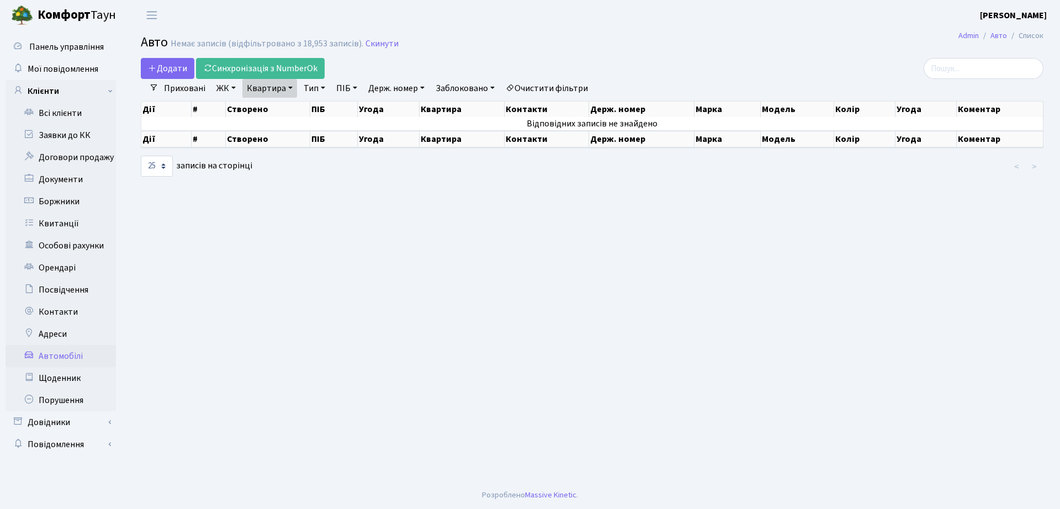
click at [287, 88] on link "Квартира" at bounding box center [269, 88] width 55 height 19
click at [314, 112] on icon at bounding box center [318, 109] width 9 height 9
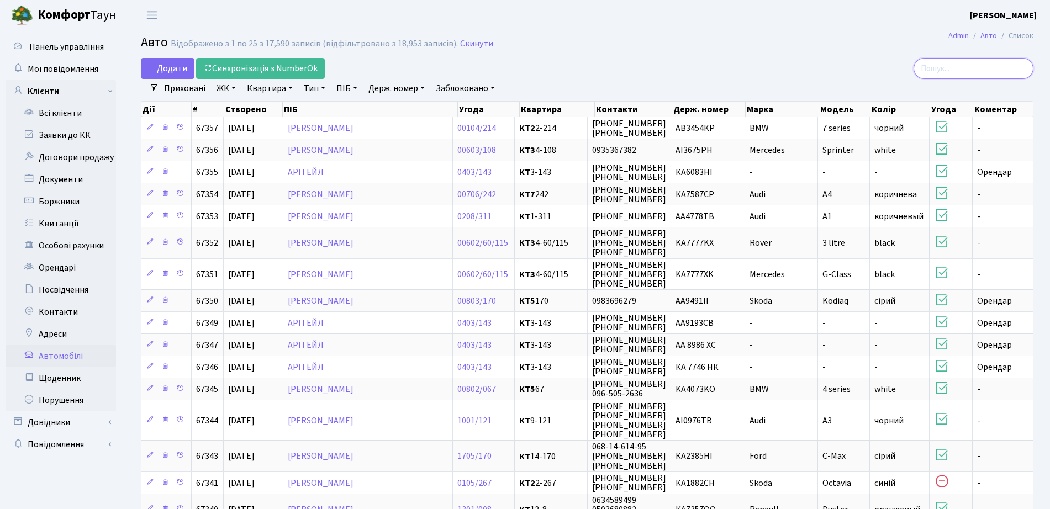
click at [969, 62] on input "search" at bounding box center [973, 68] width 120 height 21
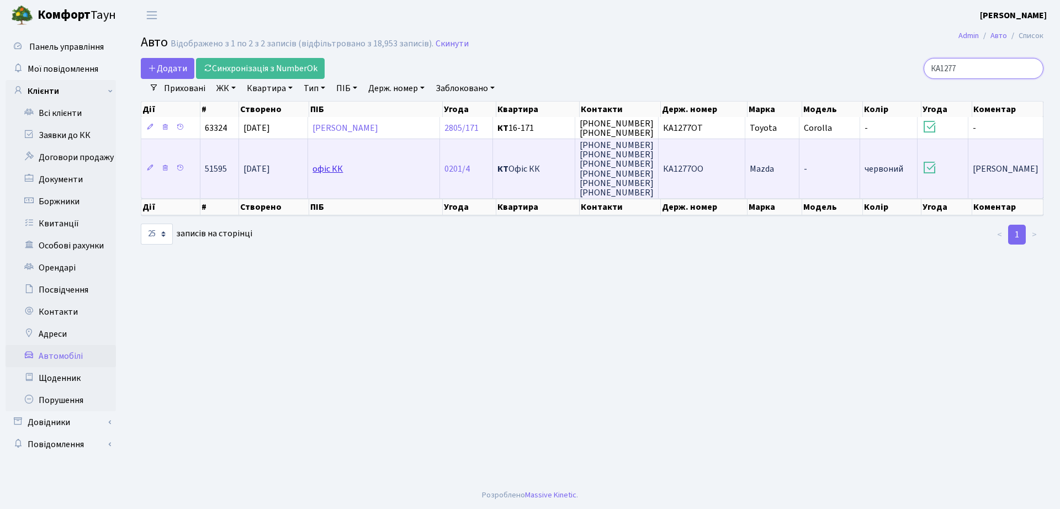
type input "КА1277"
click at [323, 170] on link "офіс КК" at bounding box center [328, 169] width 30 height 12
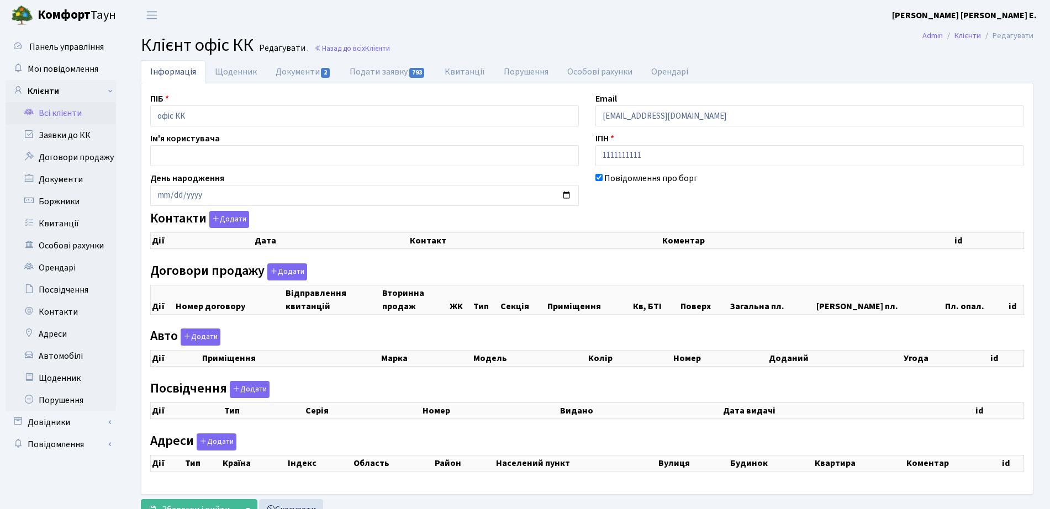
checkbox input "true"
select select "25"
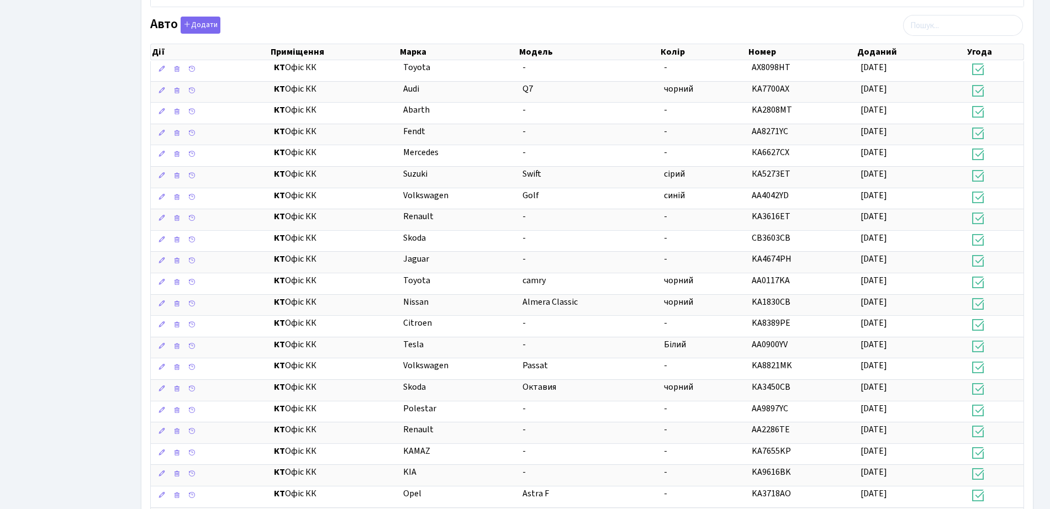
scroll to position [818, 0]
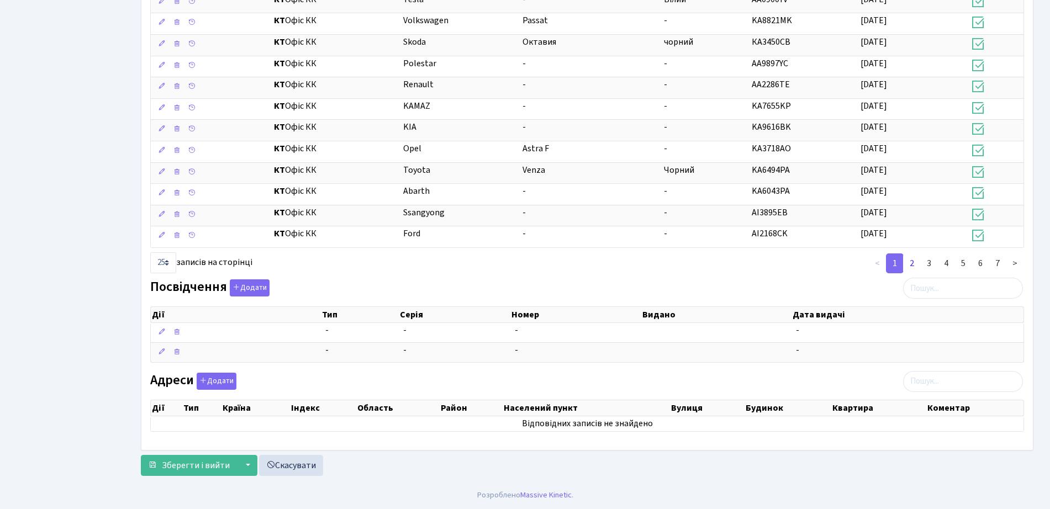
click at [916, 259] on link "2" at bounding box center [912, 263] width 18 height 20
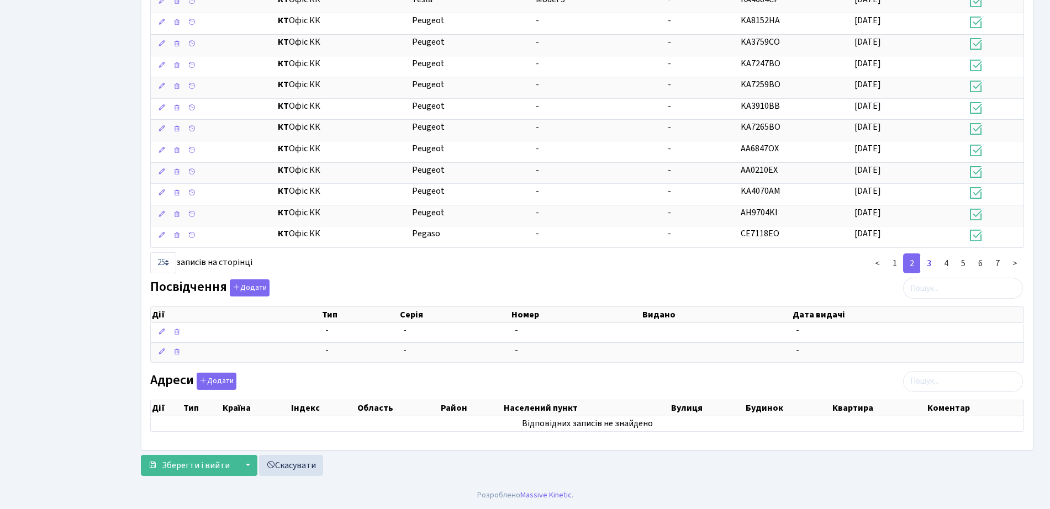
click at [928, 266] on link "3" at bounding box center [929, 263] width 18 height 20
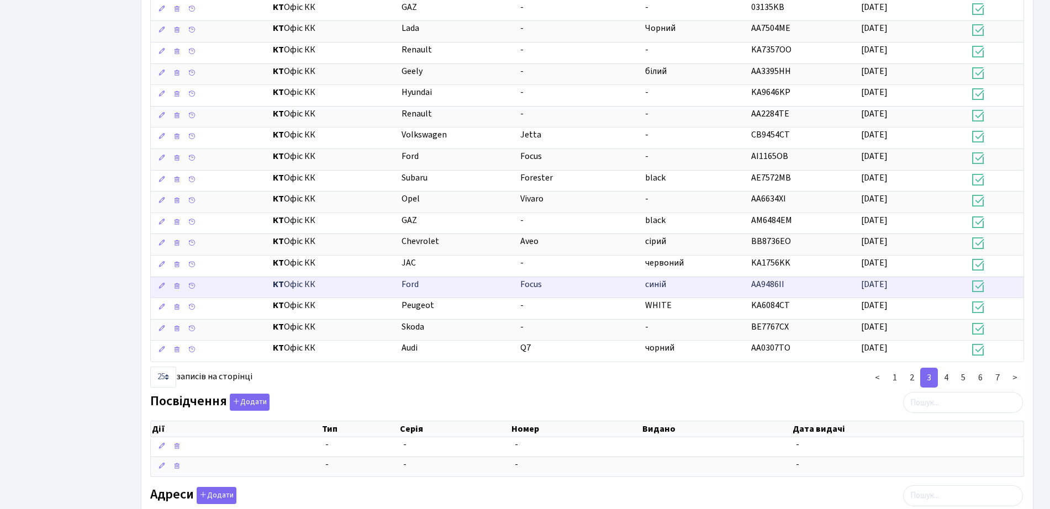
scroll to position [680, 0]
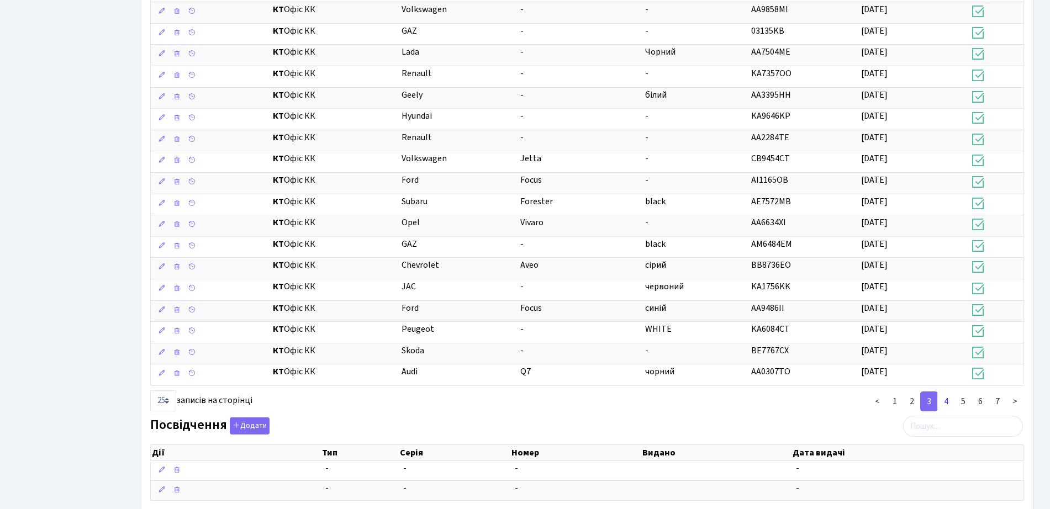
click at [946, 407] on link "4" at bounding box center [946, 401] width 18 height 20
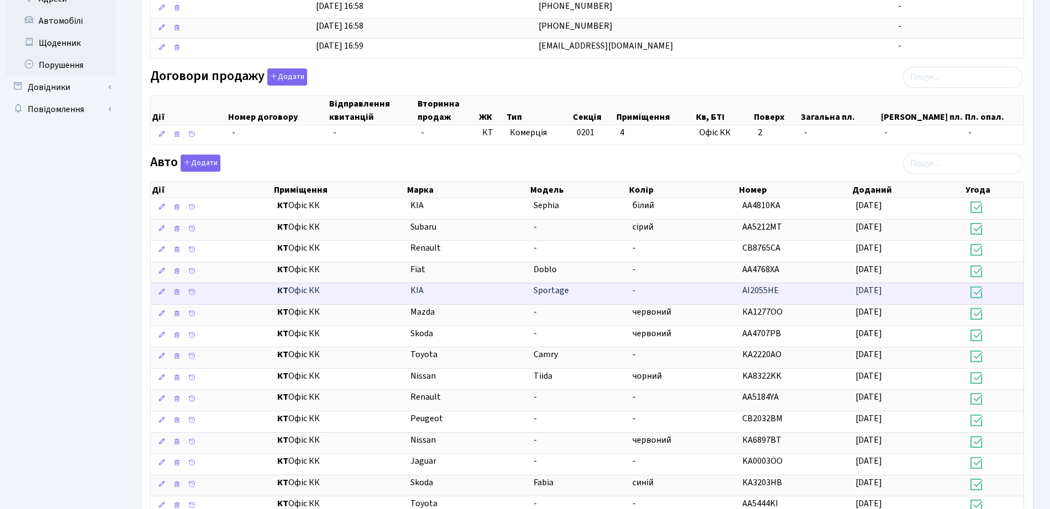
scroll to position [749, 0]
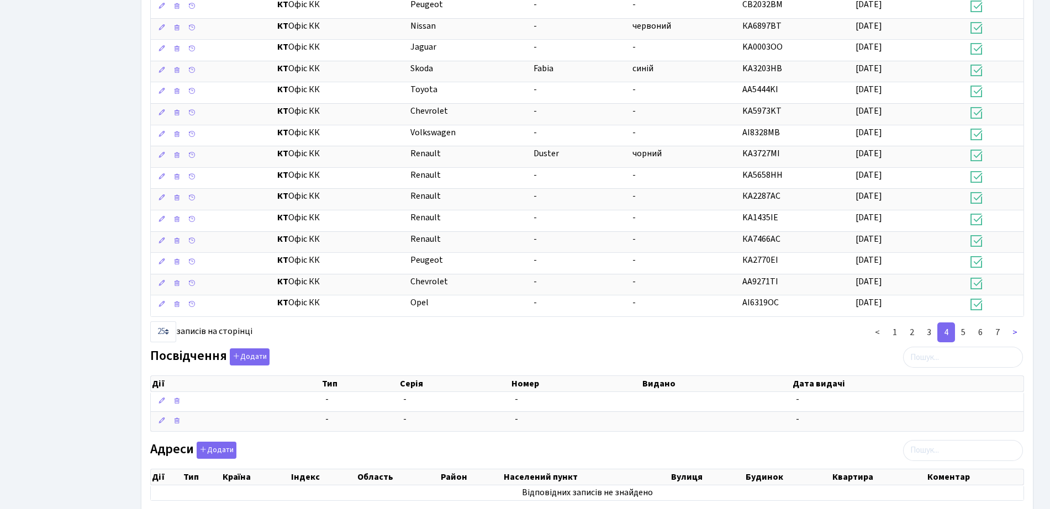
click at [1020, 331] on link ">" at bounding box center [1014, 332] width 18 height 20
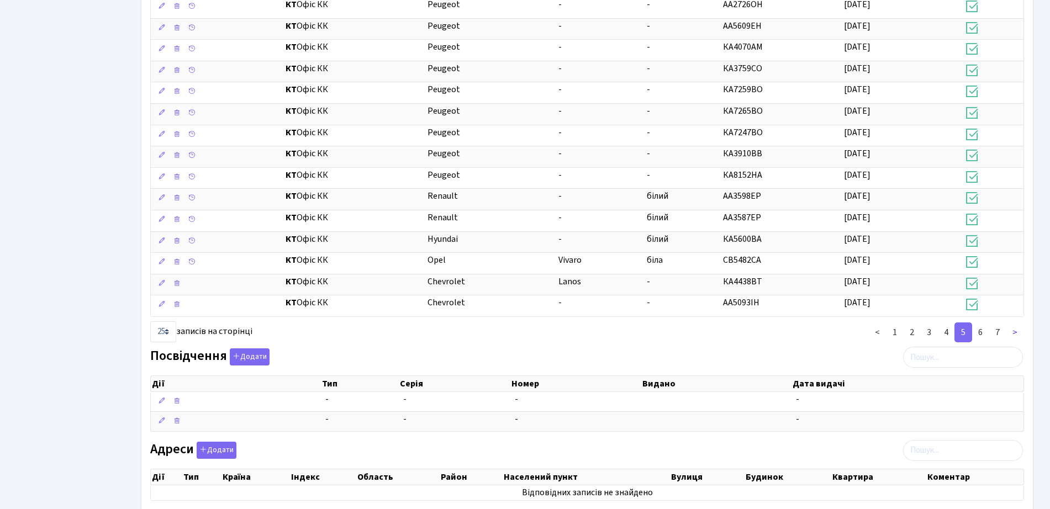
click at [1017, 334] on link ">" at bounding box center [1014, 332] width 18 height 20
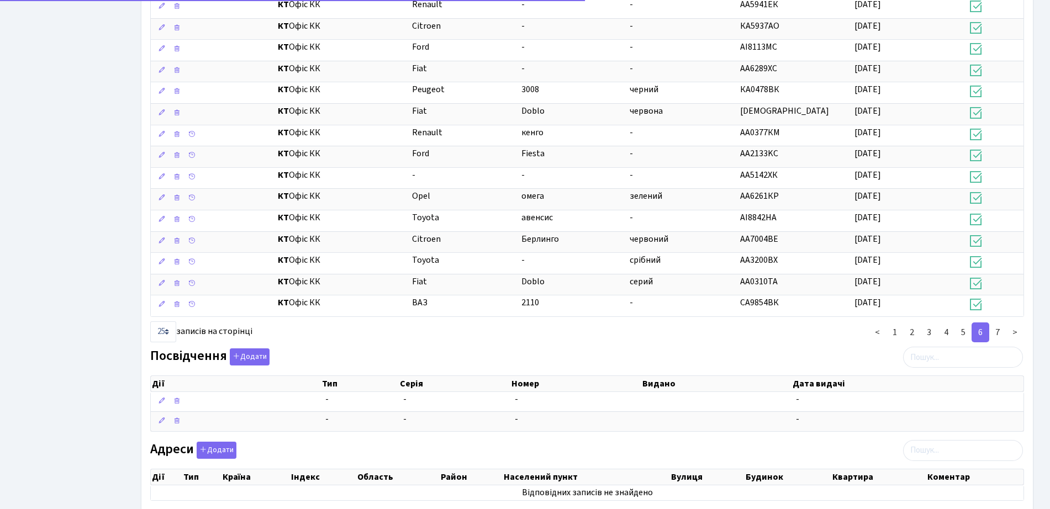
click at [1017, 334] on link ">" at bounding box center [1014, 332] width 18 height 20
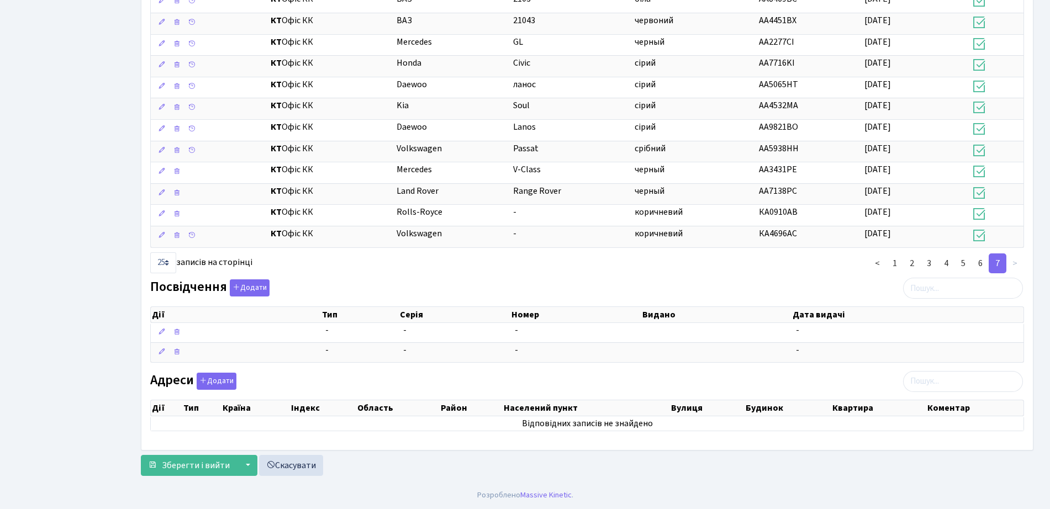
click at [1015, 264] on li ">" at bounding box center [1015, 263] width 18 height 20
click at [893, 264] on link "1" at bounding box center [895, 263] width 18 height 20
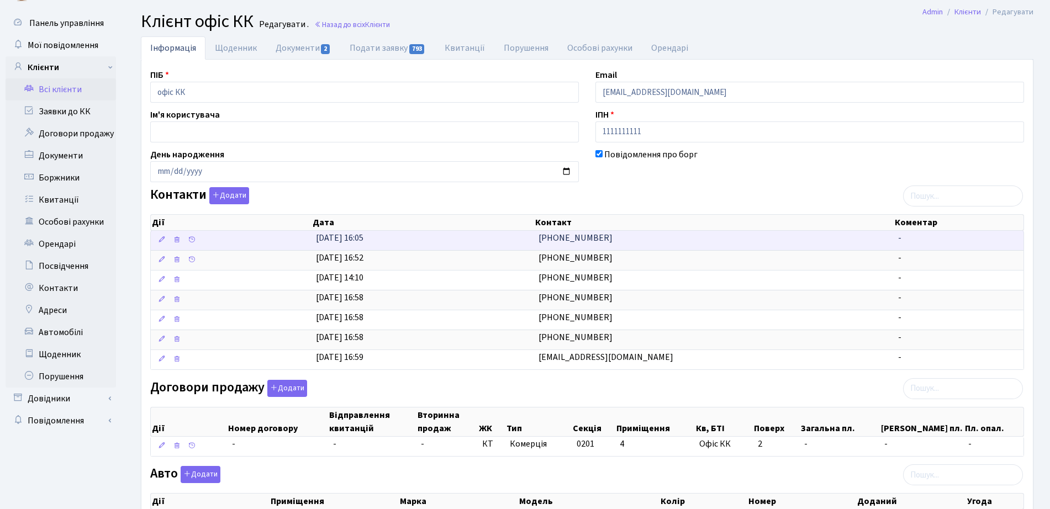
scroll to position [0, 0]
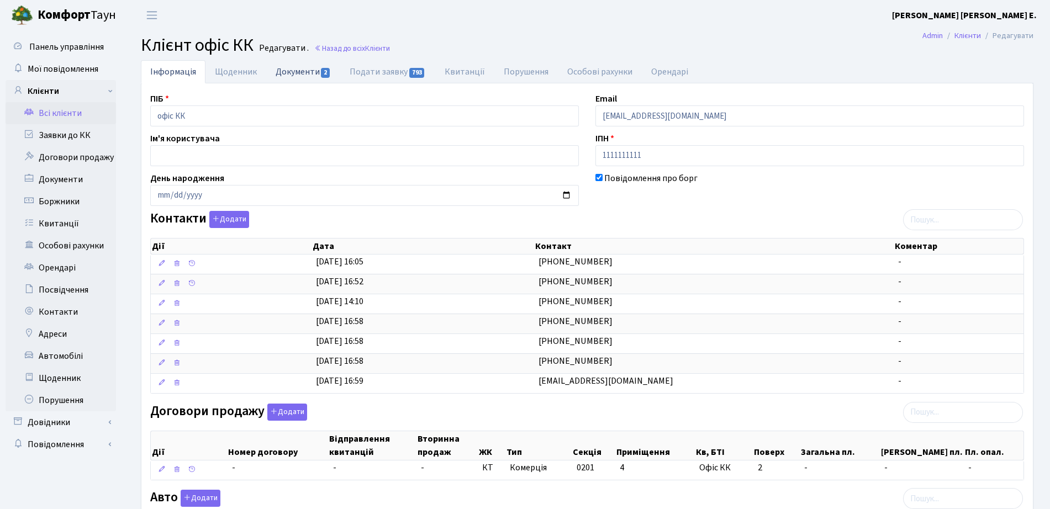
click at [288, 74] on link "Документи 2" at bounding box center [303, 71] width 74 height 23
select select "25"
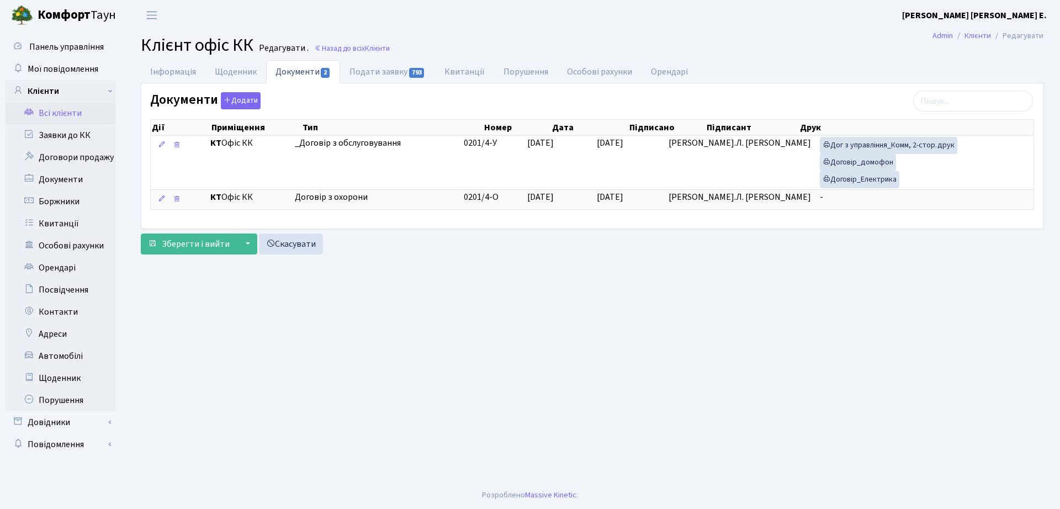
click at [406, 84] on div "Документи Додати Дії Приміщення Тип Номер Дата Підписано Підписант Дії" at bounding box center [592, 155] width 902 height 145
click at [398, 71] on link "Подати заявку 793" at bounding box center [387, 71] width 94 height 23
select select "25"
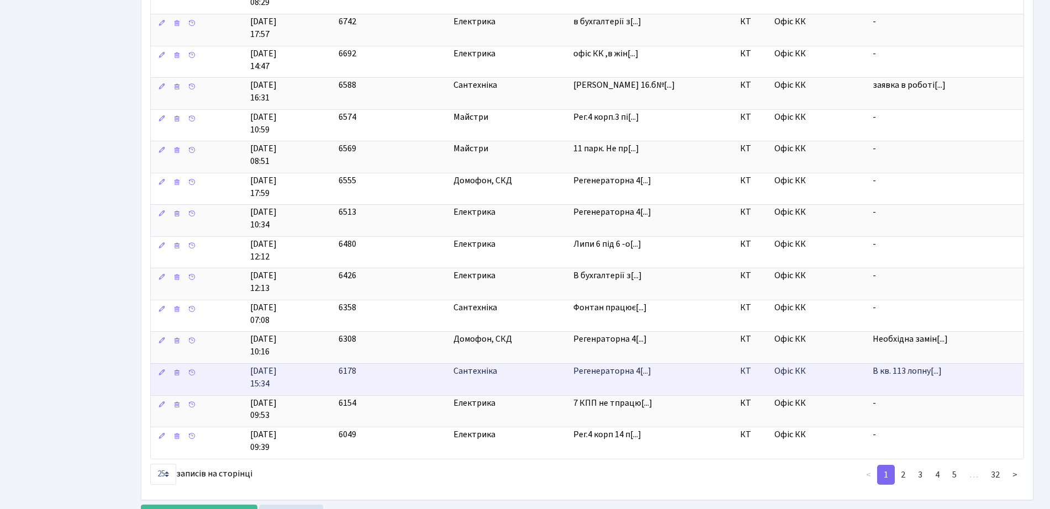
scroll to position [521, 0]
